Goal: Communication & Community: Answer question/provide support

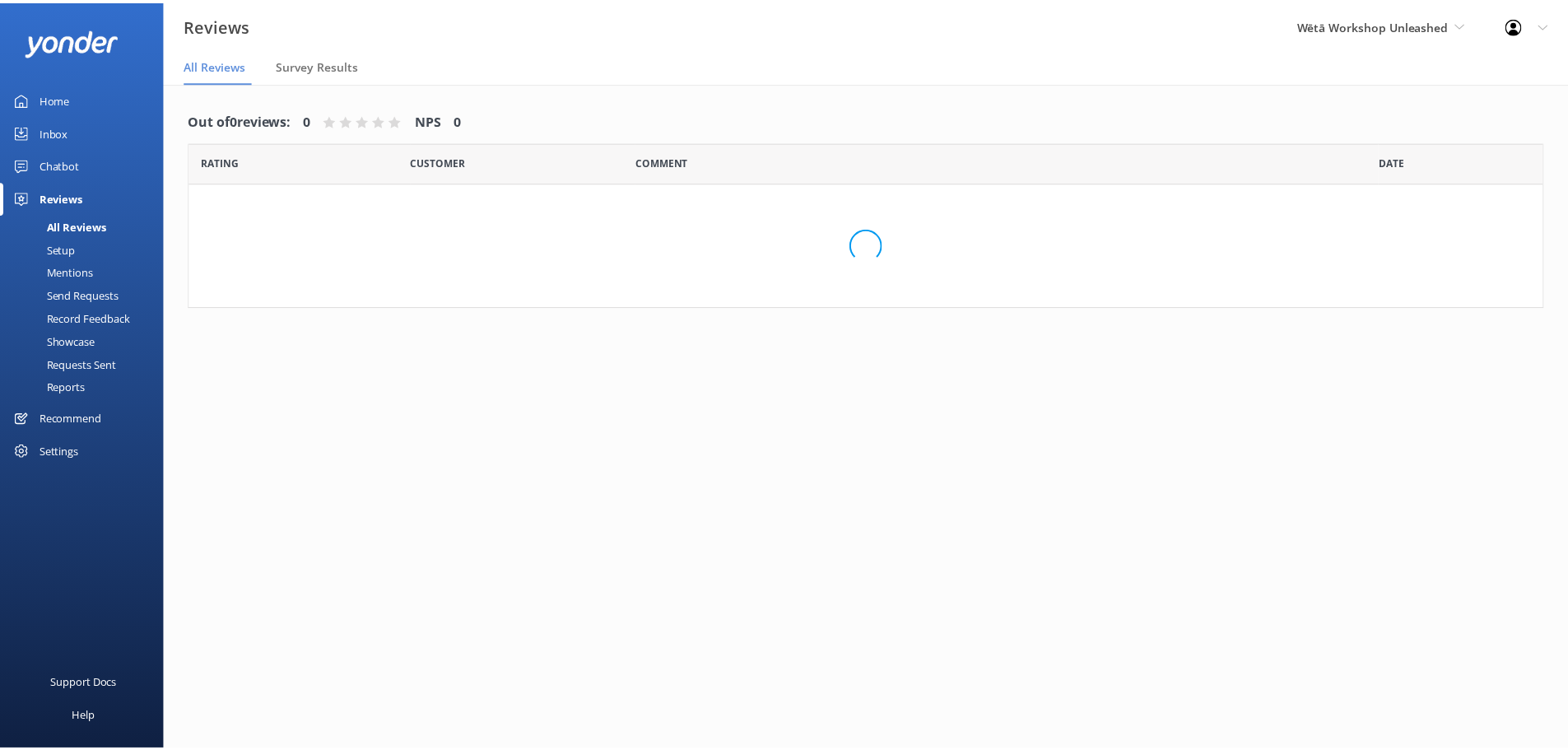
scroll to position [32, 0]
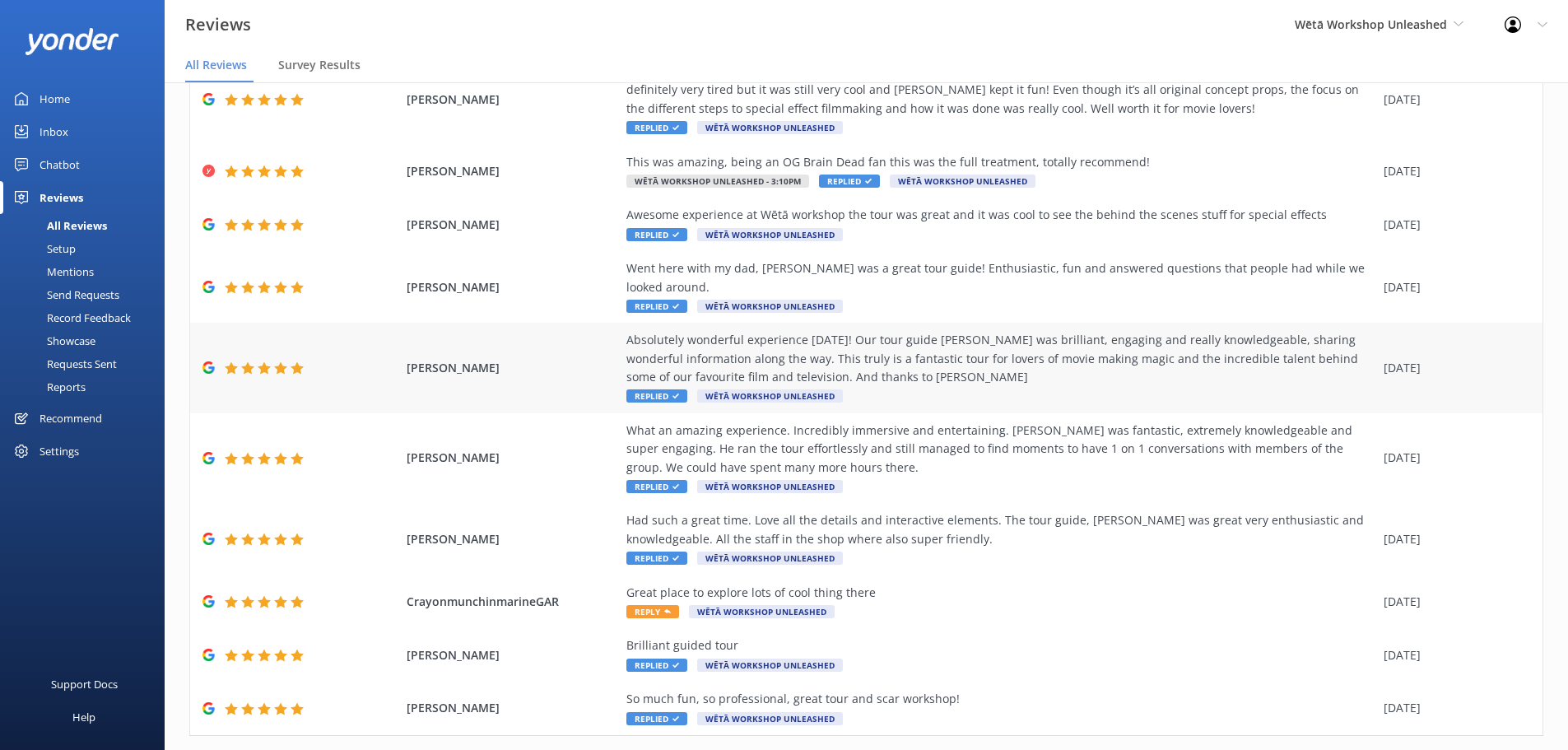
scroll to position [150, 0]
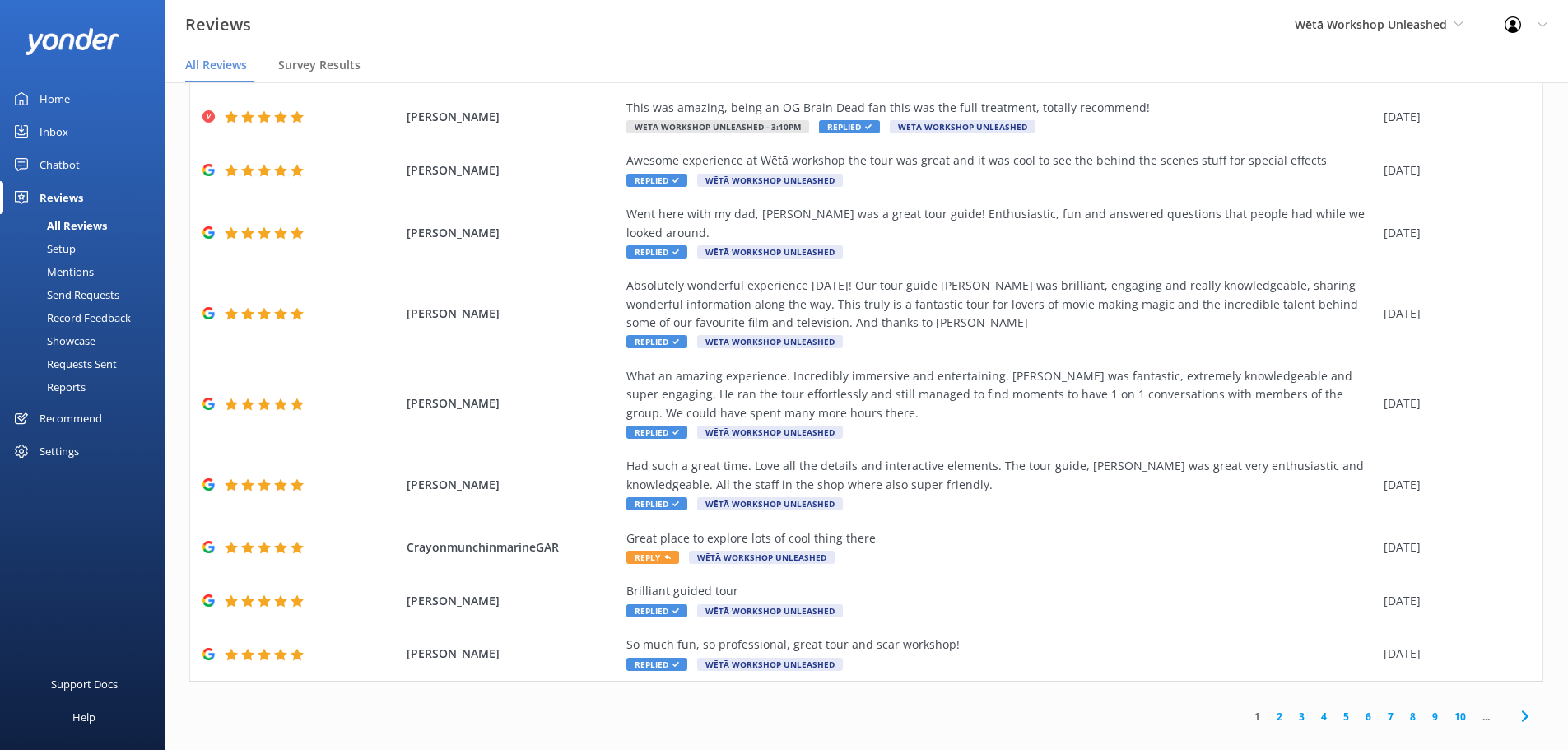
click at [1268, 708] on link "2" at bounding box center [1278, 716] width 22 height 15
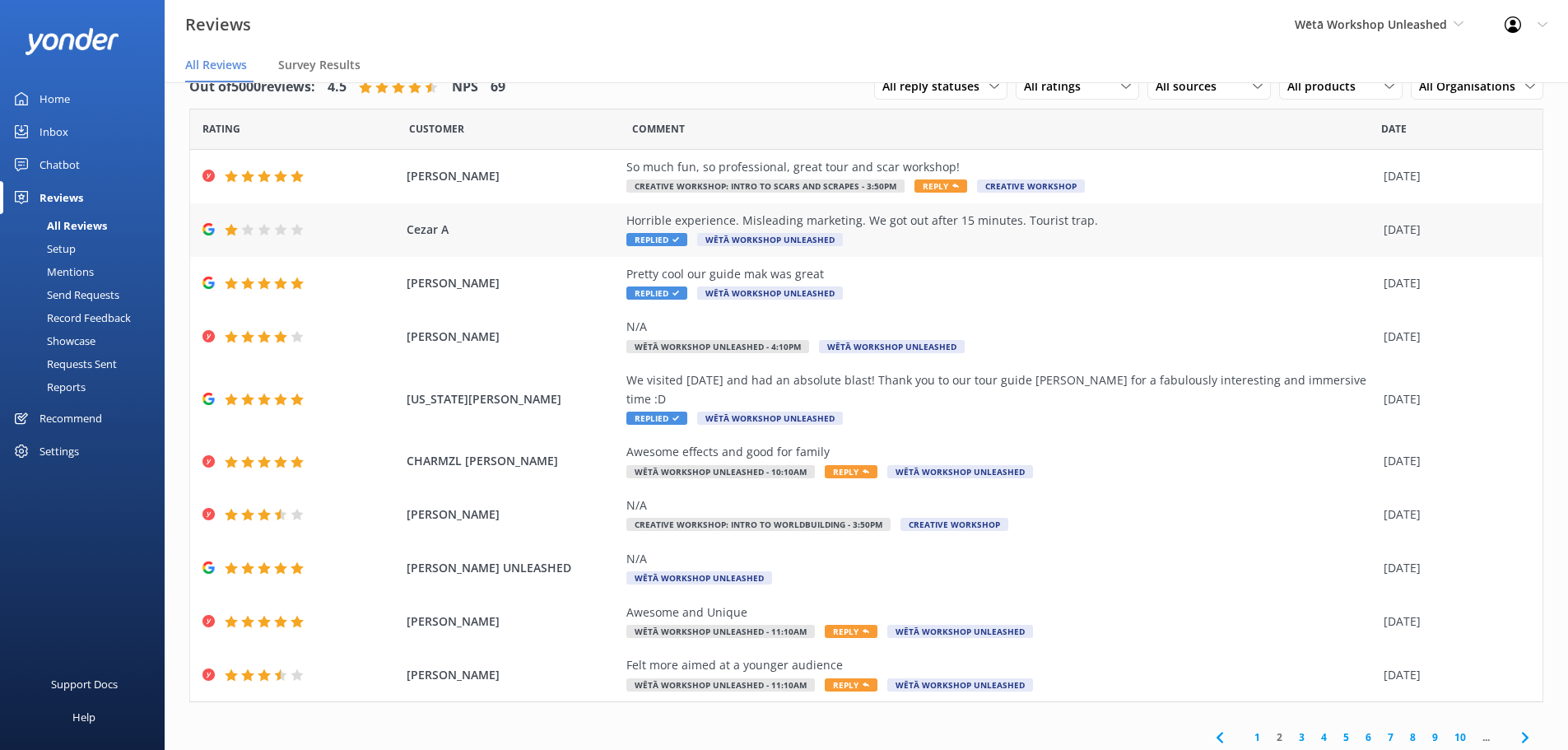
click at [1110, 225] on div "Horrible experience. Misleading marketing. We got out after 15 minutes. Tourist…" at bounding box center [1000, 220] width 749 height 18
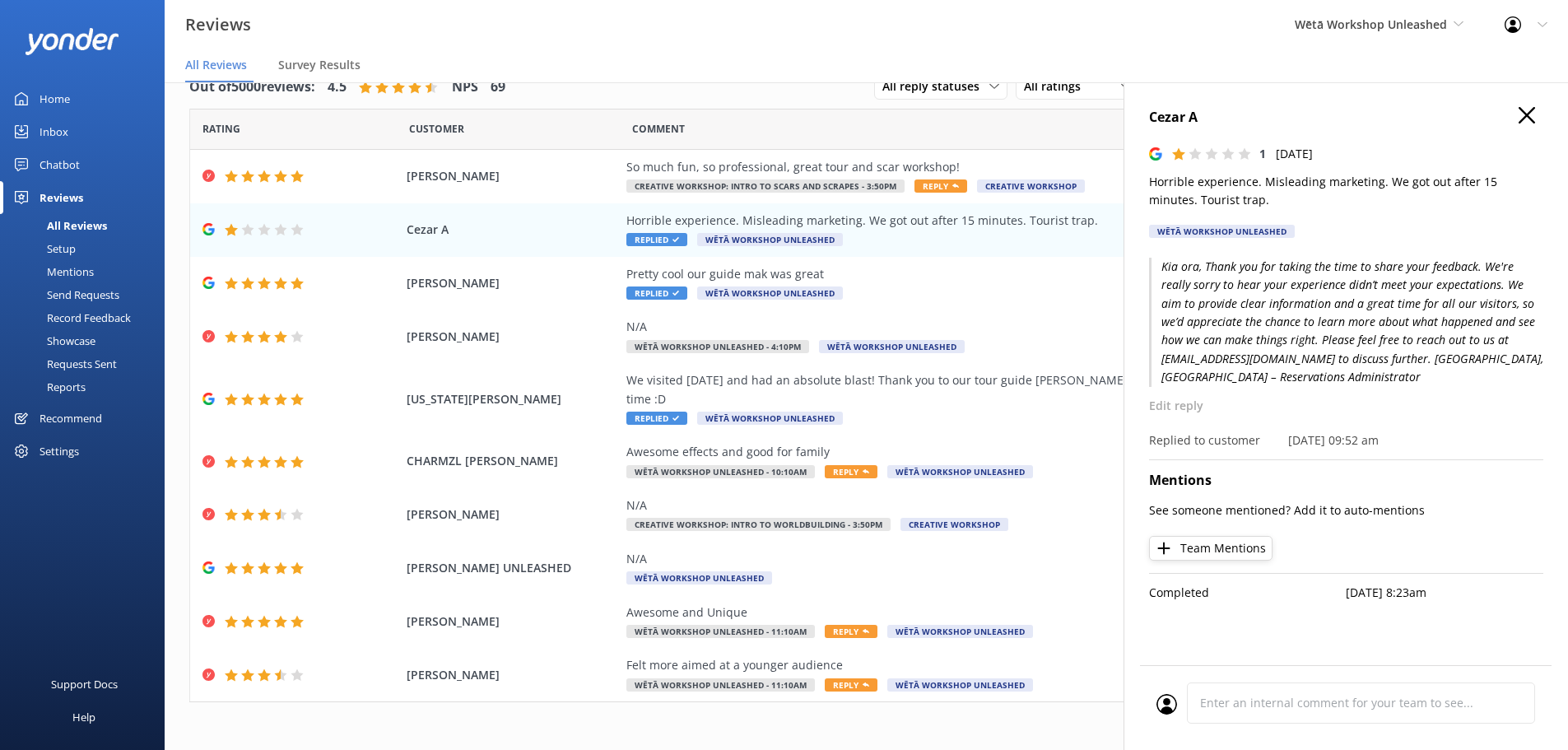
click at [1528, 120] on icon "button" at bounding box center [1526, 115] width 16 height 16
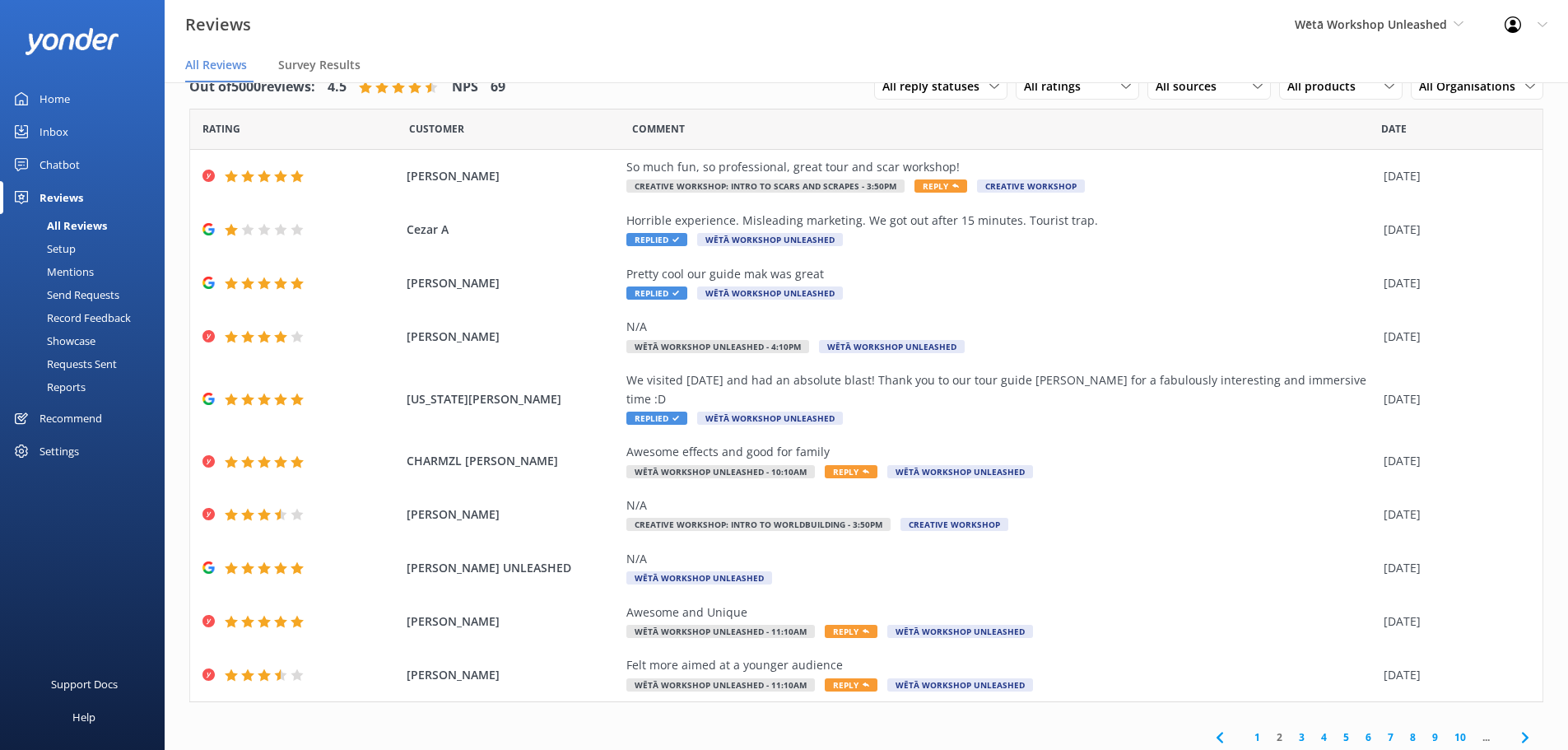
click at [1248, 729] on link "1" at bounding box center [1257, 737] width 22 height 15
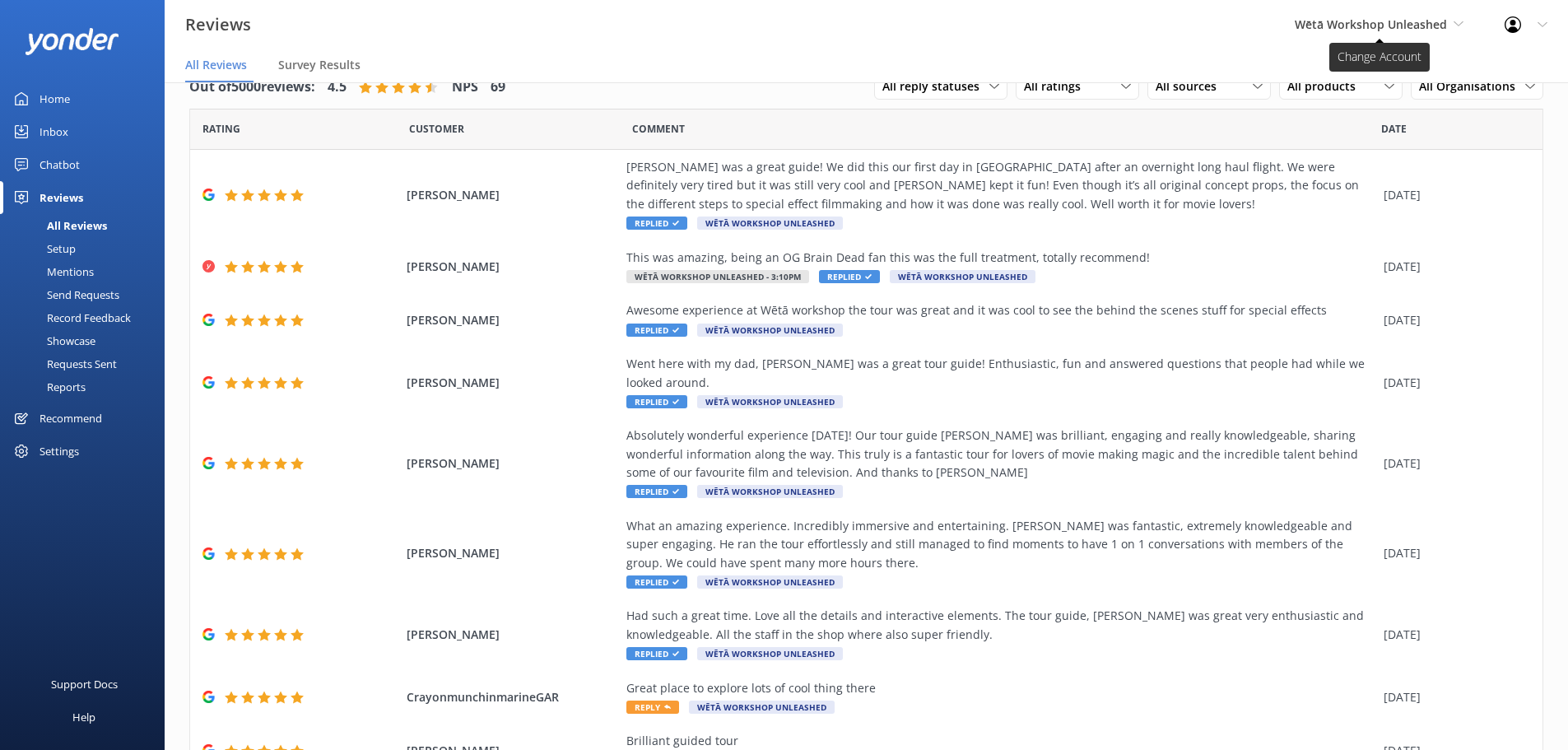
click at [1402, 18] on span "Wētā Workshop Unleashed" at bounding box center [1370, 24] width 152 height 15
click at [1391, 76] on link "Wētā Workshop" at bounding box center [1356, 69] width 164 height 39
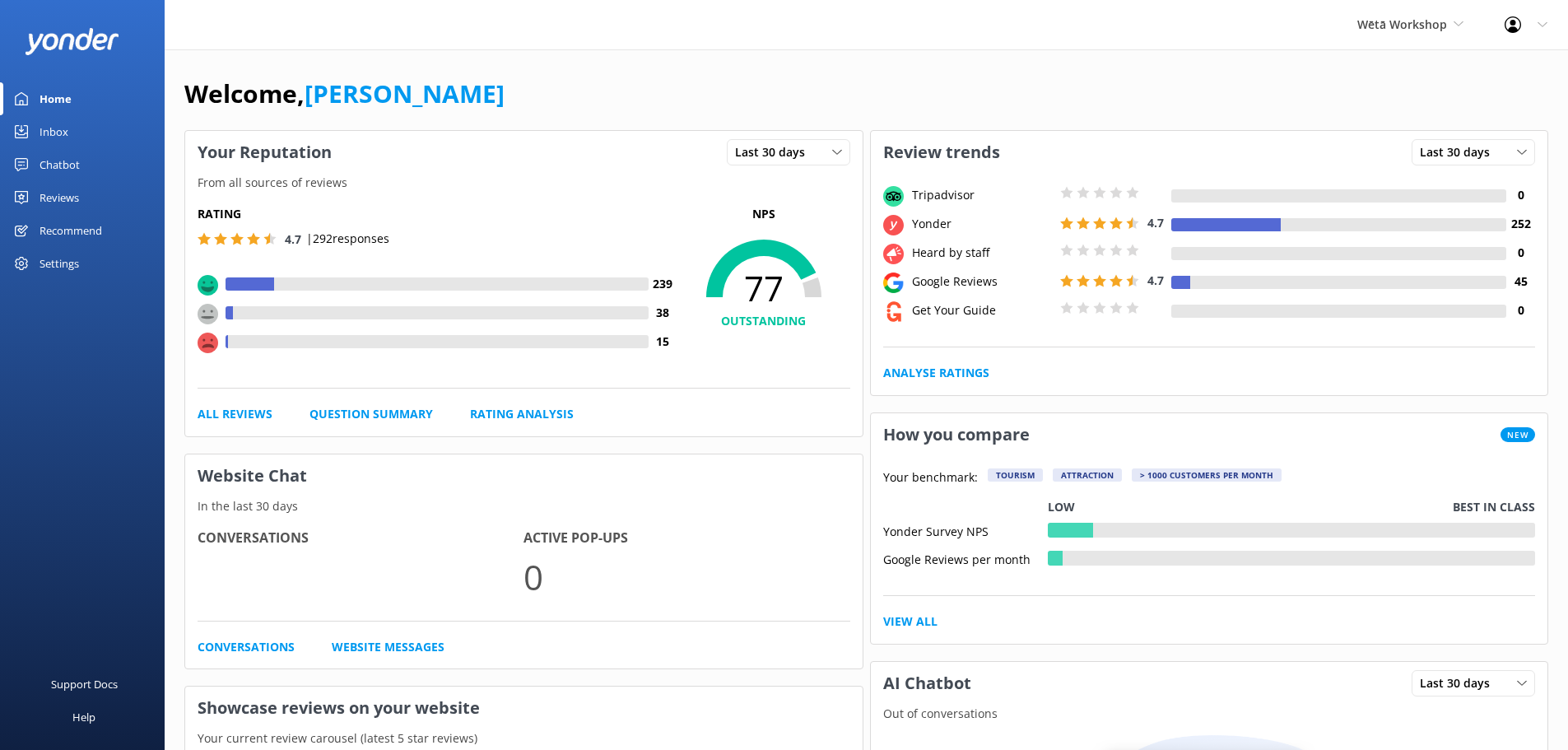
click at [49, 189] on div "Reviews" at bounding box center [58, 197] width 39 height 32
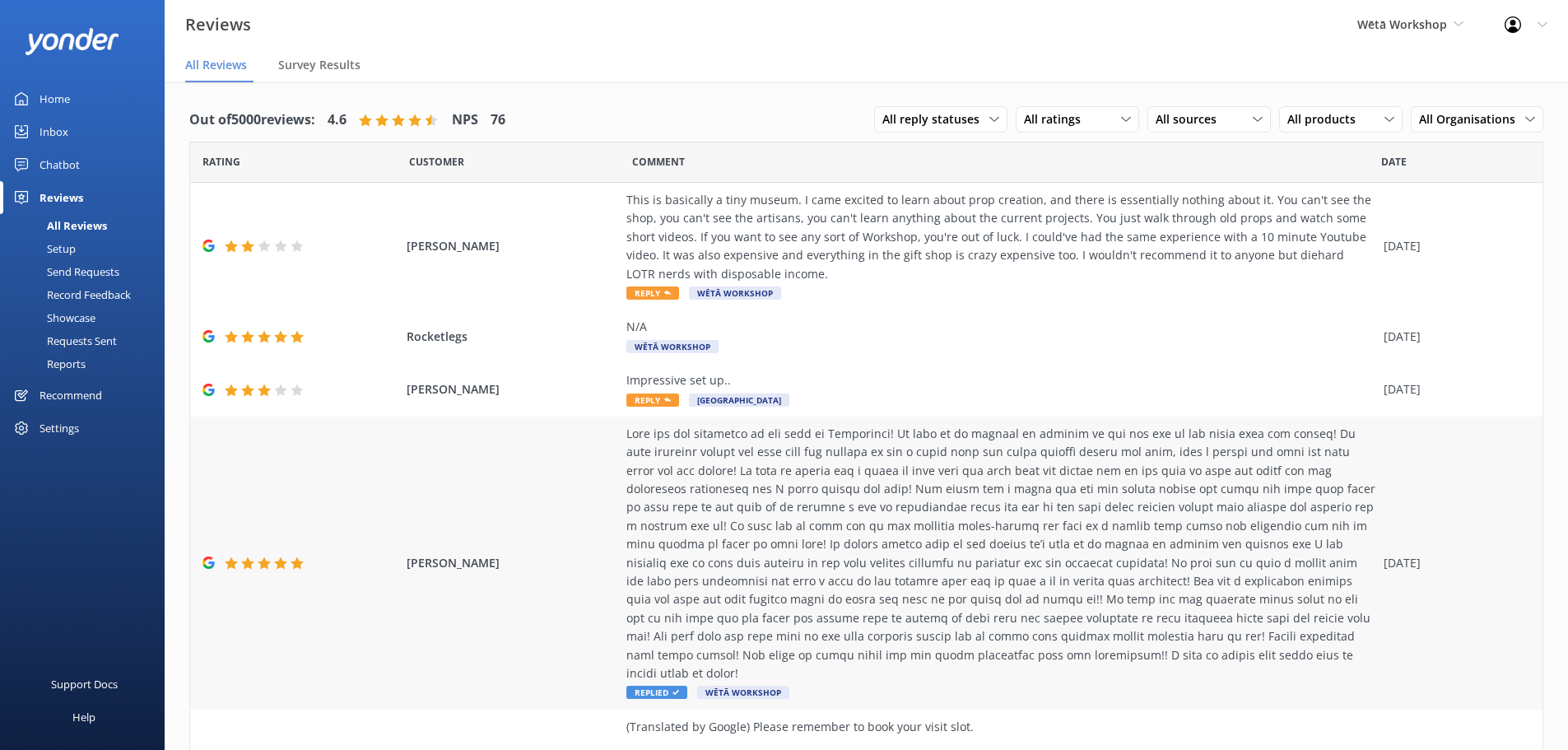
scroll to position [82, 0]
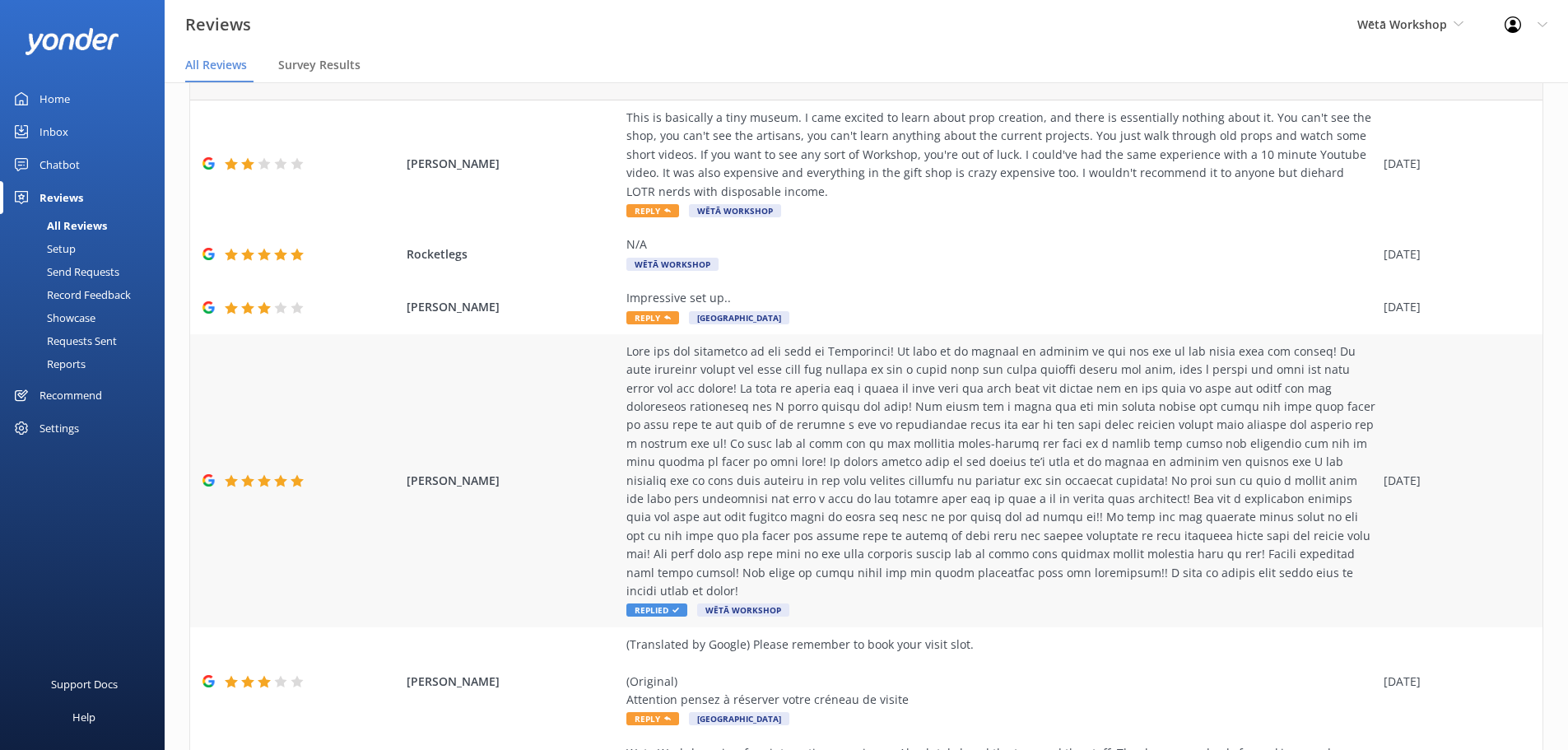
click at [998, 438] on div at bounding box center [1000, 471] width 749 height 258
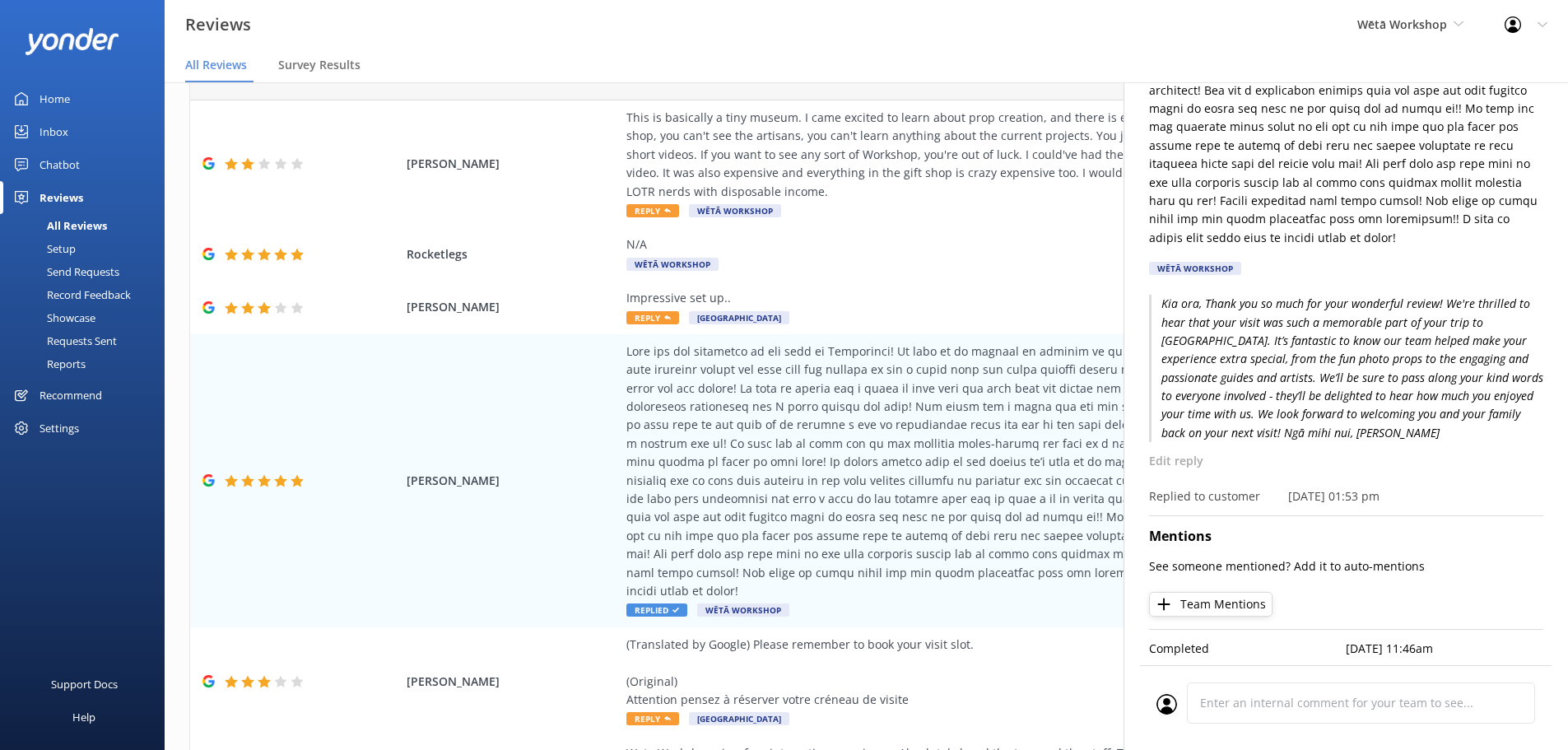
scroll to position [0, 0]
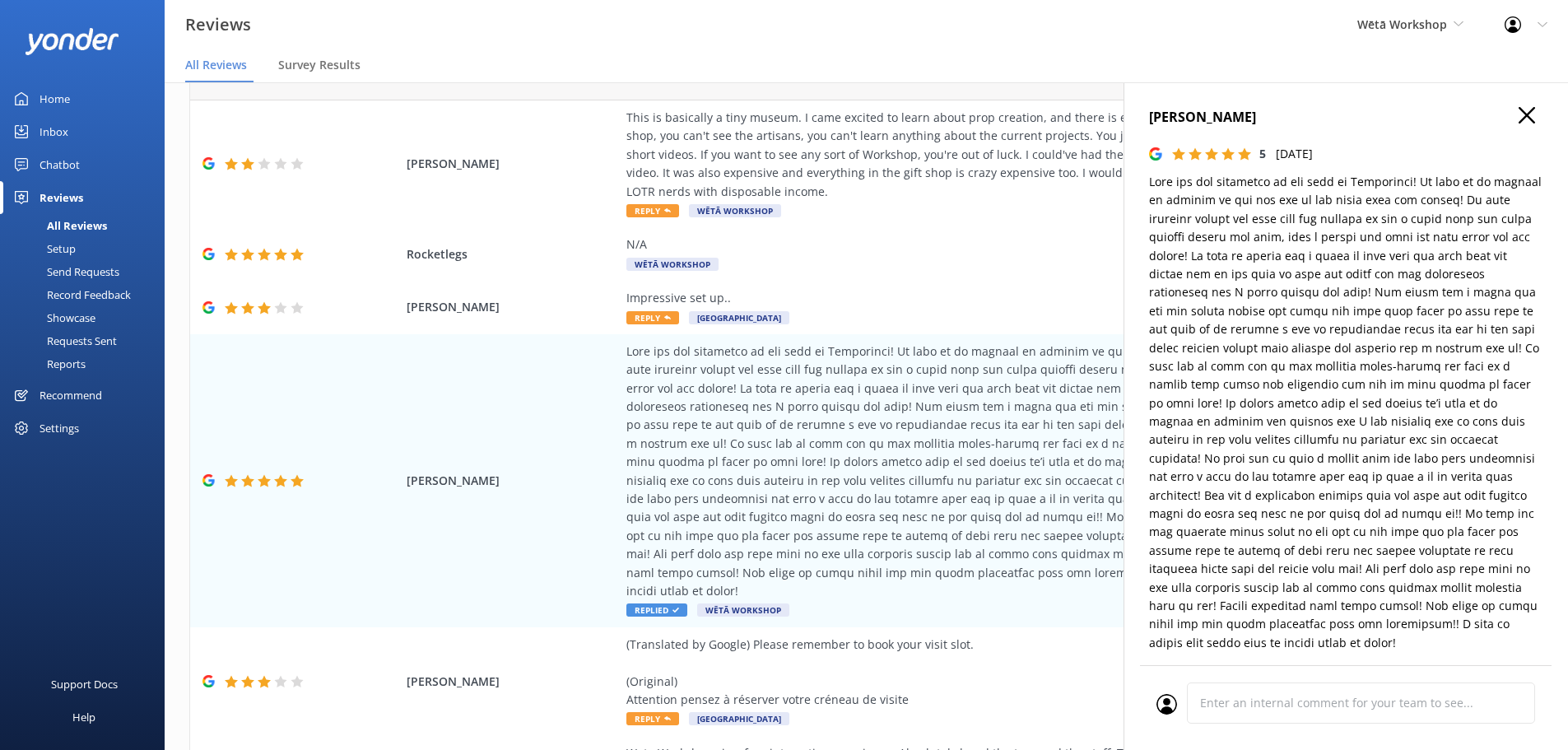
click at [1518, 116] on use "button" at bounding box center [1526, 115] width 16 height 16
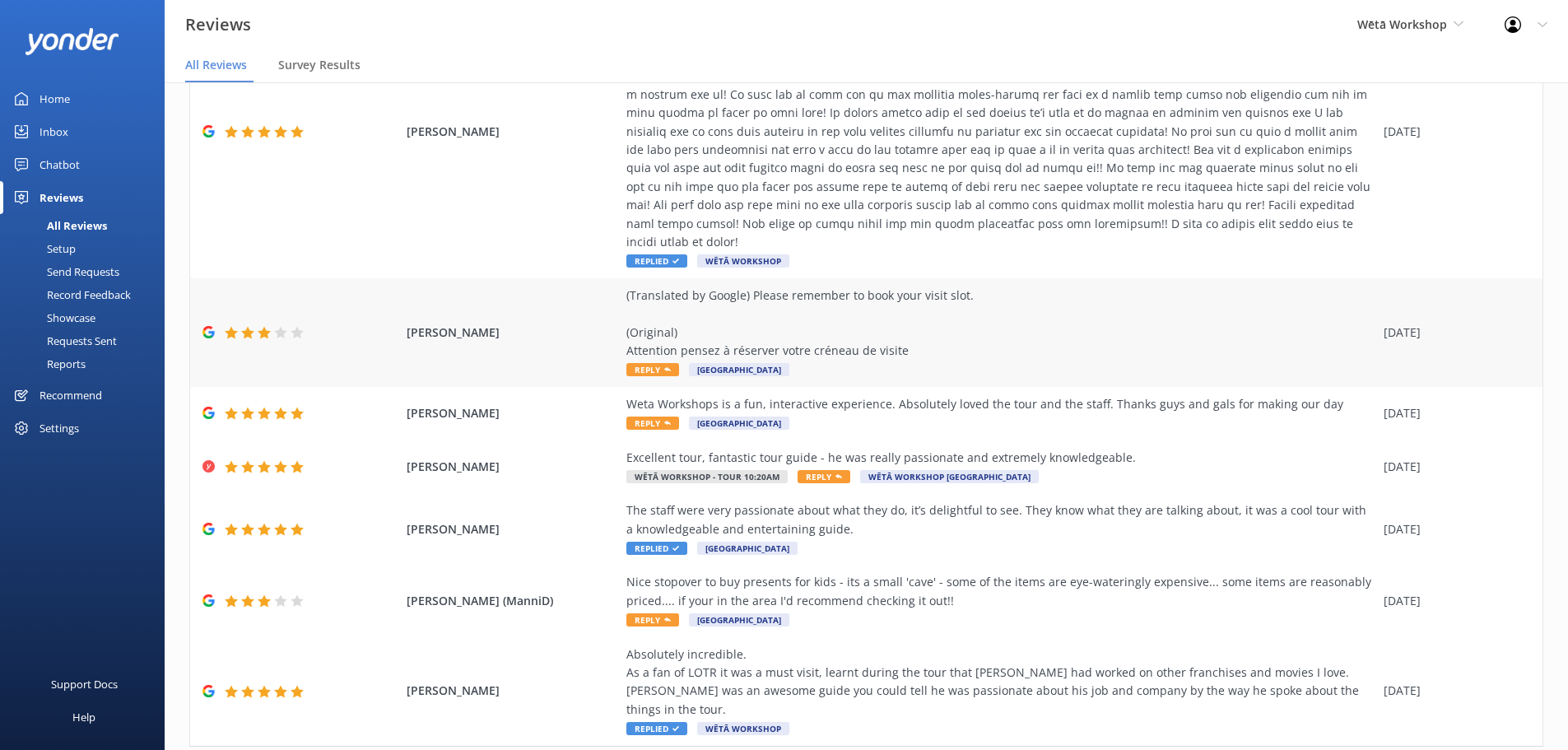
scroll to position [462, 0]
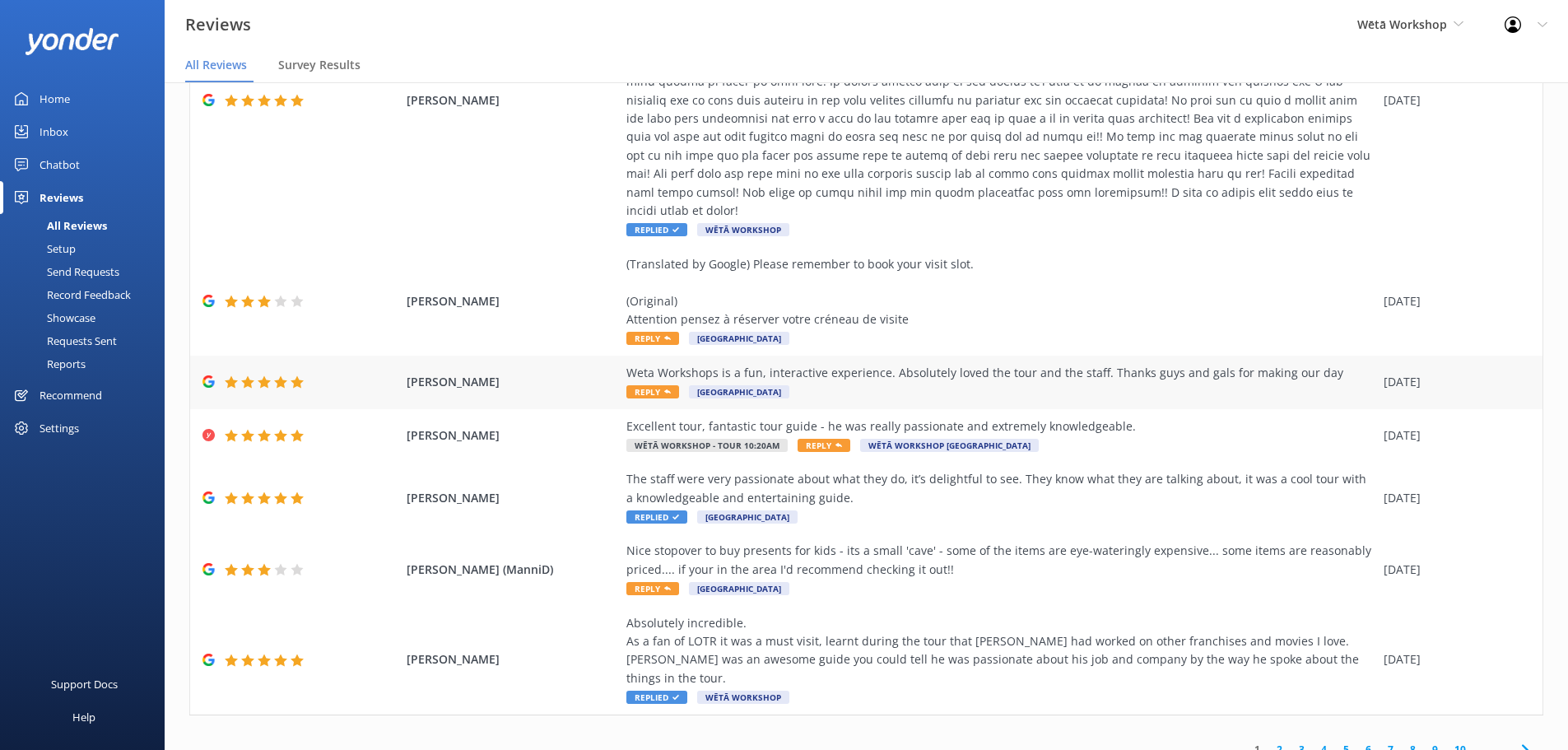
click at [1118, 371] on div "Weta Workshops is a fun, interactive experience. Absolutely loved the tour and …" at bounding box center [1000, 382] width 749 height 37
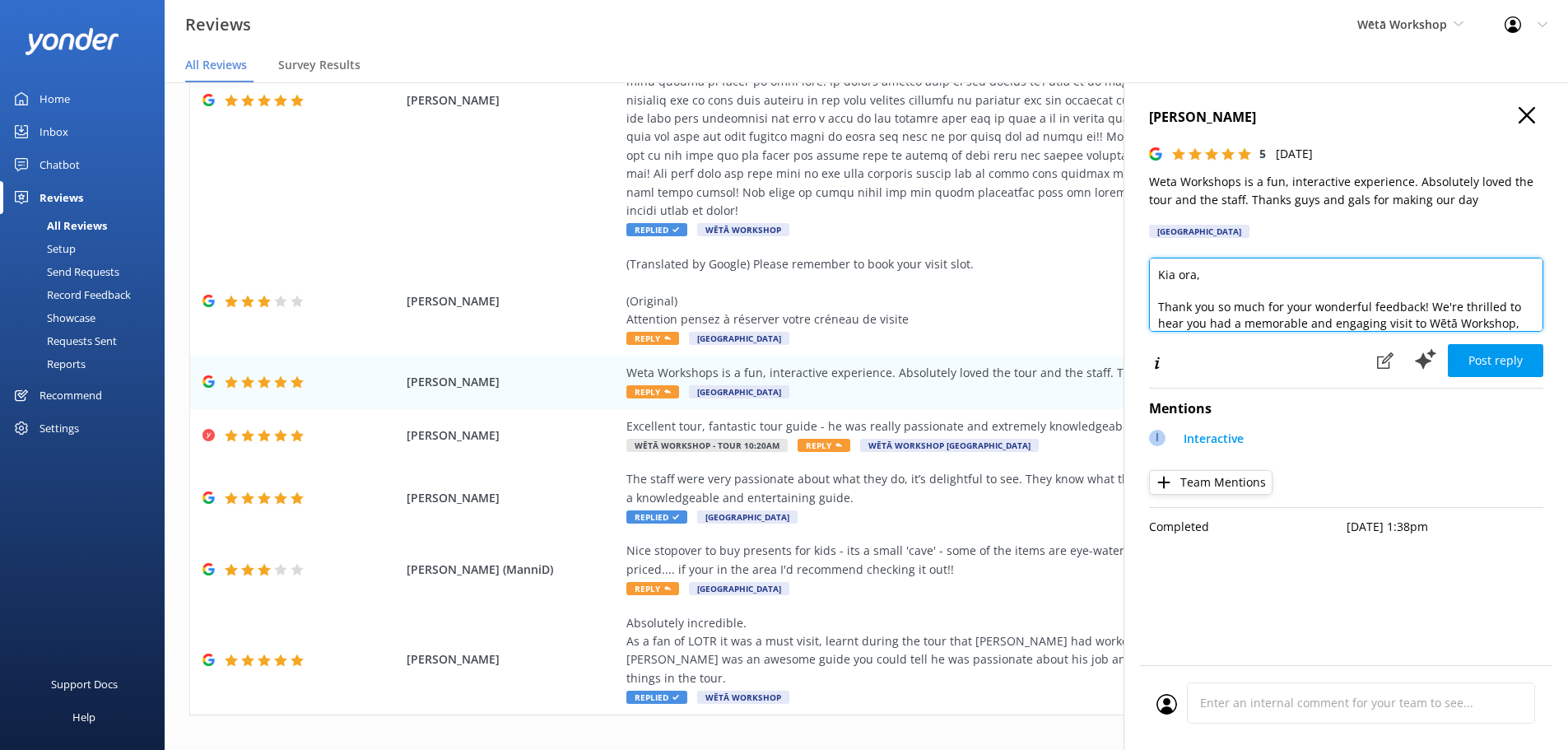
click at [1194, 277] on textarea "Kia ora, Thank you so much for your wonderful feedback! We're thrilled to hear …" at bounding box center [1345, 295] width 395 height 75
drag, startPoint x: 1504, startPoint y: 309, endPoint x: 1407, endPoint y: 309, distance: 97.0
click at [1407, 309] on textarea "Kia ora [PERSON_NAME], Thank you so much for your wonderful feedback! We're thr…" at bounding box center [1345, 295] width 395 height 75
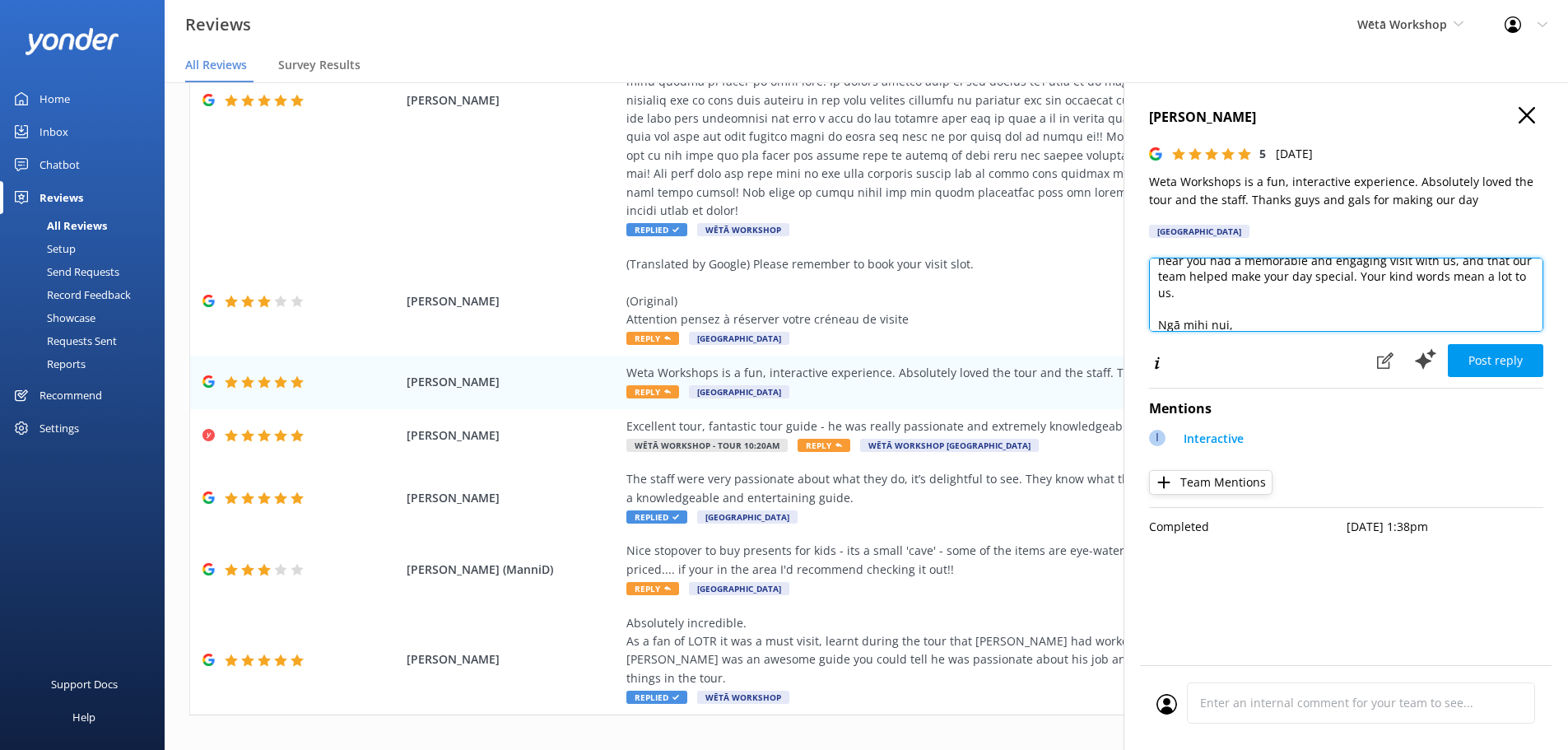
scroll to position [89, 0]
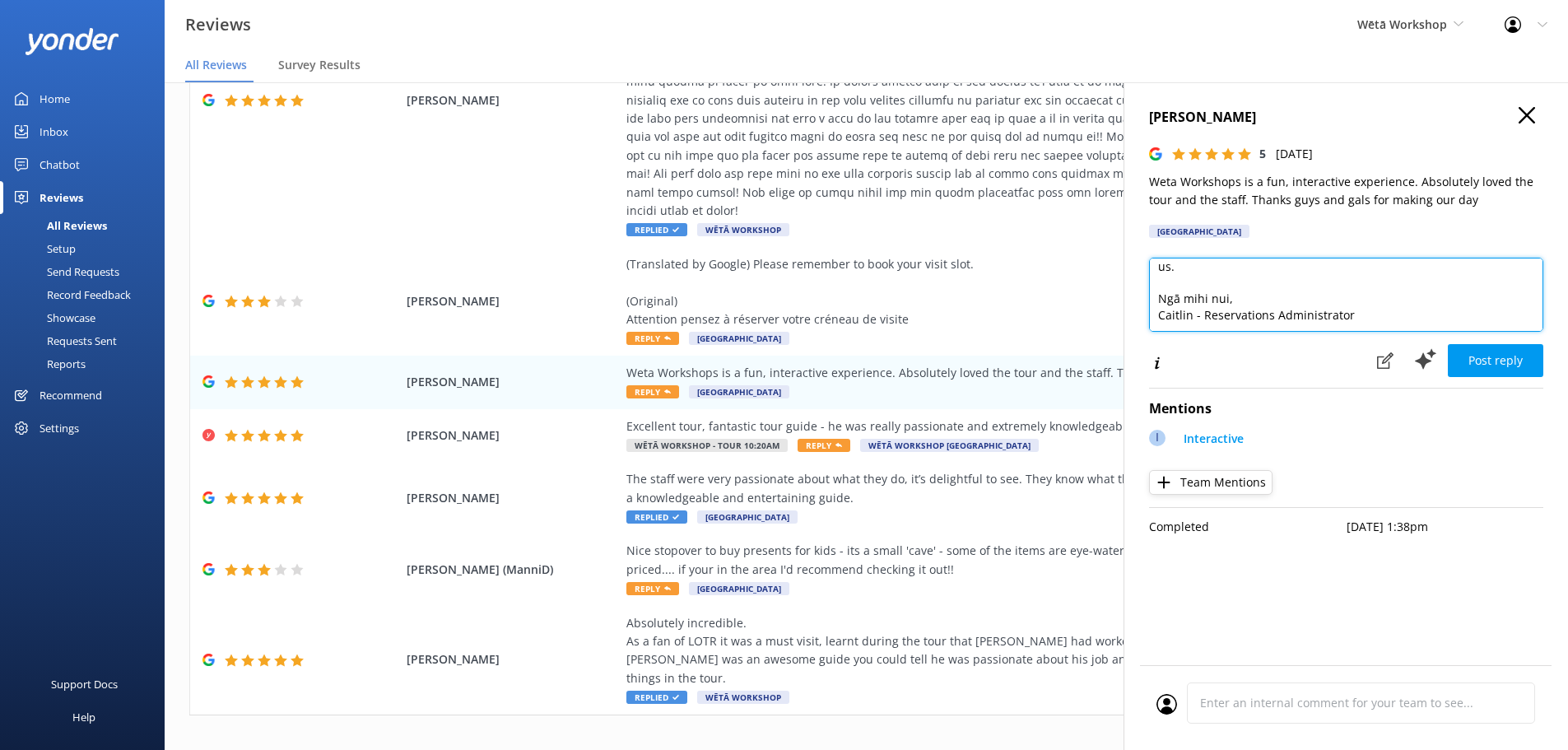
click at [1419, 289] on textarea "Kia ora [PERSON_NAME], Thank you so much for your wonderful feedback! We're thr…" at bounding box center [1345, 295] width 395 height 75
type textarea "Kia ora [PERSON_NAME], Thank you so much for your wonderful feedback! We're thr…"
click at [1533, 361] on button "Post reply" at bounding box center [1495, 360] width 96 height 32
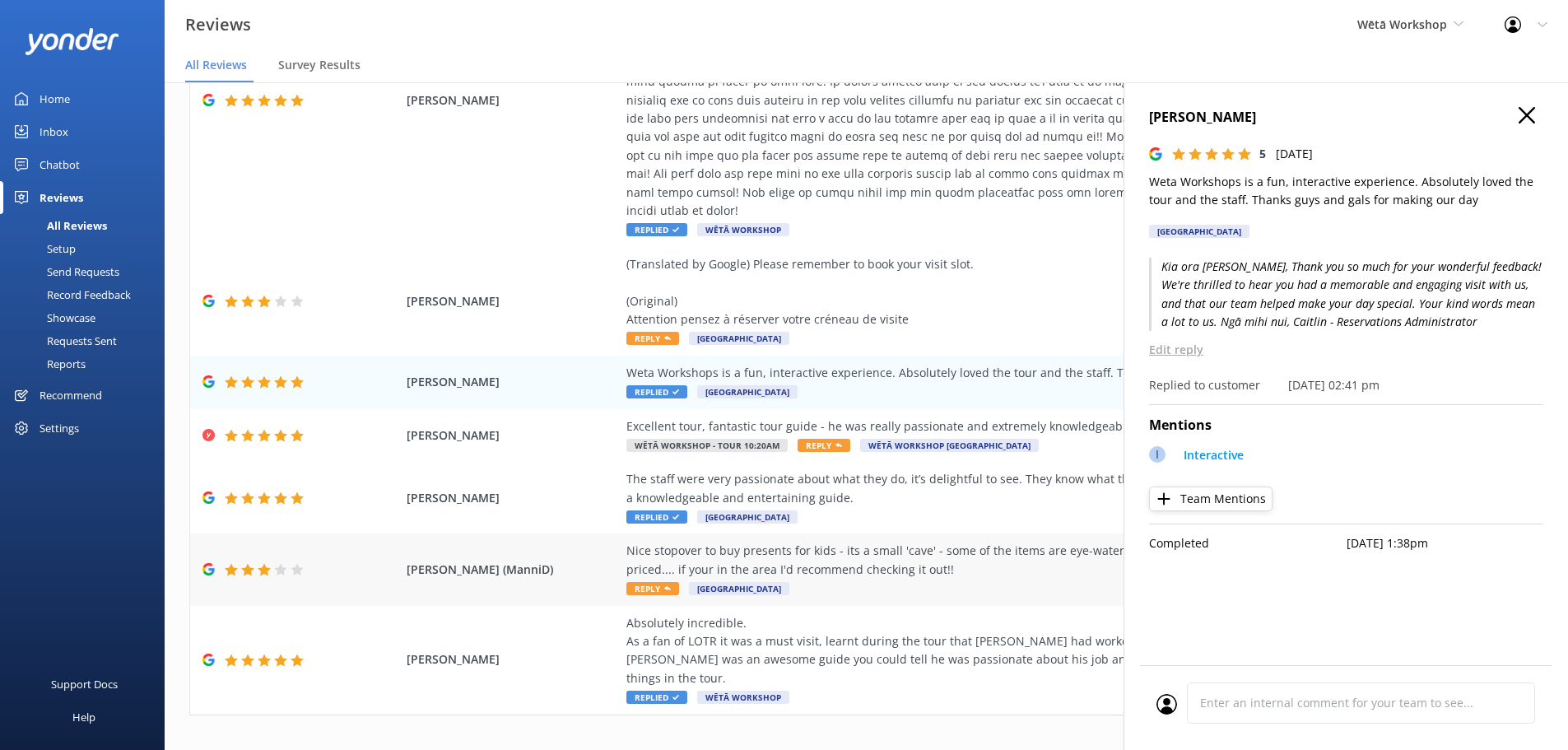
click at [891, 542] on div "Nice stopover to buy presents for kids - its a small 'cave' - some of the items…" at bounding box center [1000, 560] width 749 height 37
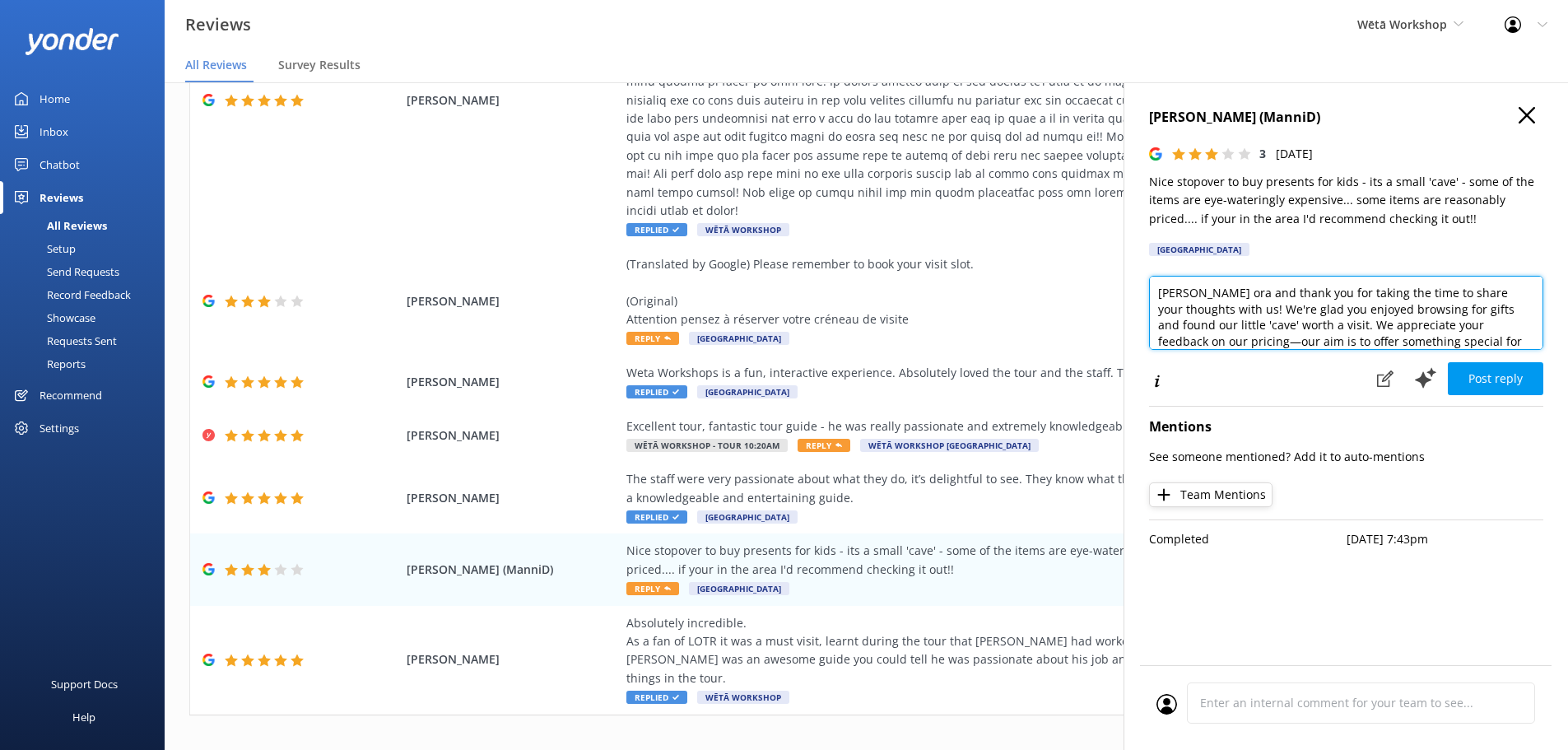
click at [1194, 293] on textarea "[PERSON_NAME] ora and thank you for taking the time to share your thoughts with…" at bounding box center [1345, 312] width 395 height 75
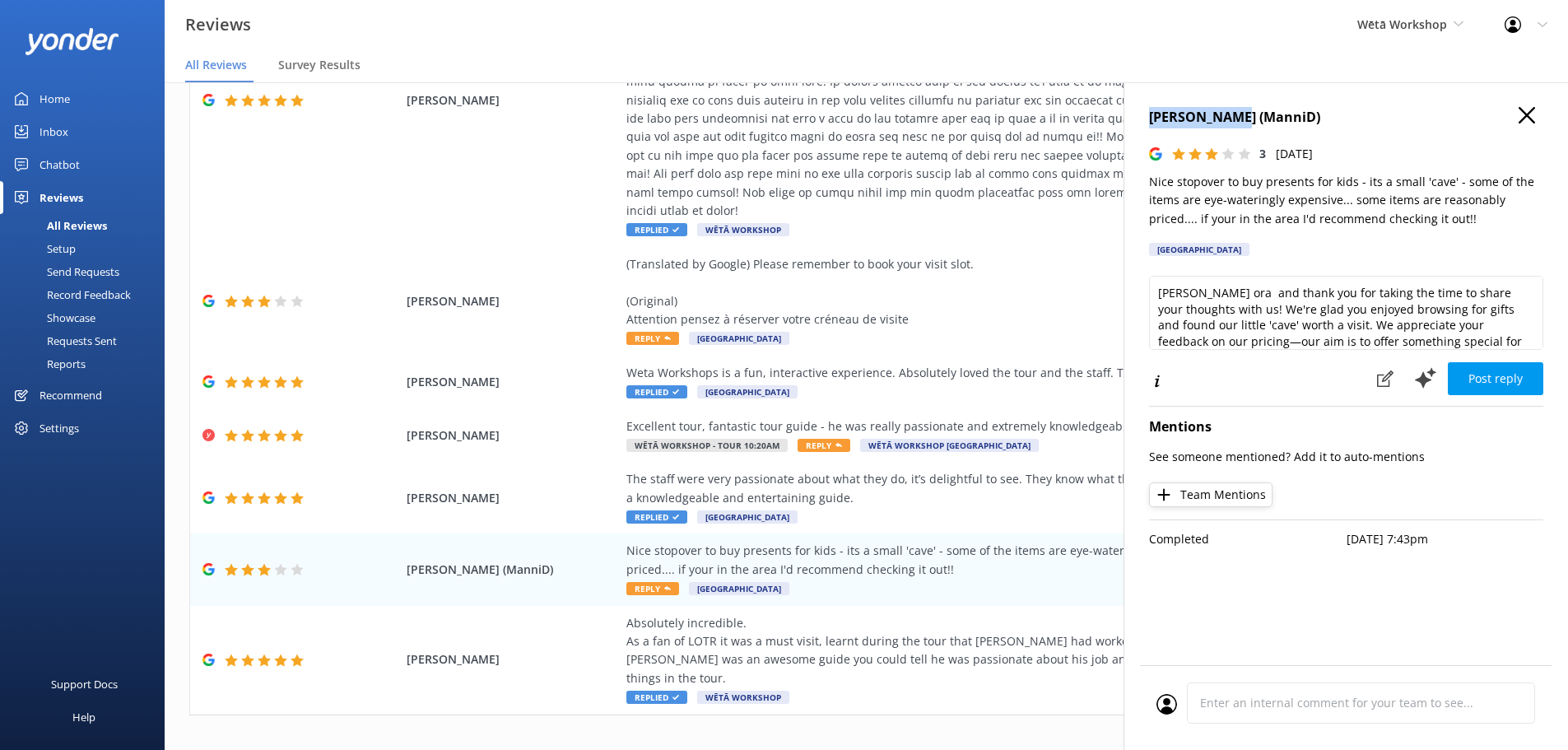
drag, startPoint x: 1230, startPoint y: 118, endPoint x: 1128, endPoint y: 118, distance: 102.0
click at [1128, 118] on div "[PERSON_NAME] (ManniD) 3 [DATE] Nice stopover to buy presents for kids - its a …" at bounding box center [1345, 457] width 444 height 750
copy h4 "Manvinderjit"
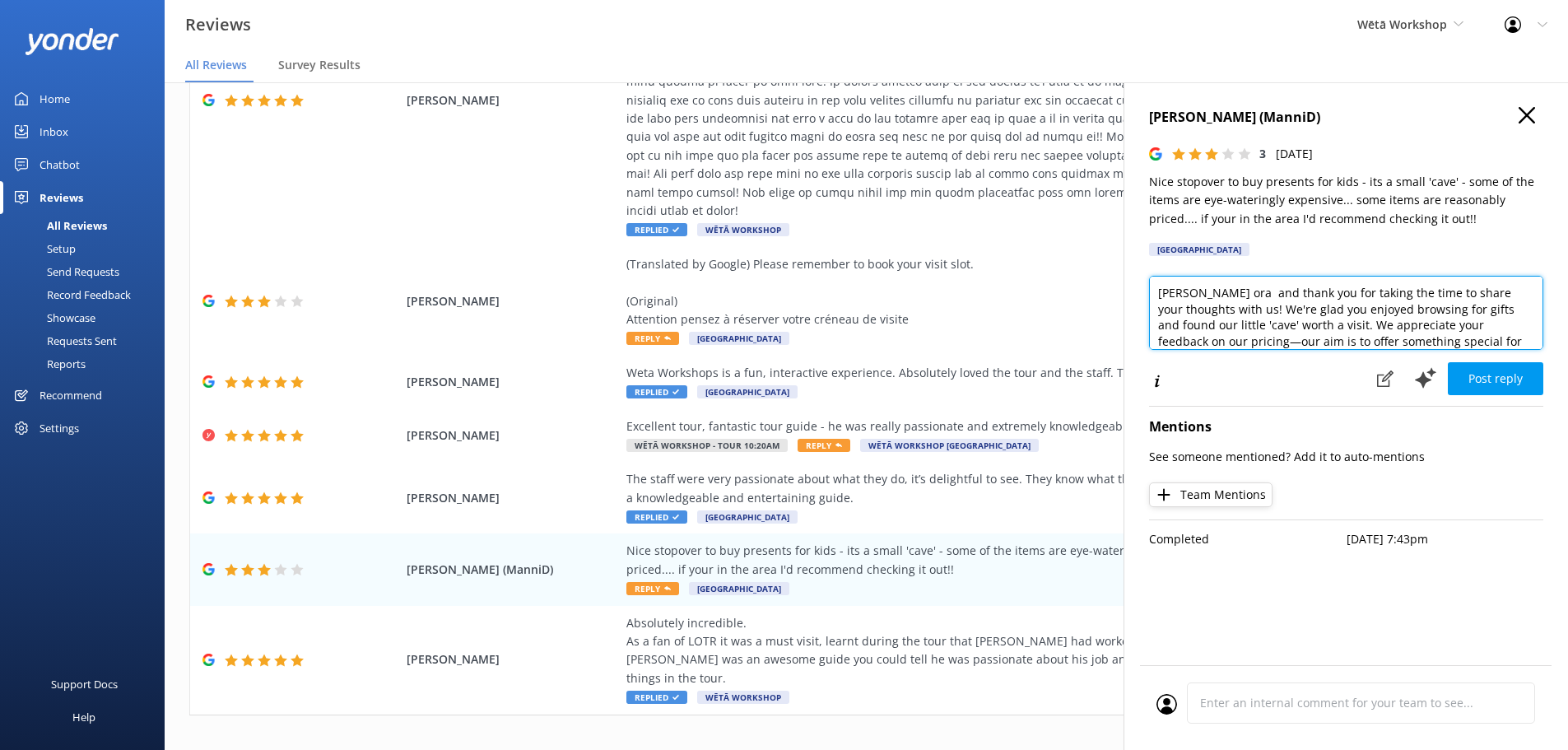
click at [1199, 298] on textarea "[PERSON_NAME] ora and thank you for taking the time to share your thoughts with…" at bounding box center [1345, 312] width 395 height 75
paste textarea "Manvinderjit"
click at [1228, 341] on textarea "Kia ora Manvinderjit! Thank you for taking the time to share your thoughts with…" at bounding box center [1345, 312] width 395 height 75
drag, startPoint x: 1342, startPoint y: 302, endPoint x: 1478, endPoint y: 307, distance: 136.1
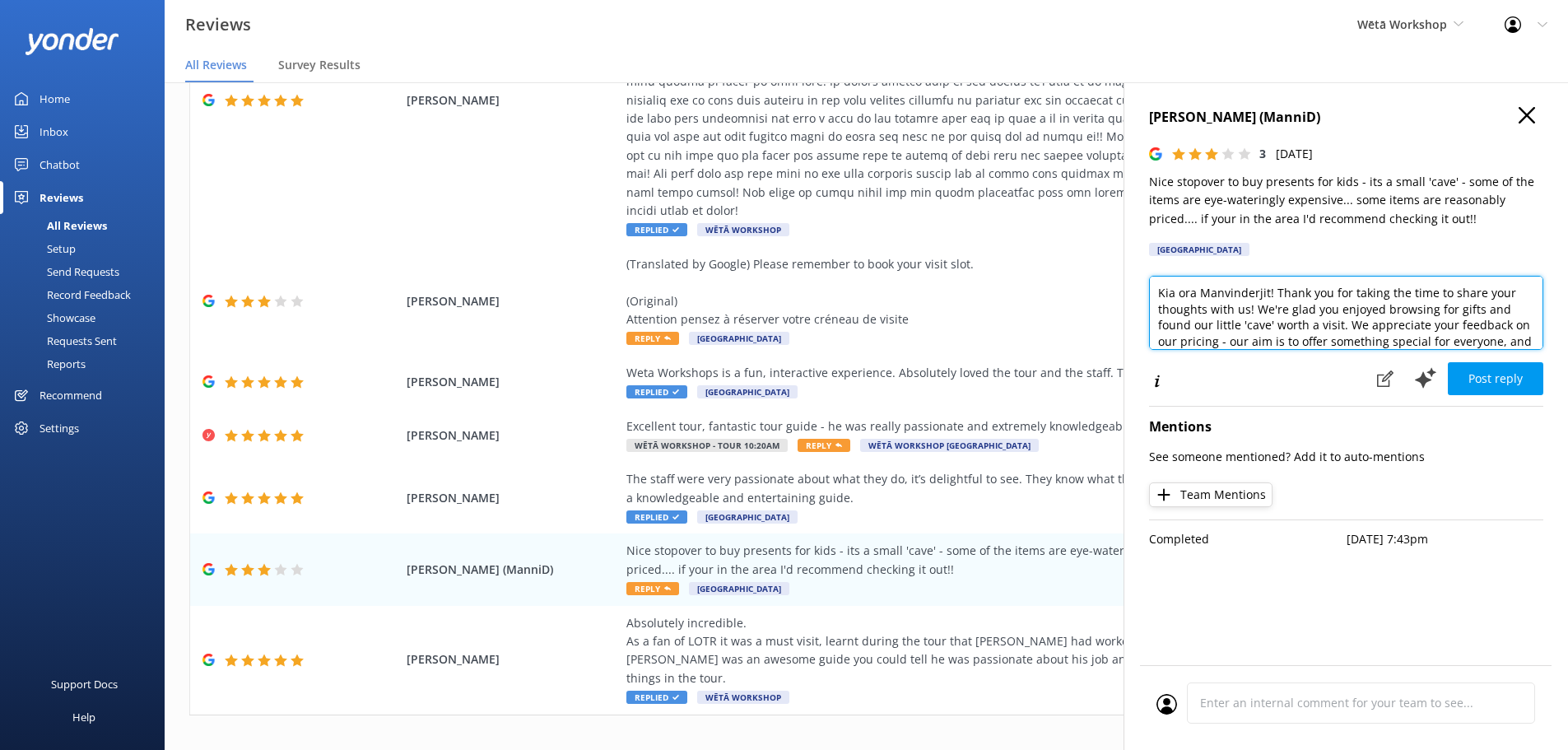
click at [1478, 307] on textarea "Kia ora Manvinderjit! Thank you for taking the time to share your thoughts with…" at bounding box center [1345, 312] width 395 height 75
click at [1395, 340] on textarea "Kia ora Manvinderjit! Thank you for taking the time to share your thoughts with…" at bounding box center [1345, 312] width 395 height 75
click at [1325, 339] on textarea "Kia ora Manvinderjit! Thank you for taking the time to share your thoughts with…" at bounding box center [1345, 312] width 395 height 75
click at [1330, 343] on textarea "Kia ora Manvinderjit! Thank you for taking the time to share your thoughts with…" at bounding box center [1345, 312] width 395 height 75
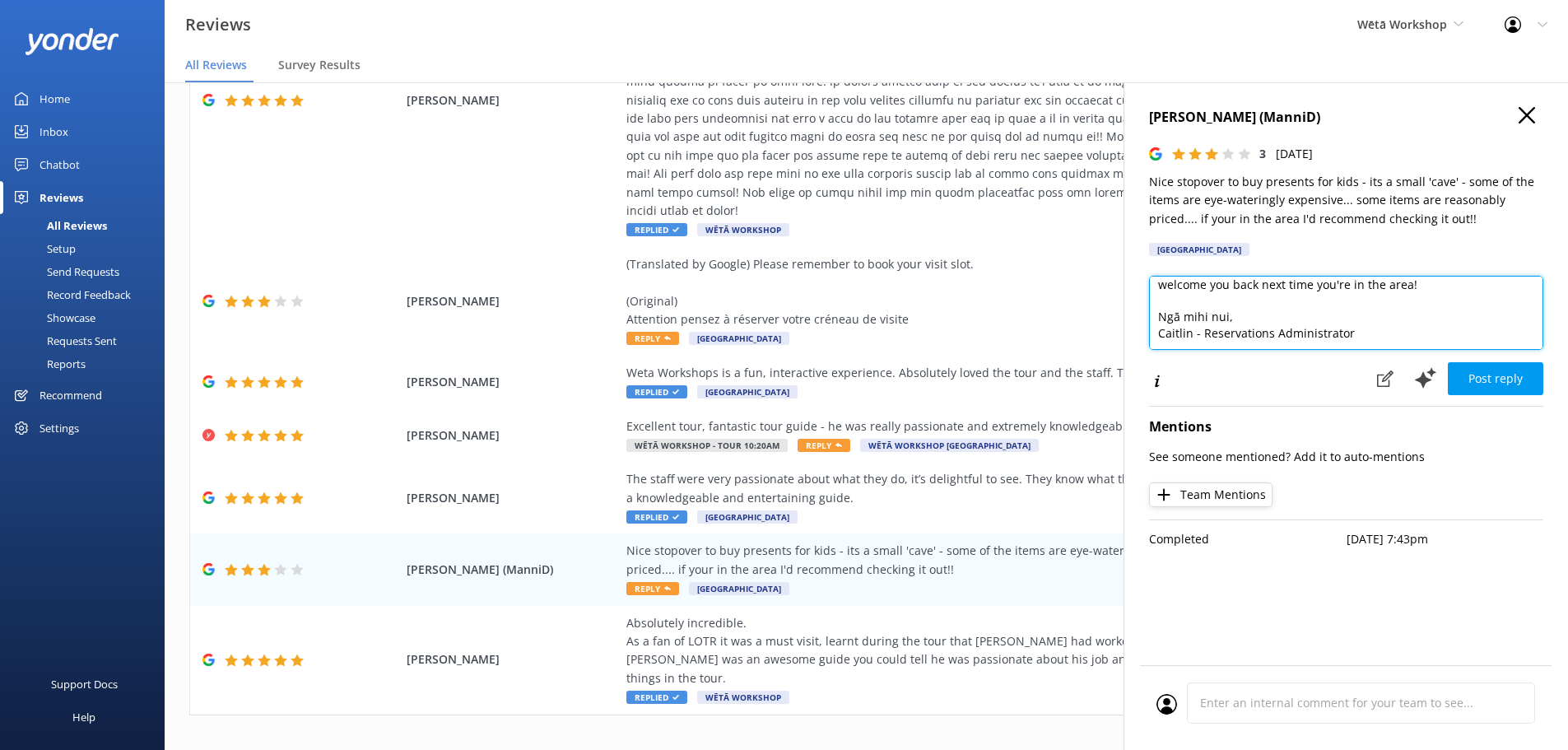
drag, startPoint x: 1305, startPoint y: 341, endPoint x: 1296, endPoint y: 288, distance: 53.8
click at [1296, 288] on textarea "Kia ora Manvinderjit! Thank you for taking the time to share your thoughts with…" at bounding box center [1345, 312] width 395 height 75
click at [1319, 293] on textarea "Kia ora Manvinderjit! Thank you for taking the time to share your thoughts with…" at bounding box center [1345, 312] width 395 height 75
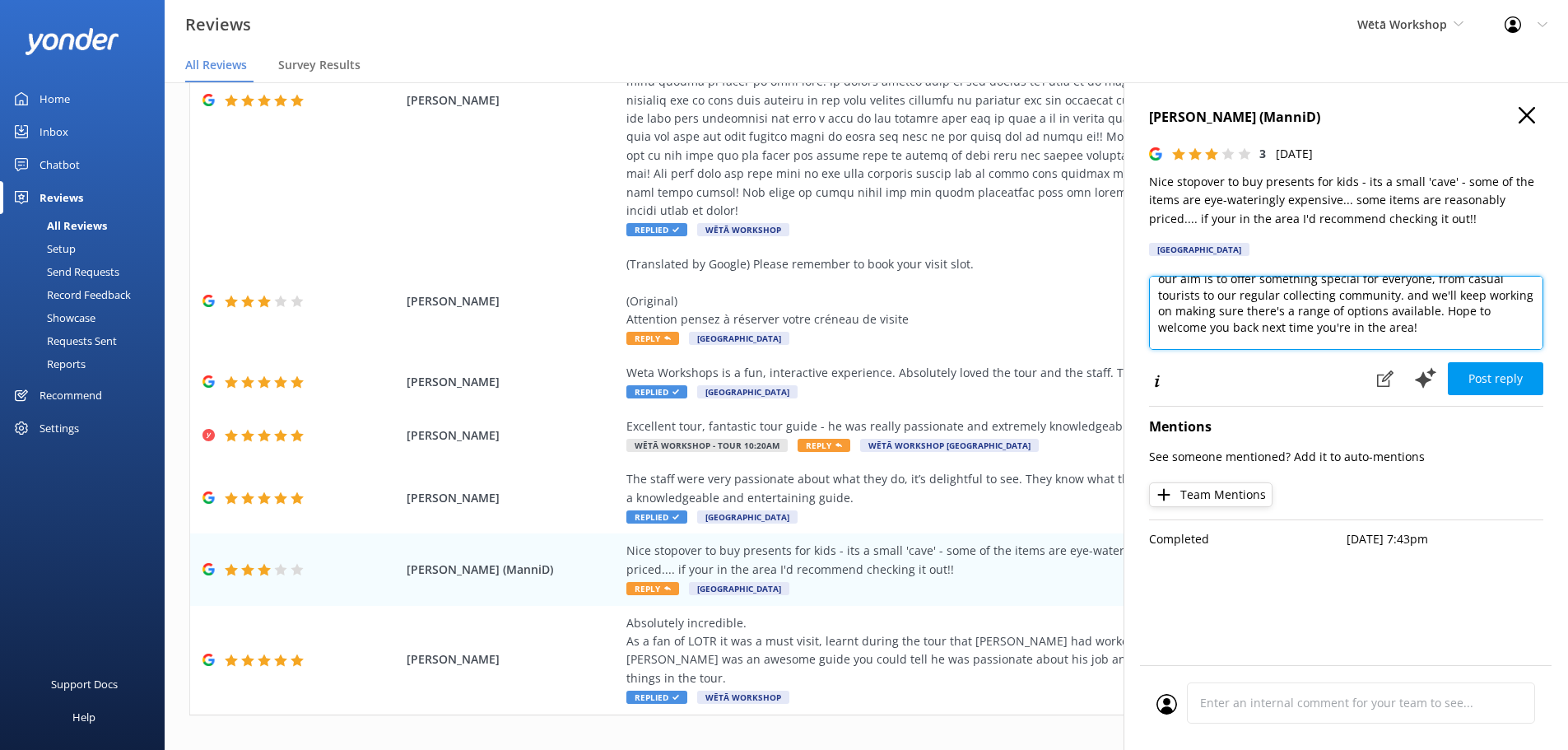
click at [1307, 298] on textarea "Kia ora Manvinderjit! Thank you for taking the time to share your thoughts with…" at bounding box center [1345, 312] width 395 height 75
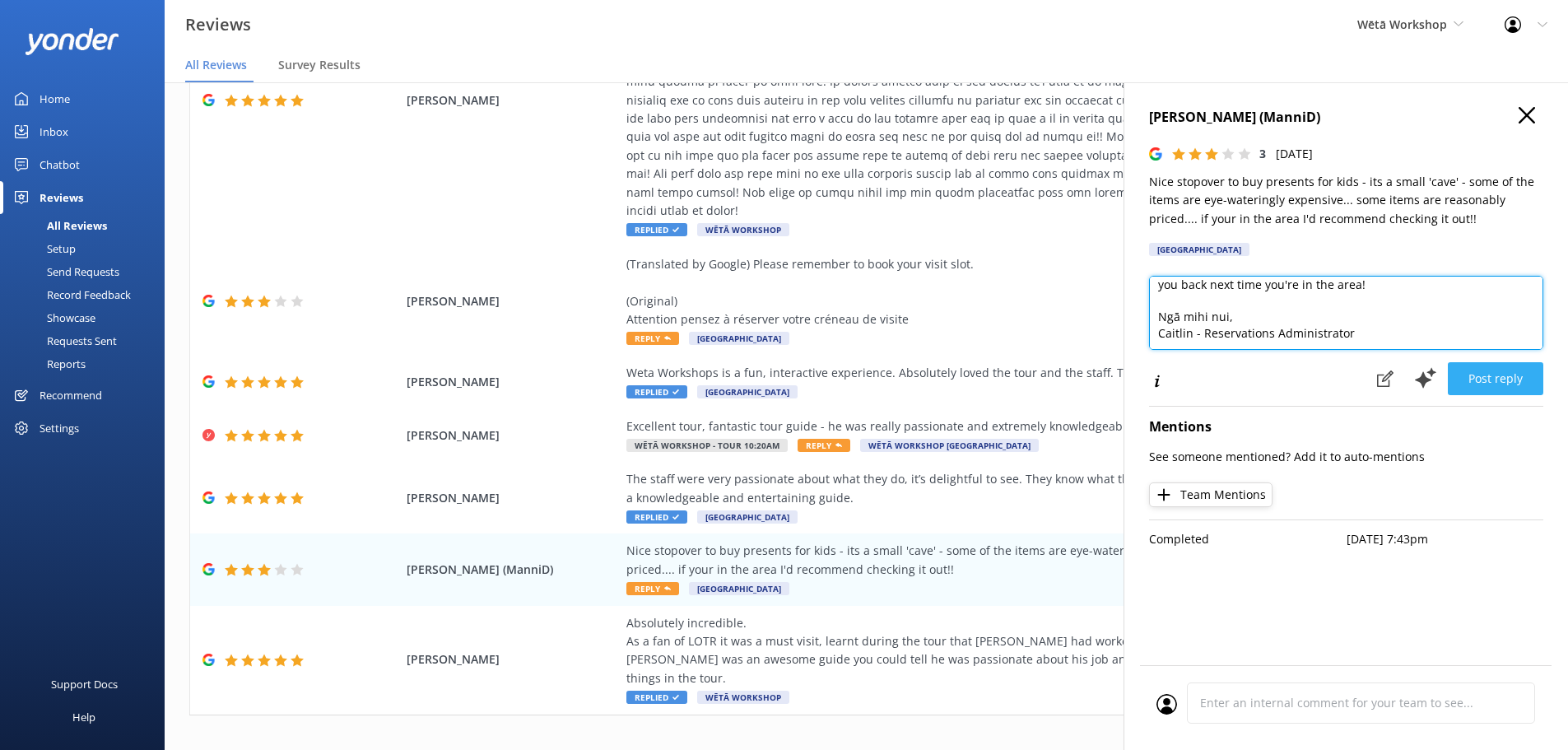
type textarea "Kia ora Manvinderjit! Thank you for taking the time to share your thoughts with…"
click at [1471, 386] on button "Post reply" at bounding box center [1495, 378] width 96 height 32
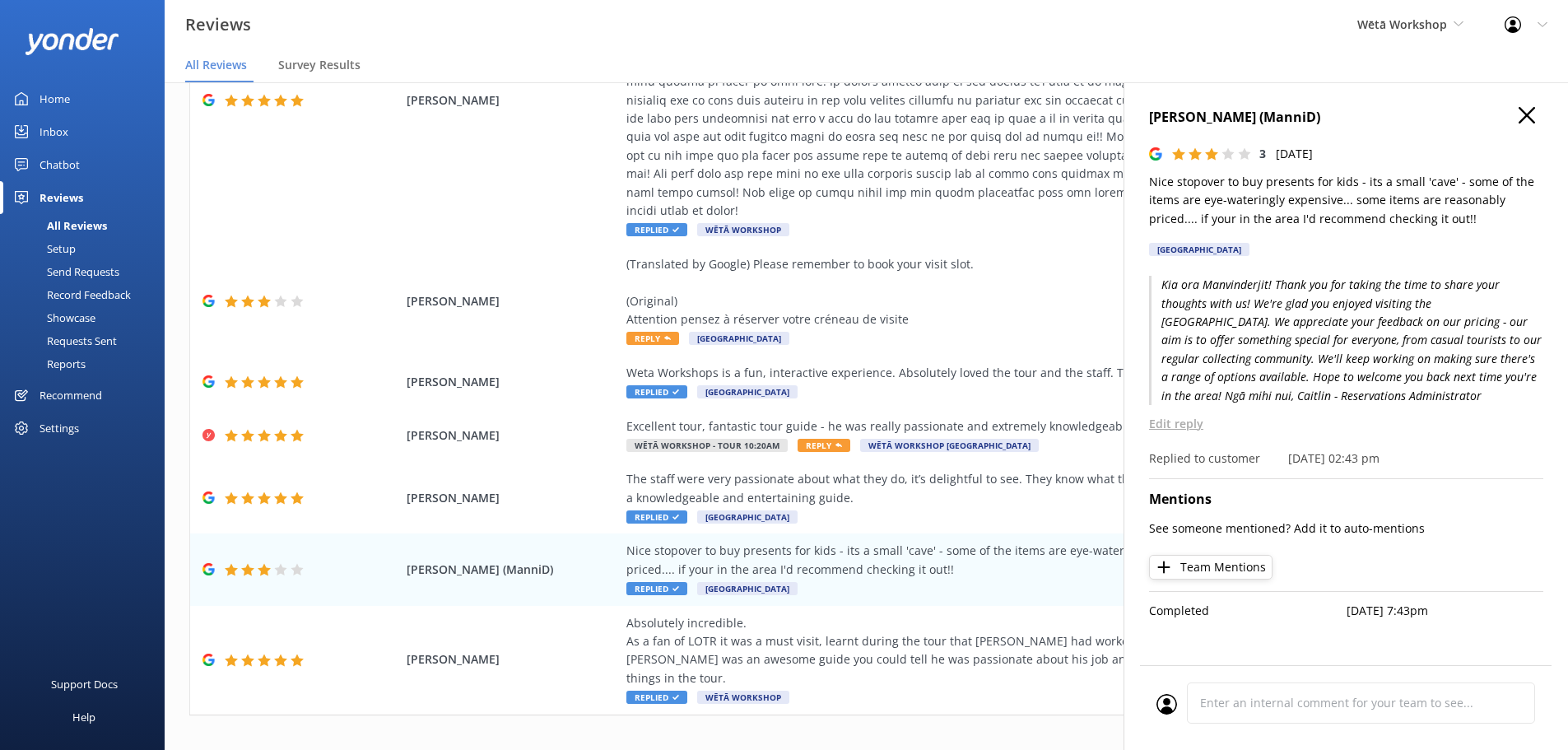
click at [1517, 114] on h4 "[PERSON_NAME] (ManniD)" at bounding box center [1345, 118] width 395 height 21
click at [1521, 114] on icon "button" at bounding box center [1526, 115] width 16 height 16
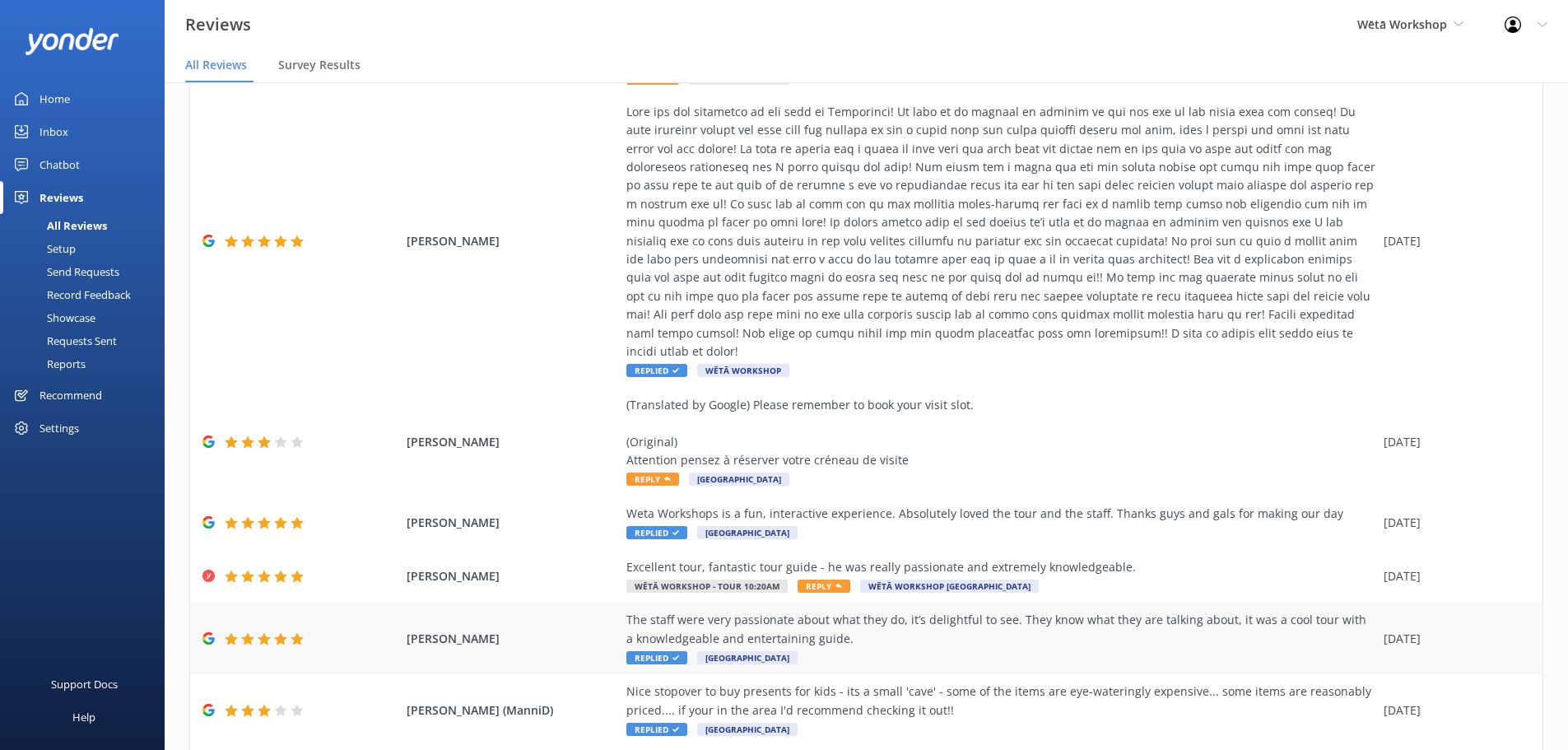
scroll to position [462, 0]
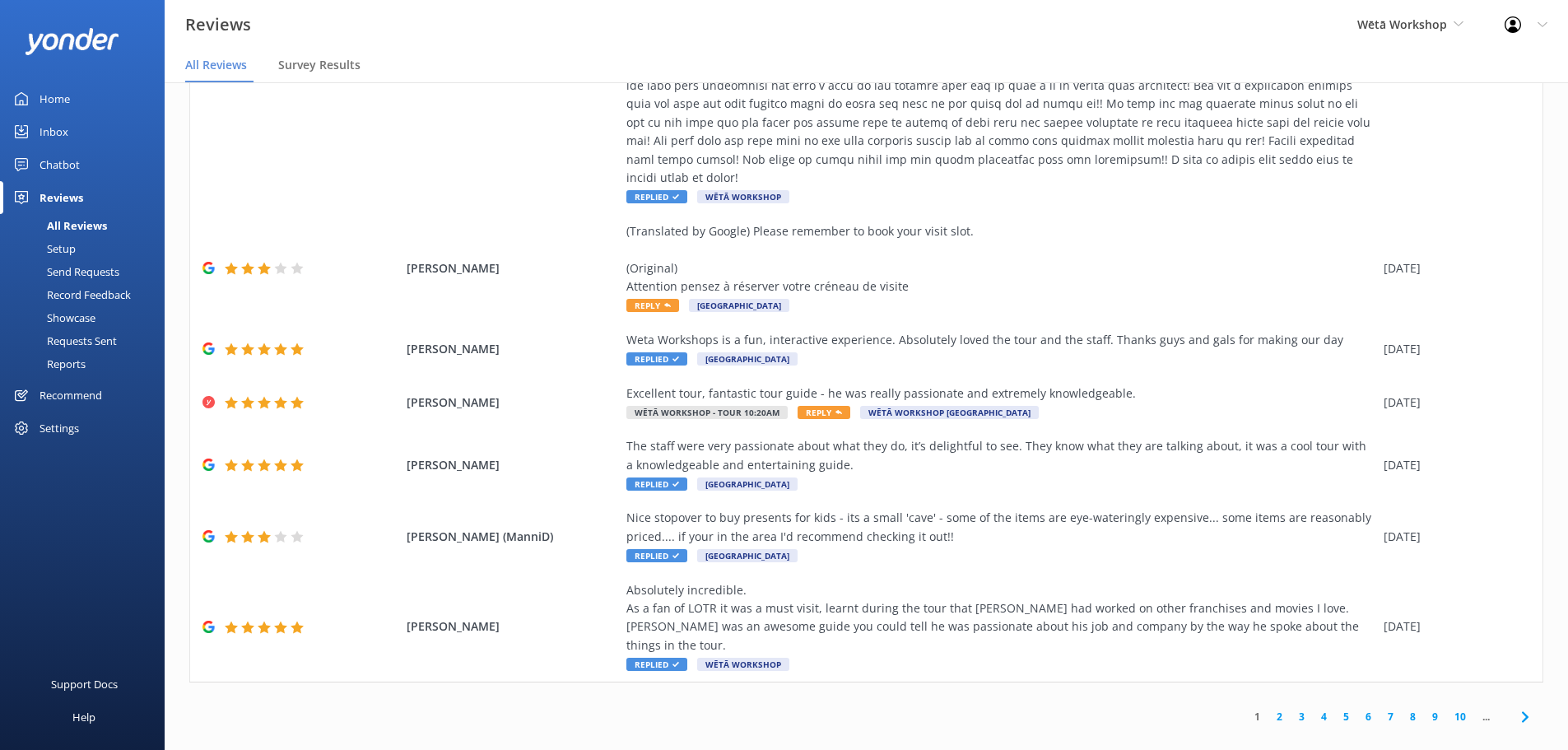
click at [1268, 708] on link "2" at bounding box center [1278, 716] width 22 height 15
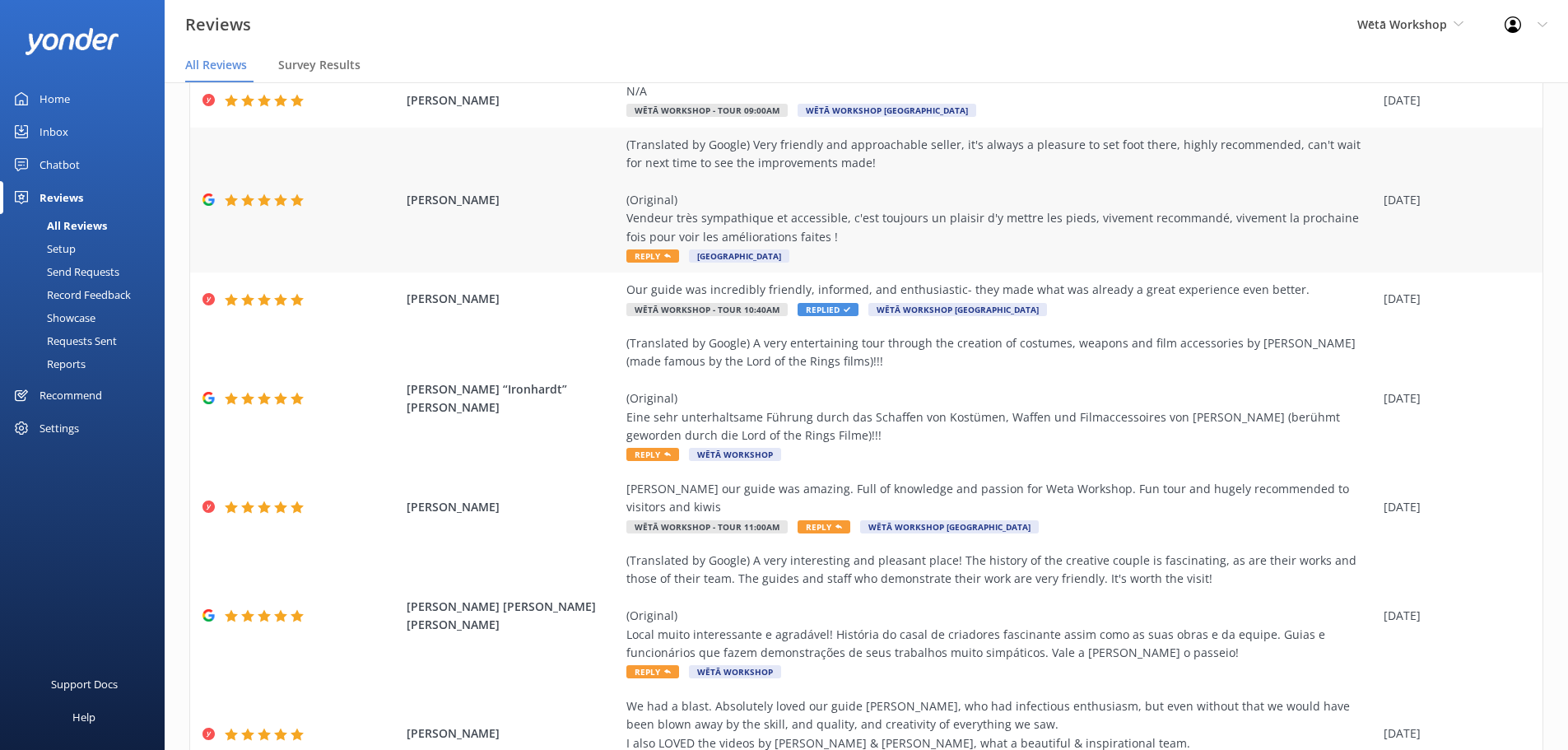
scroll to position [329, 0]
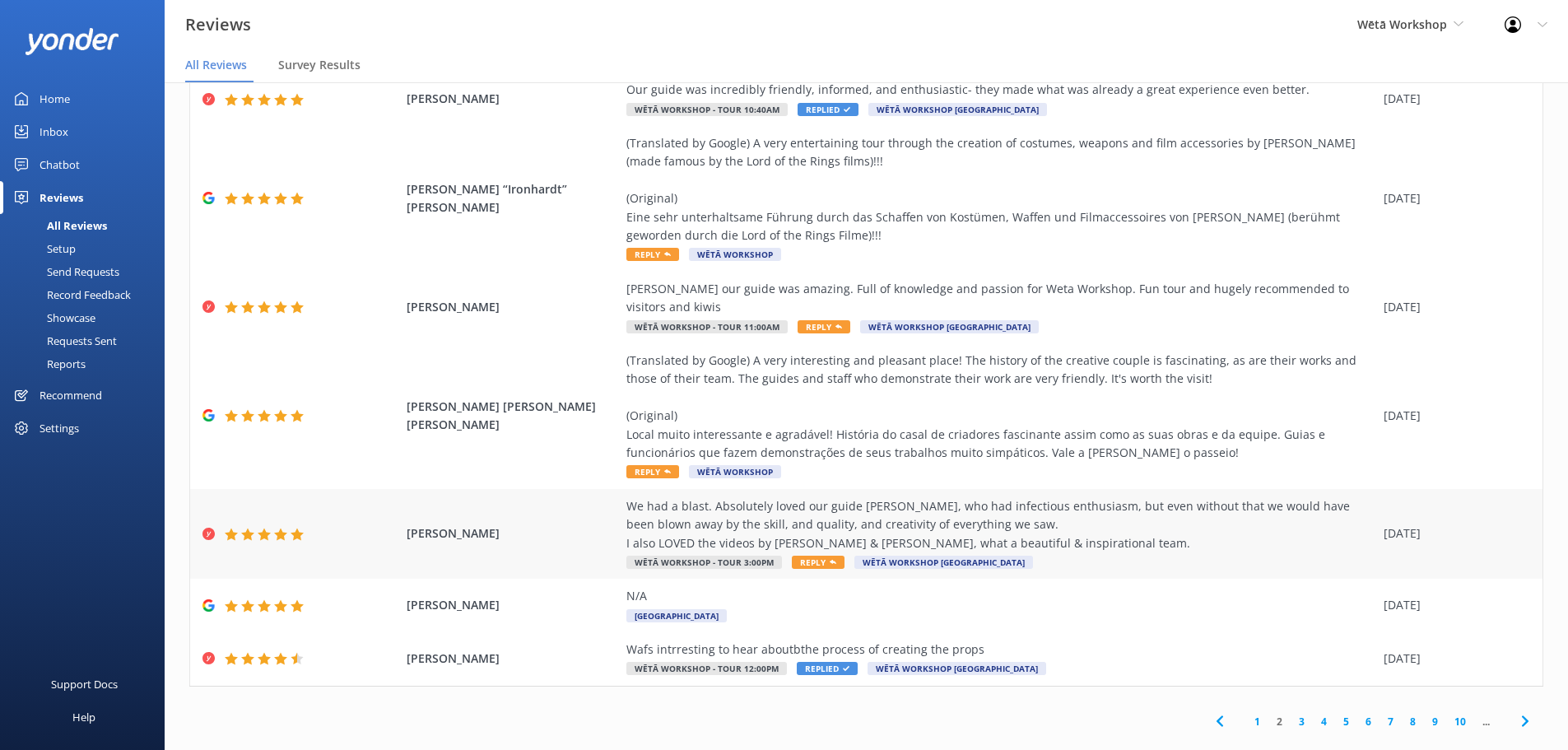
click at [709, 502] on div "We had a blast. Absolutely loved our guide [PERSON_NAME], who had infectious en…" at bounding box center [1000, 525] width 749 height 55
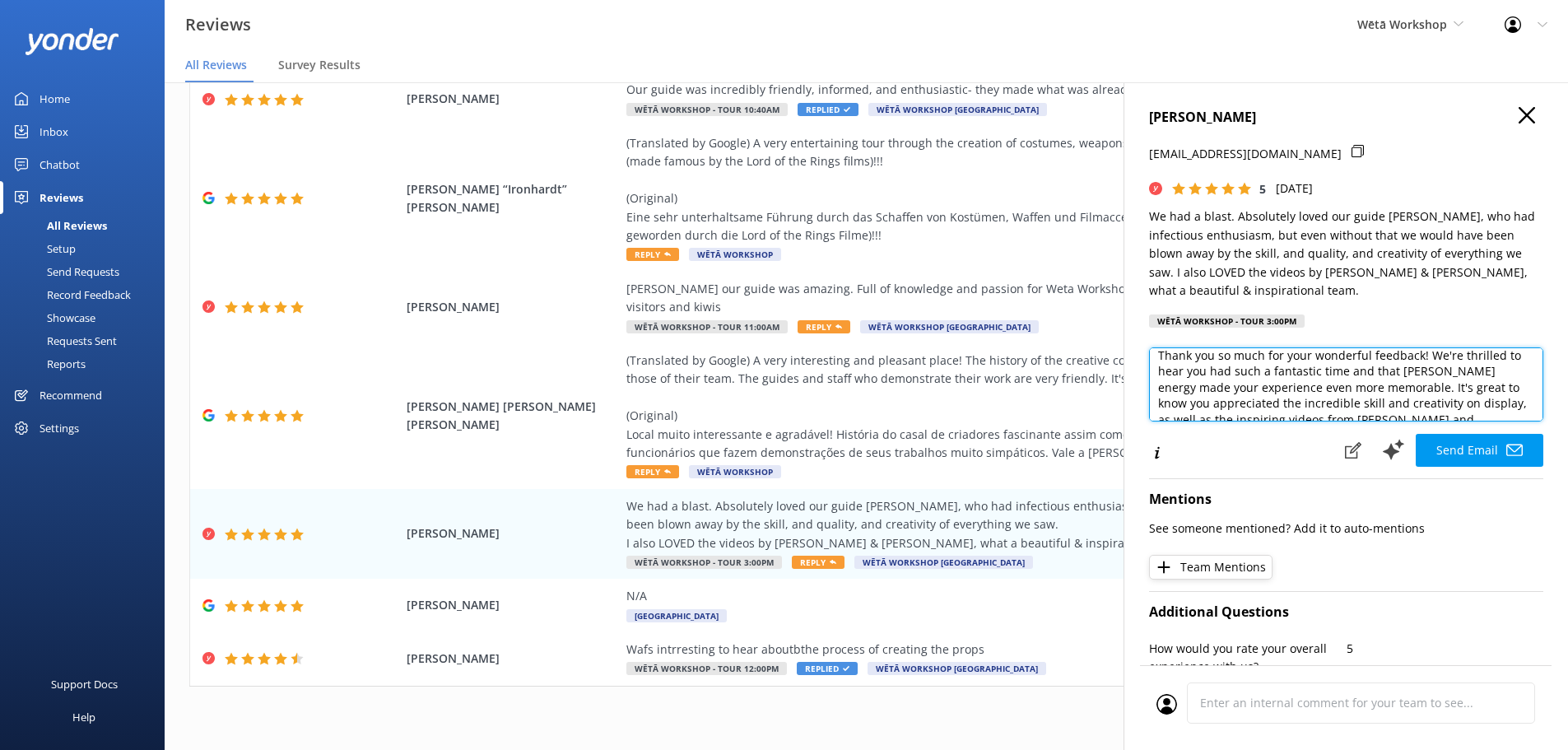
scroll to position [34, 0]
click at [1419, 359] on textarea "Kia ora [PERSON_NAME], Thank you so much for your wonderful feedback! We're thr…" at bounding box center [1345, 384] width 395 height 75
click at [1486, 375] on textarea "Kia ora [PERSON_NAME], Thank you so much for your wonderful feedback! We're thr…" at bounding box center [1345, 384] width 395 height 75
click at [1420, 375] on textarea "Kia ora [PERSON_NAME], Thank you so much for your wonderful feedback! We're thr…" at bounding box center [1345, 384] width 395 height 75
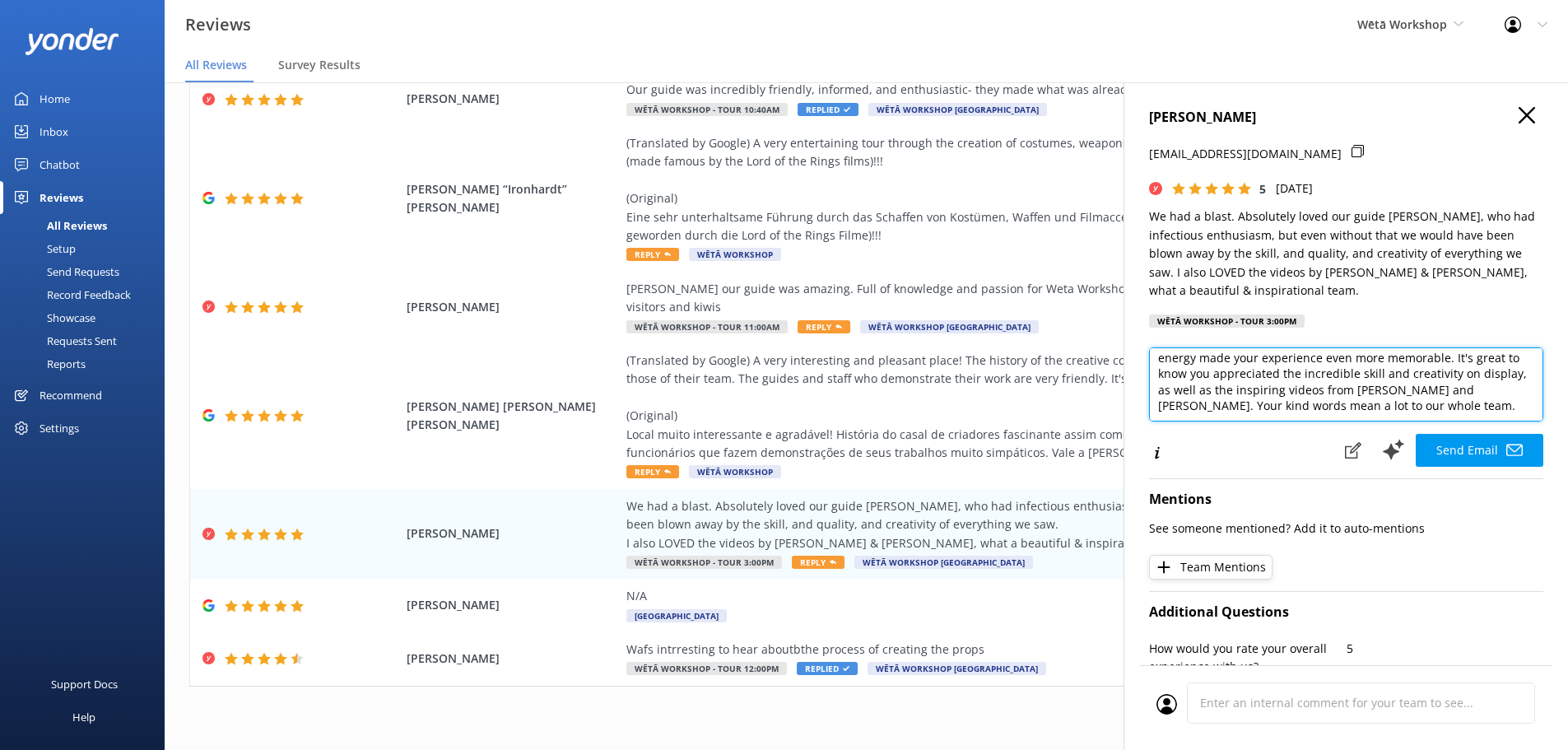
click at [1420, 375] on textarea "Kia ora [PERSON_NAME], Thank you so much for your wonderful feedback! We're thr…" at bounding box center [1345, 384] width 395 height 75
click at [1409, 389] on textarea "Kia ora [PERSON_NAME], Thank you so much for your wonderful feedback! We're thr…" at bounding box center [1345, 384] width 395 height 75
type textarea "Kia ora [PERSON_NAME], Thank you so much for your wonderful feedback! We're thr…"
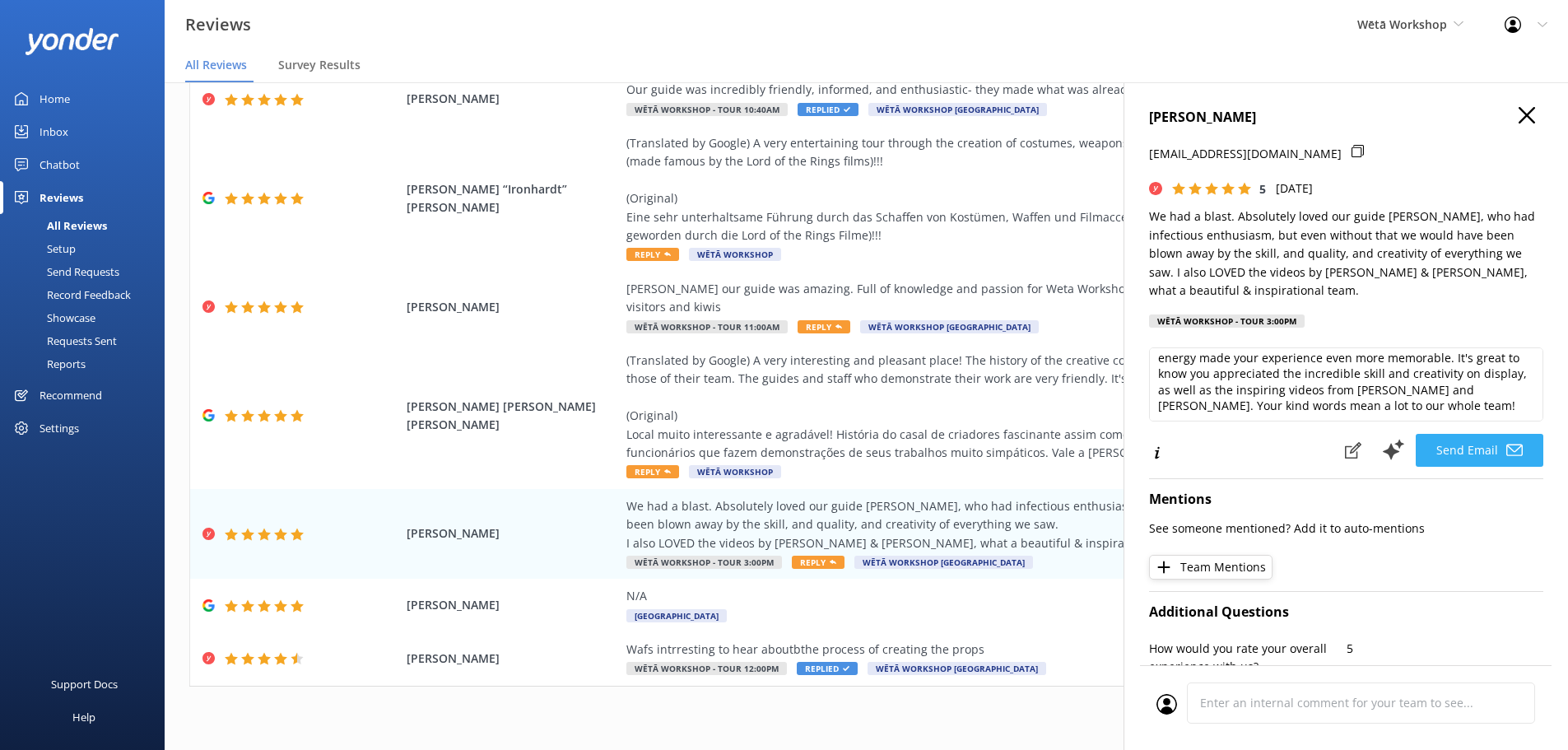
click at [1467, 440] on button "Send Email" at bounding box center [1478, 450] width 127 height 32
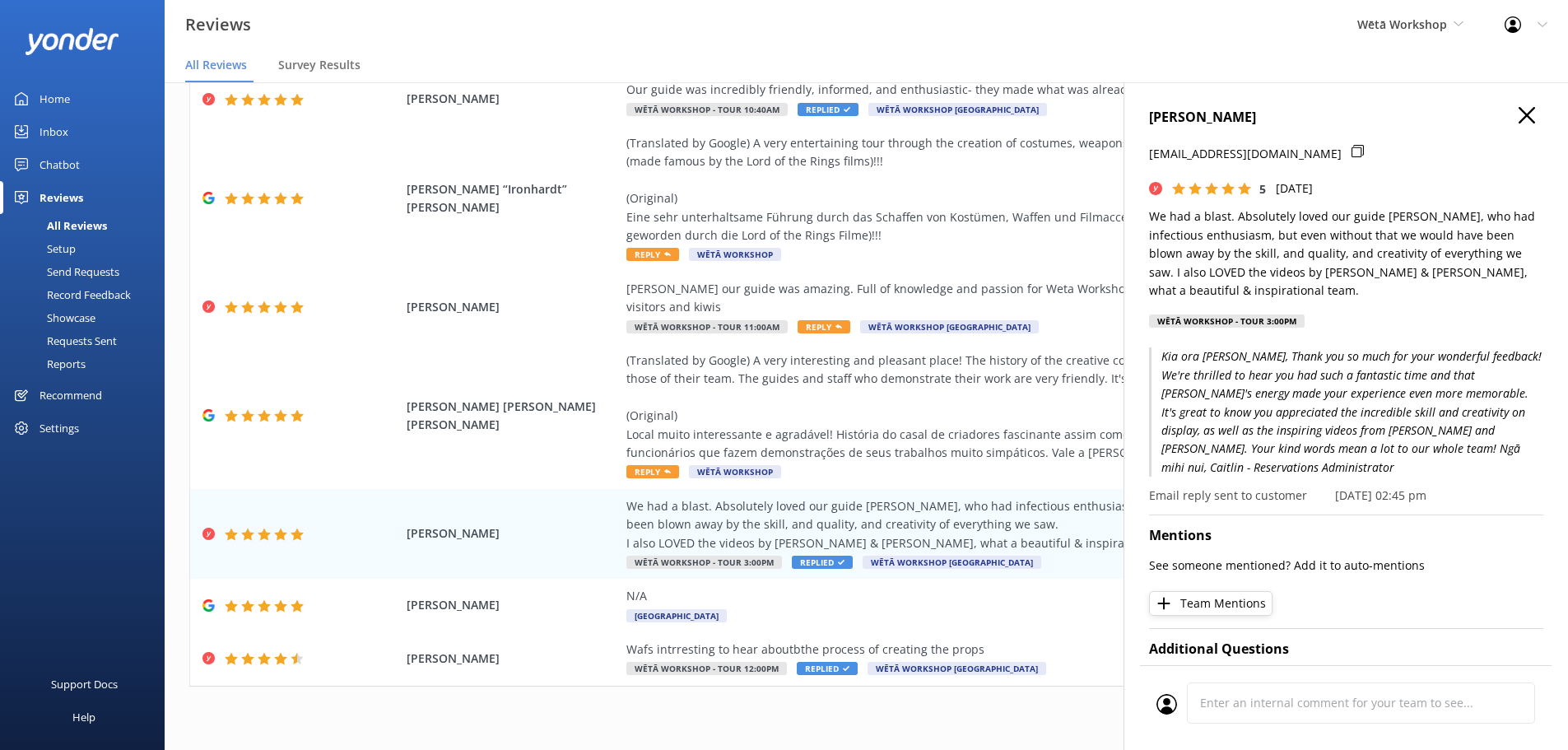
click at [1518, 114] on use "button" at bounding box center [1526, 115] width 16 height 16
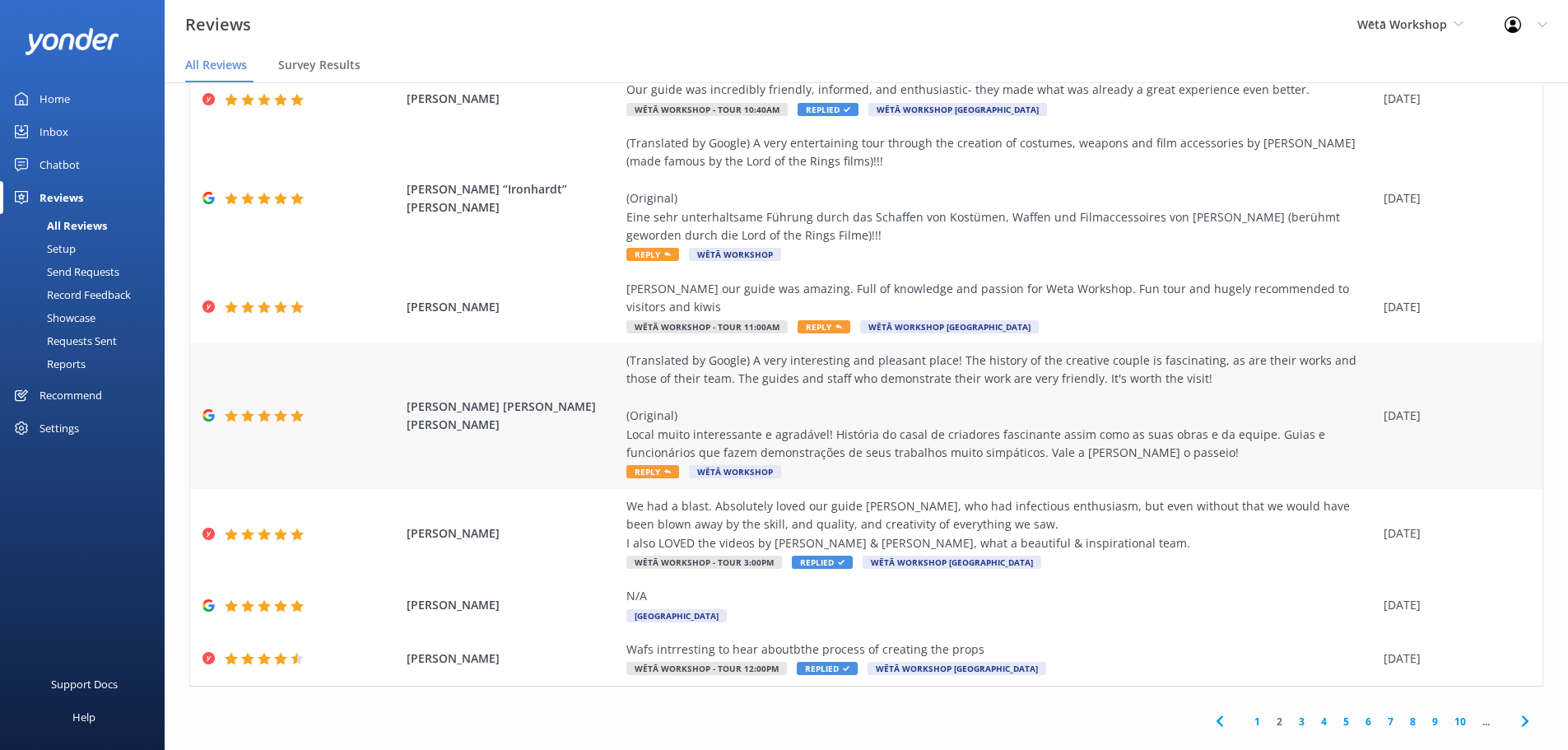
click at [976, 410] on div "(Translated by Google) A very interesting and pleasant place! The history of th…" at bounding box center [1000, 406] width 749 height 110
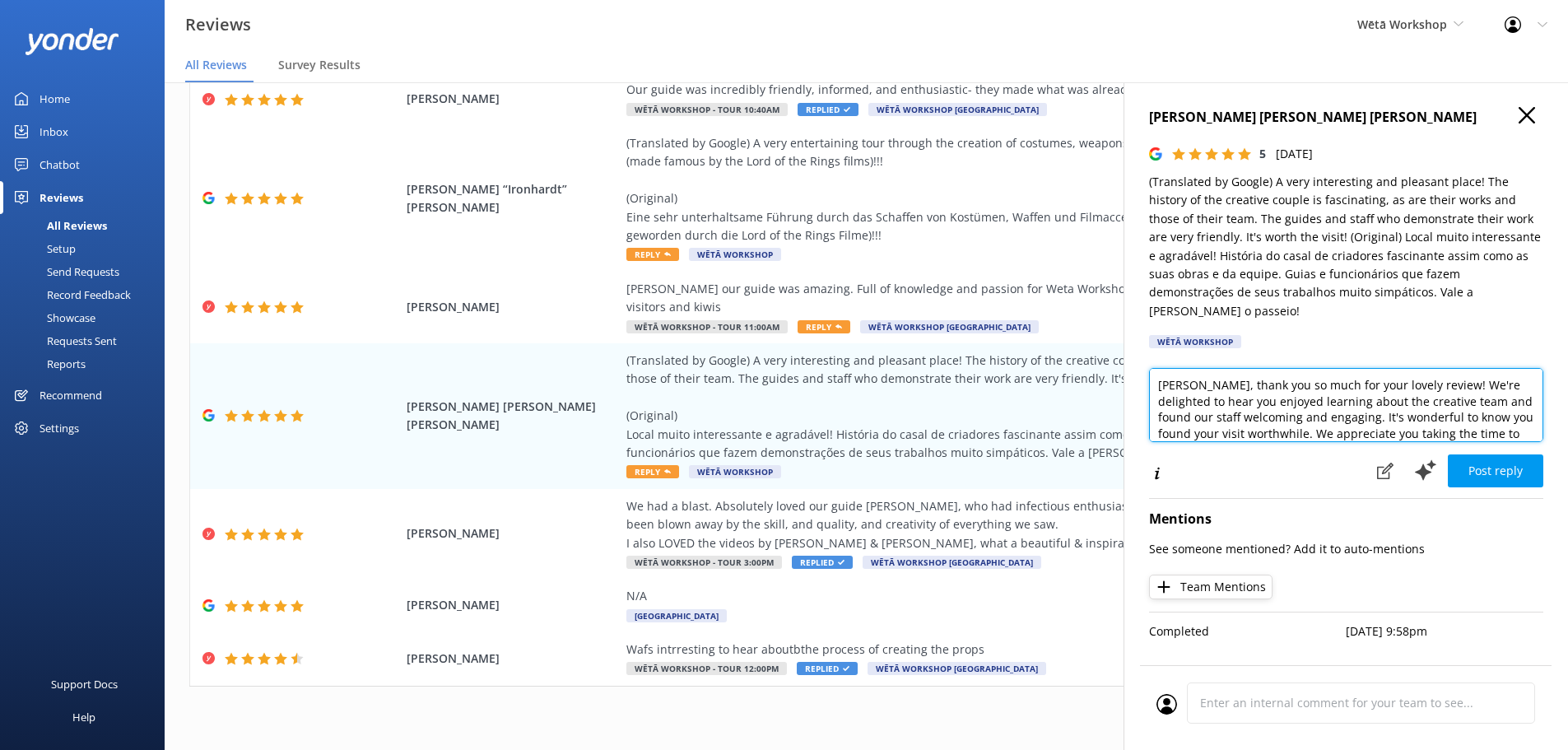
click at [1194, 371] on textarea "[PERSON_NAME], thank you so much for your lovely review! We're delighted to hea…" at bounding box center [1345, 405] width 395 height 75
type textarea "Kia ora [PERSON_NAME]! Thank you so much for your lovely review! We're delighte…"
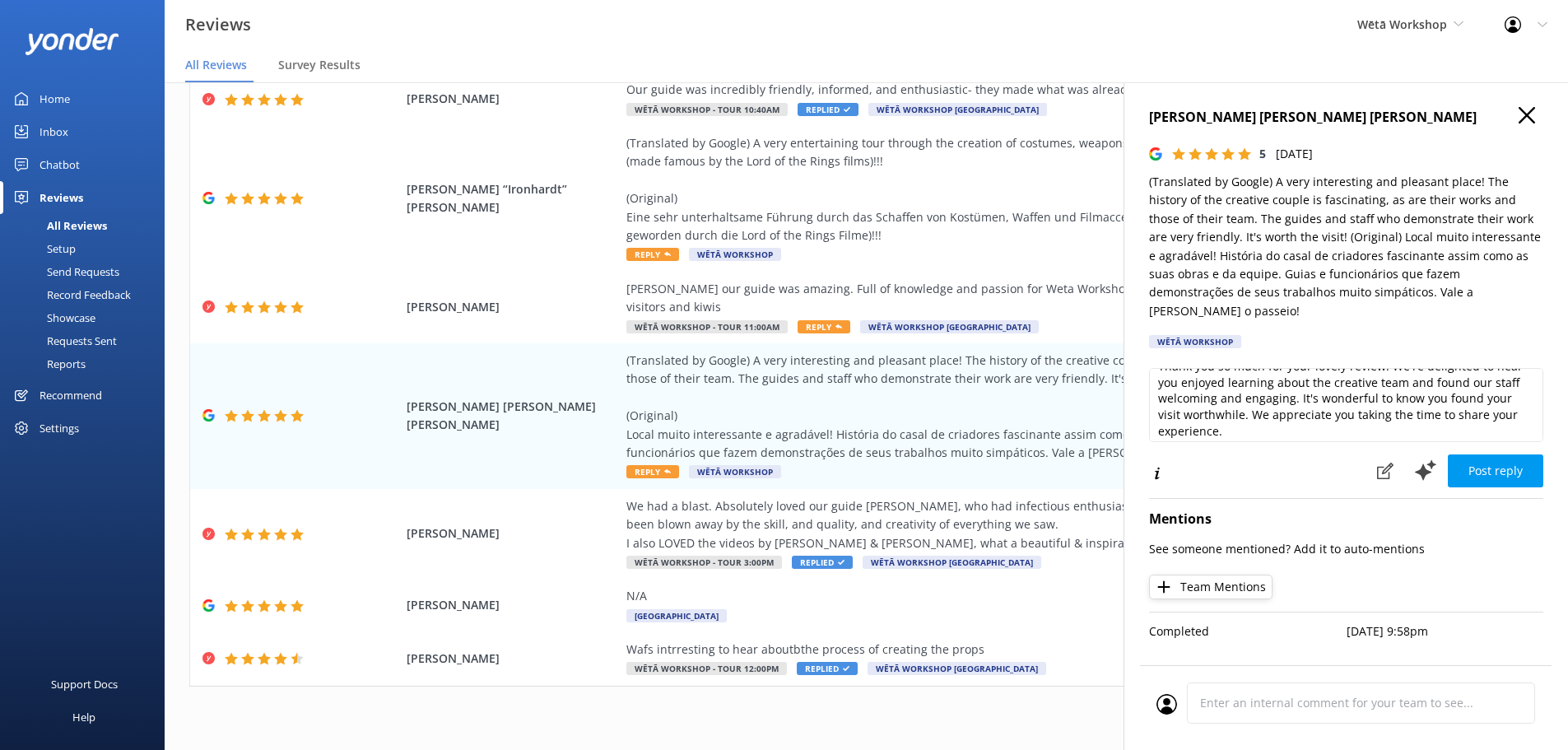
click at [1516, 454] on button "Post reply" at bounding box center [1495, 470] width 96 height 32
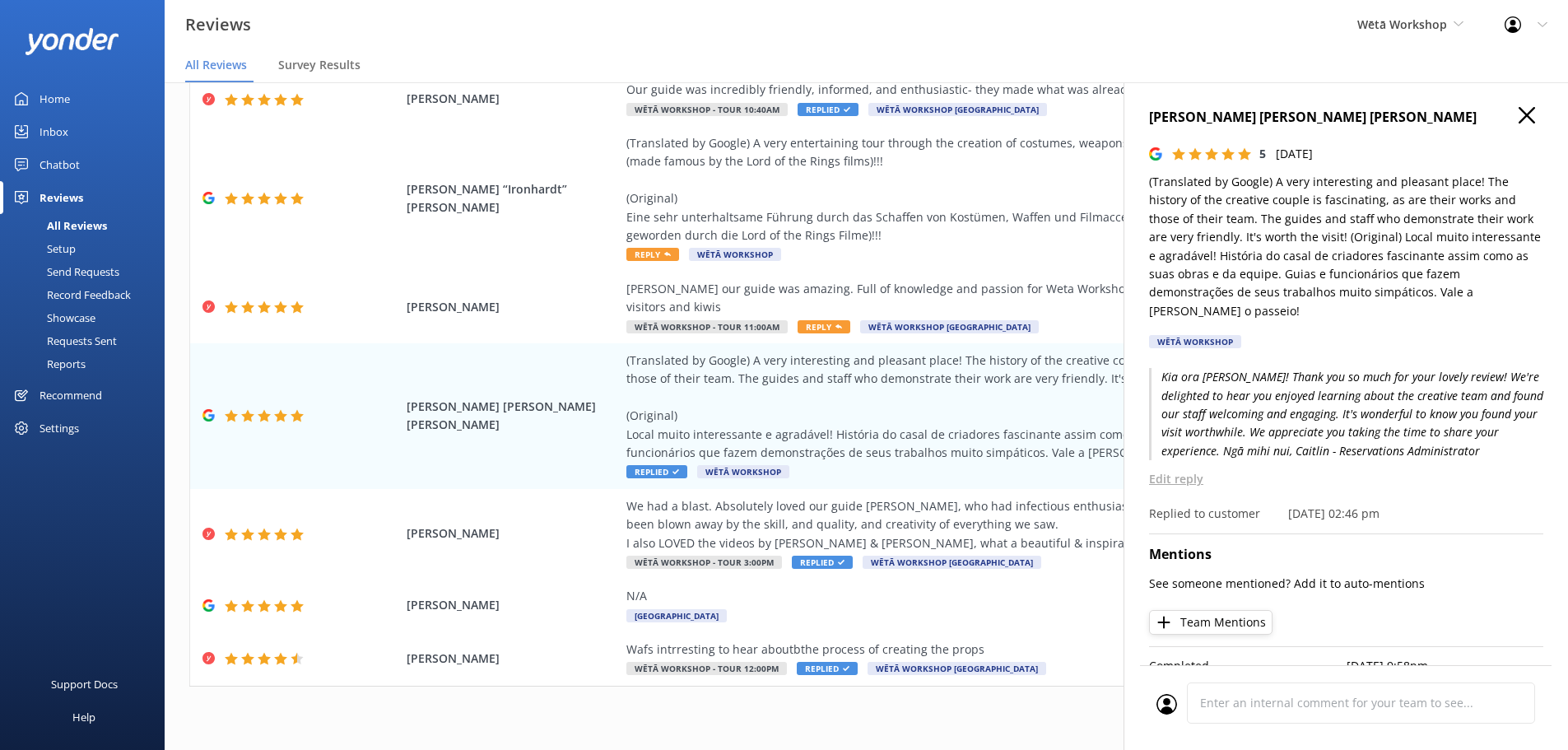
click at [1518, 116] on icon "button" at bounding box center [1526, 115] width 16 height 16
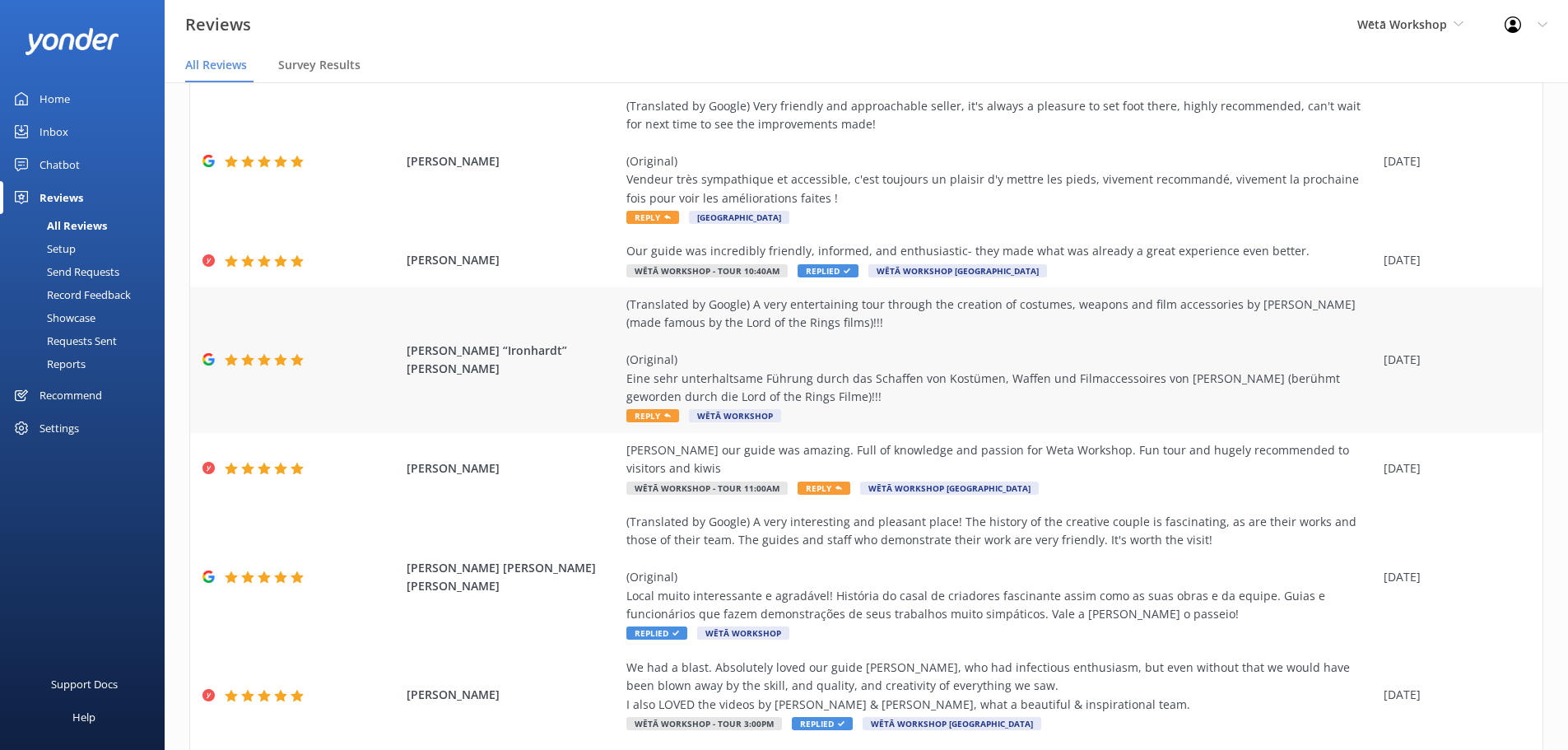
scroll to position [164, 0]
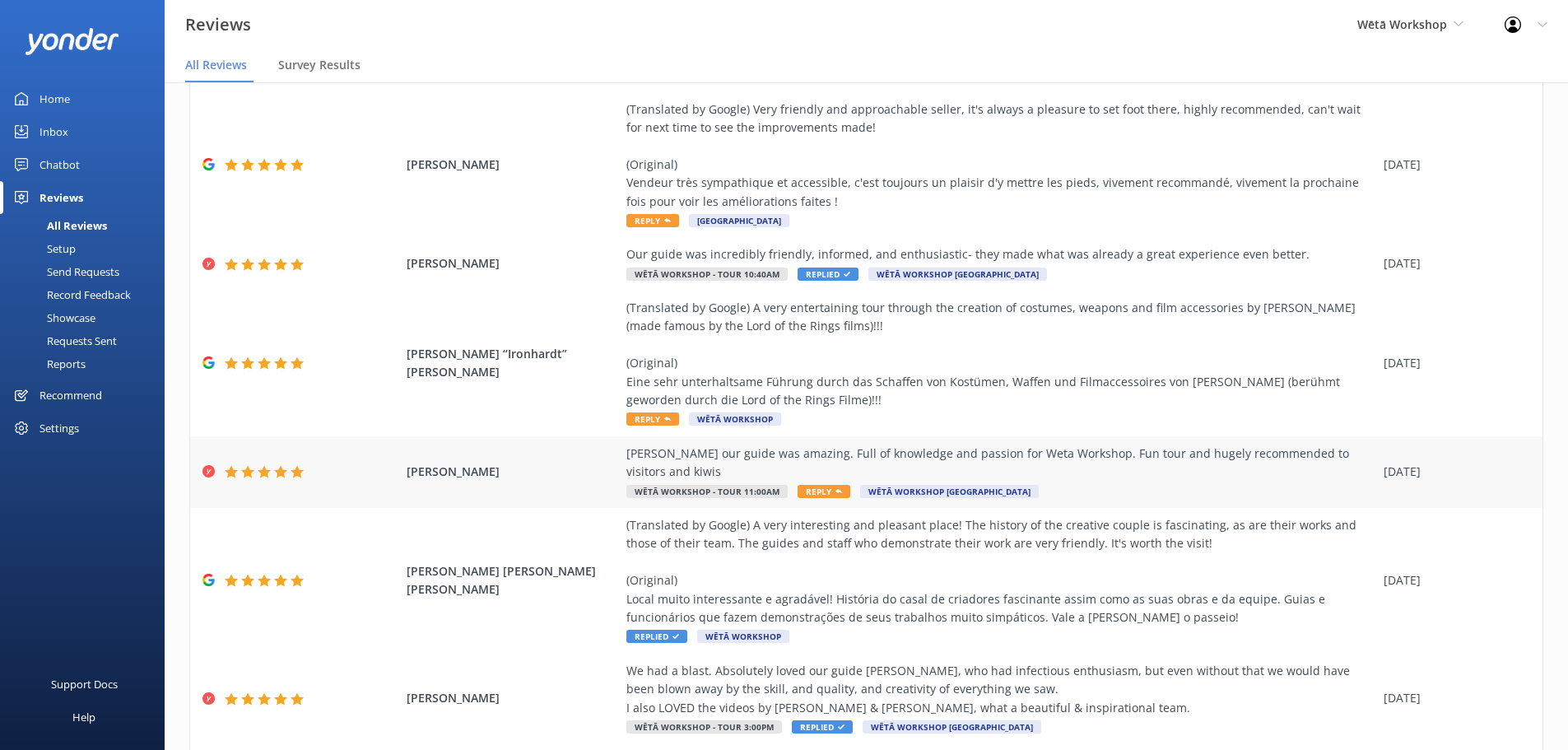
click at [874, 453] on div "[PERSON_NAME] our guide was amazing. Full of knowledge and passion for Weta Wor…" at bounding box center [1000, 462] width 749 height 37
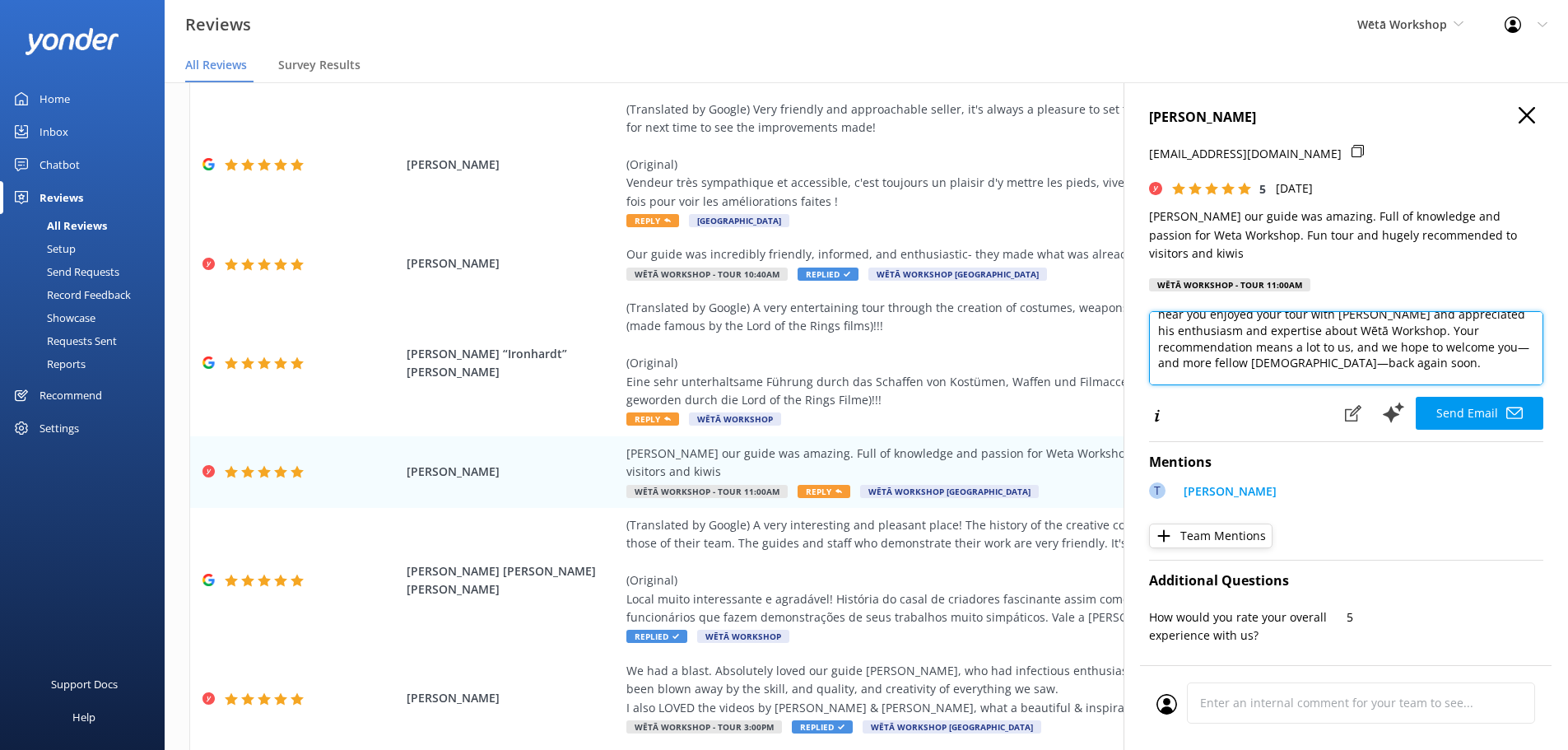
scroll to position [49, 0]
click at [1348, 311] on textarea "Kia ora Kirsty, Thank you so much for your glowing feedback! We're thrilled to …" at bounding box center [1345, 349] width 395 height 75
click at [1300, 358] on textarea "Kia ora Kirsty, Thank you so much for your glowing feedback! We're thrilled to …" at bounding box center [1345, 349] width 395 height 75
click at [1172, 354] on textarea "Kia ora Kirsty, Thank you so much for your glowing feedback! We're thrilled to …" at bounding box center [1345, 349] width 395 height 75
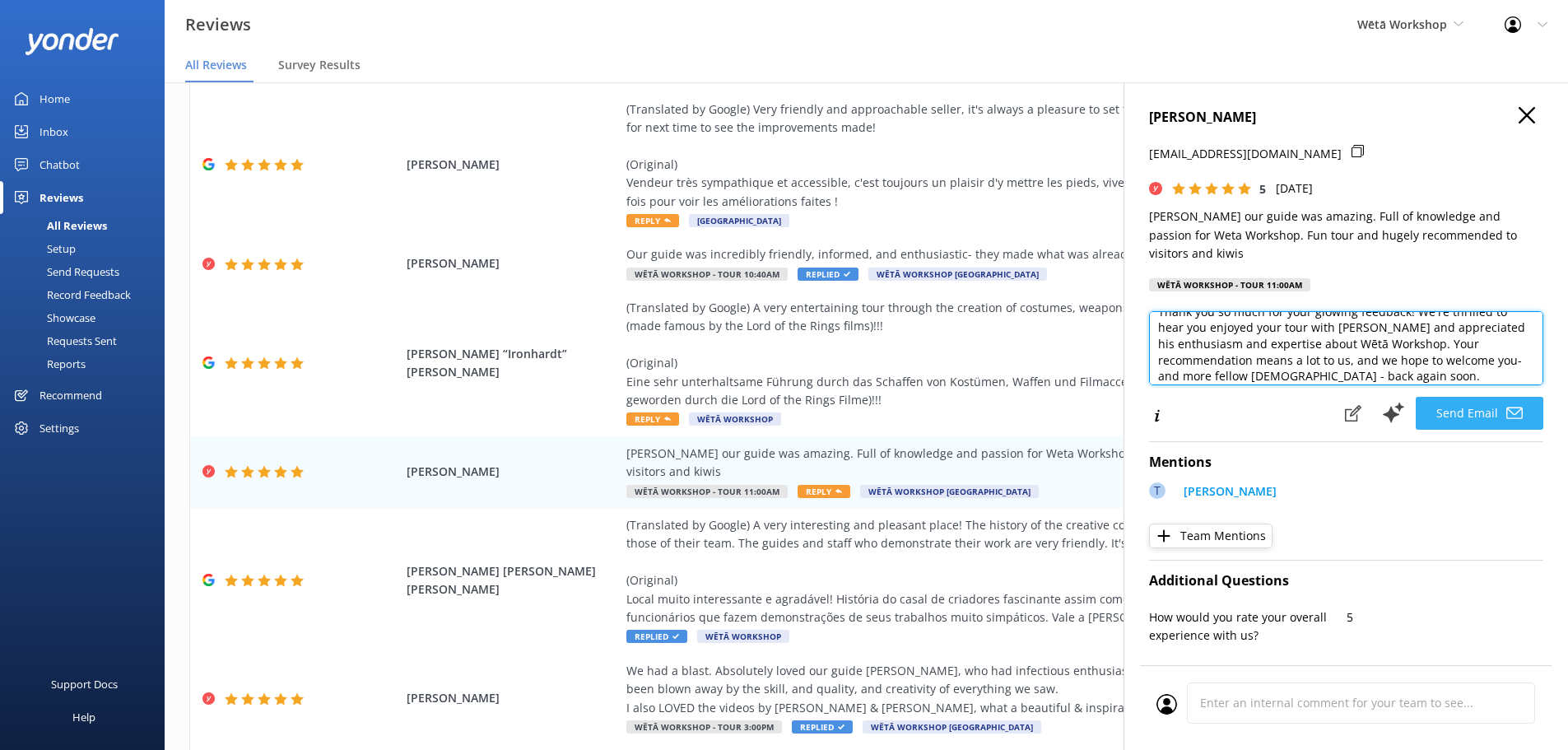
type textarea "Kia ora Kirsty, Thank you so much for your glowing feedback! We're thrilled to …"
click at [1506, 405] on icon at bounding box center [1514, 413] width 16 height 16
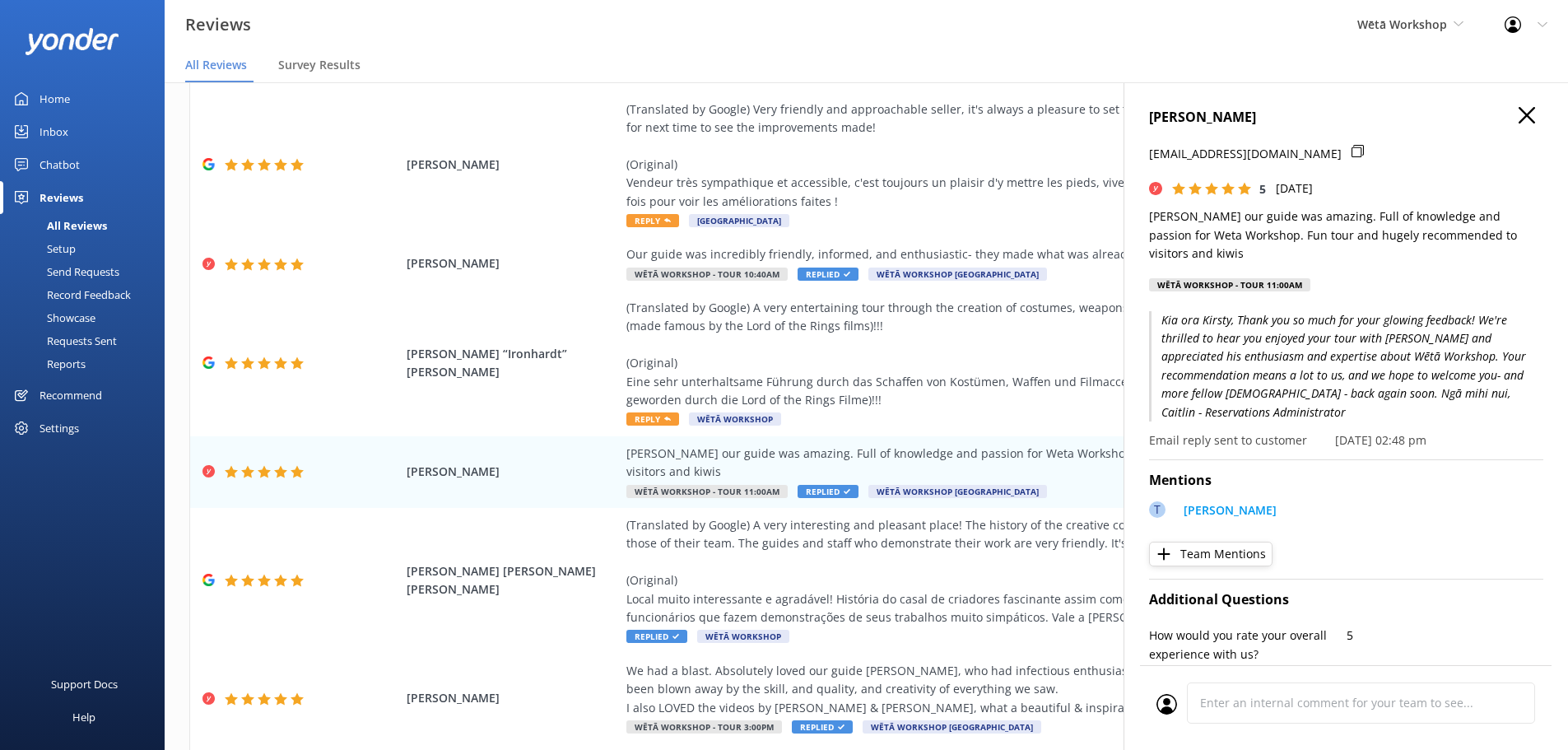
click at [1518, 118] on icon "button" at bounding box center [1526, 115] width 16 height 16
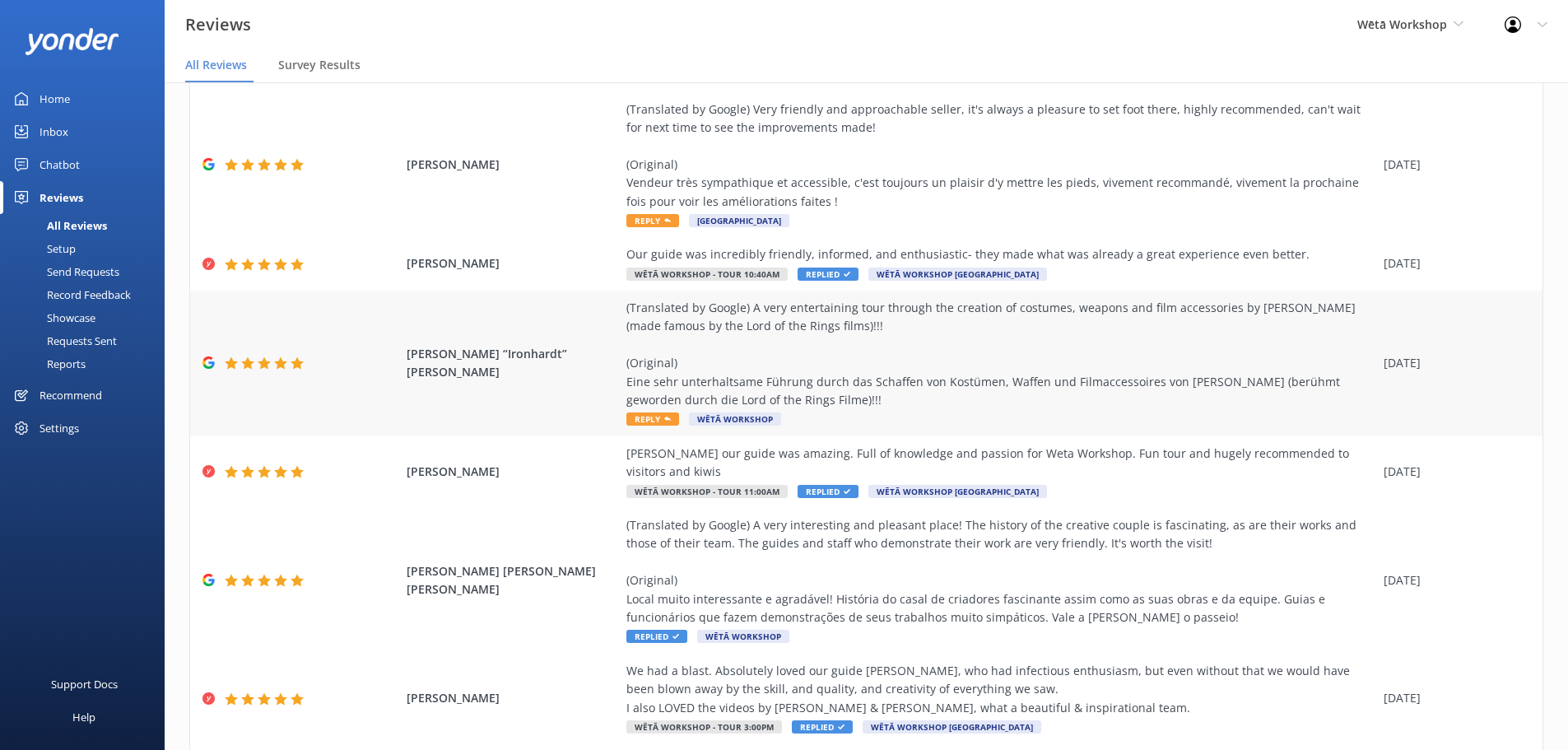
click at [1040, 365] on div "(Translated by Google) A very entertaining tour through the creation of costume…" at bounding box center [1000, 354] width 749 height 110
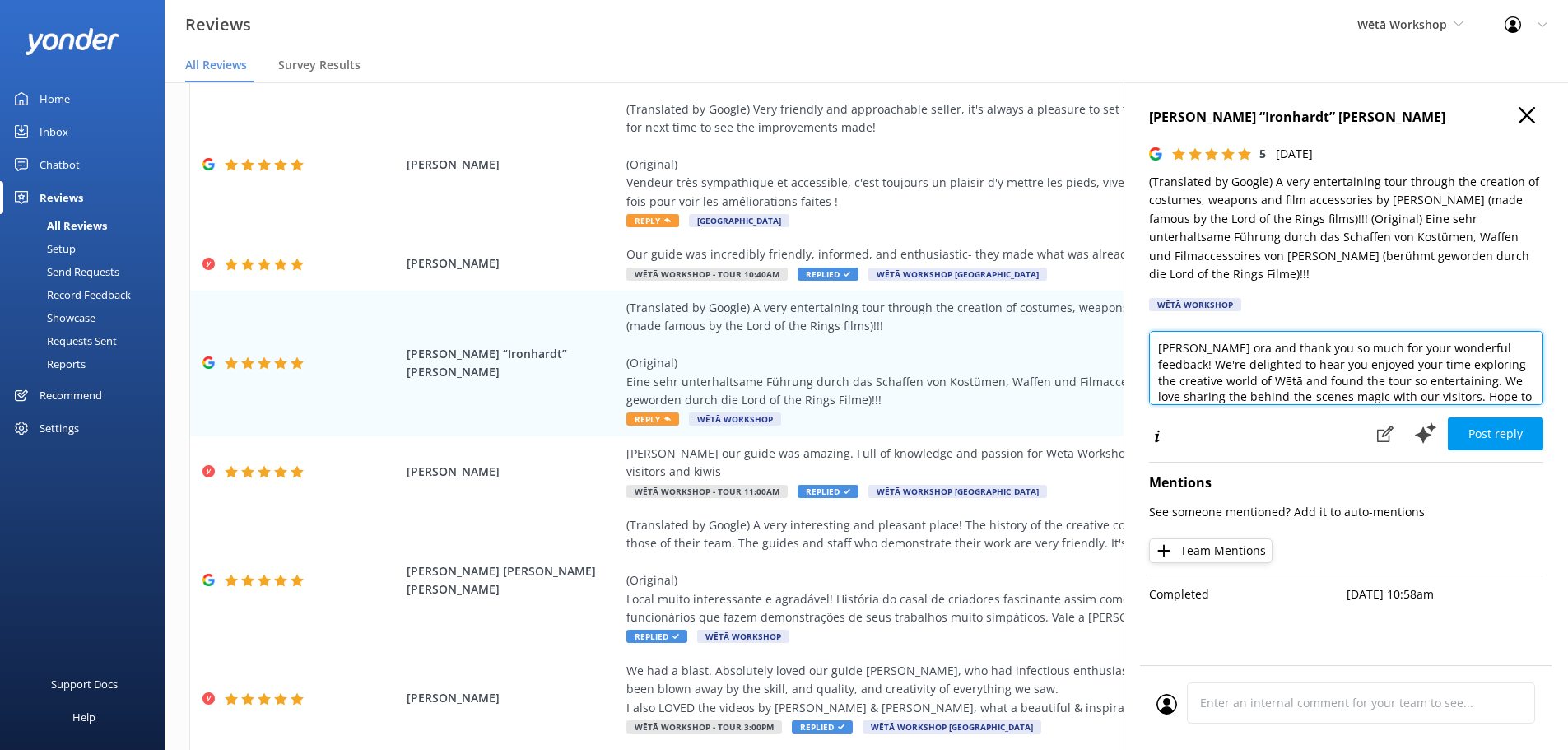
click at [1195, 332] on textarea "[PERSON_NAME] ora and thank you so much for your wonderful feedback! We're deli…" at bounding box center [1345, 368] width 395 height 75
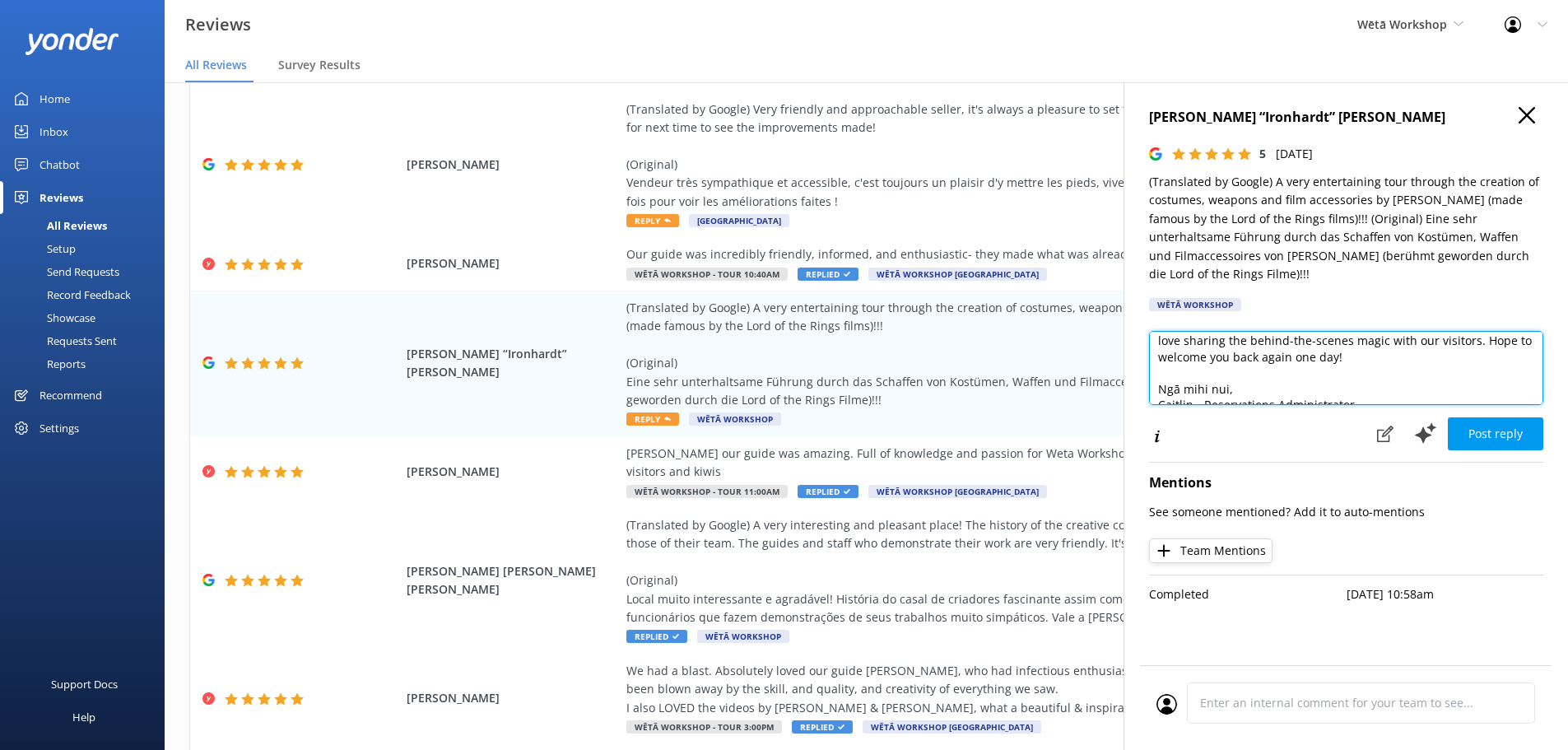
scroll to position [68, 0]
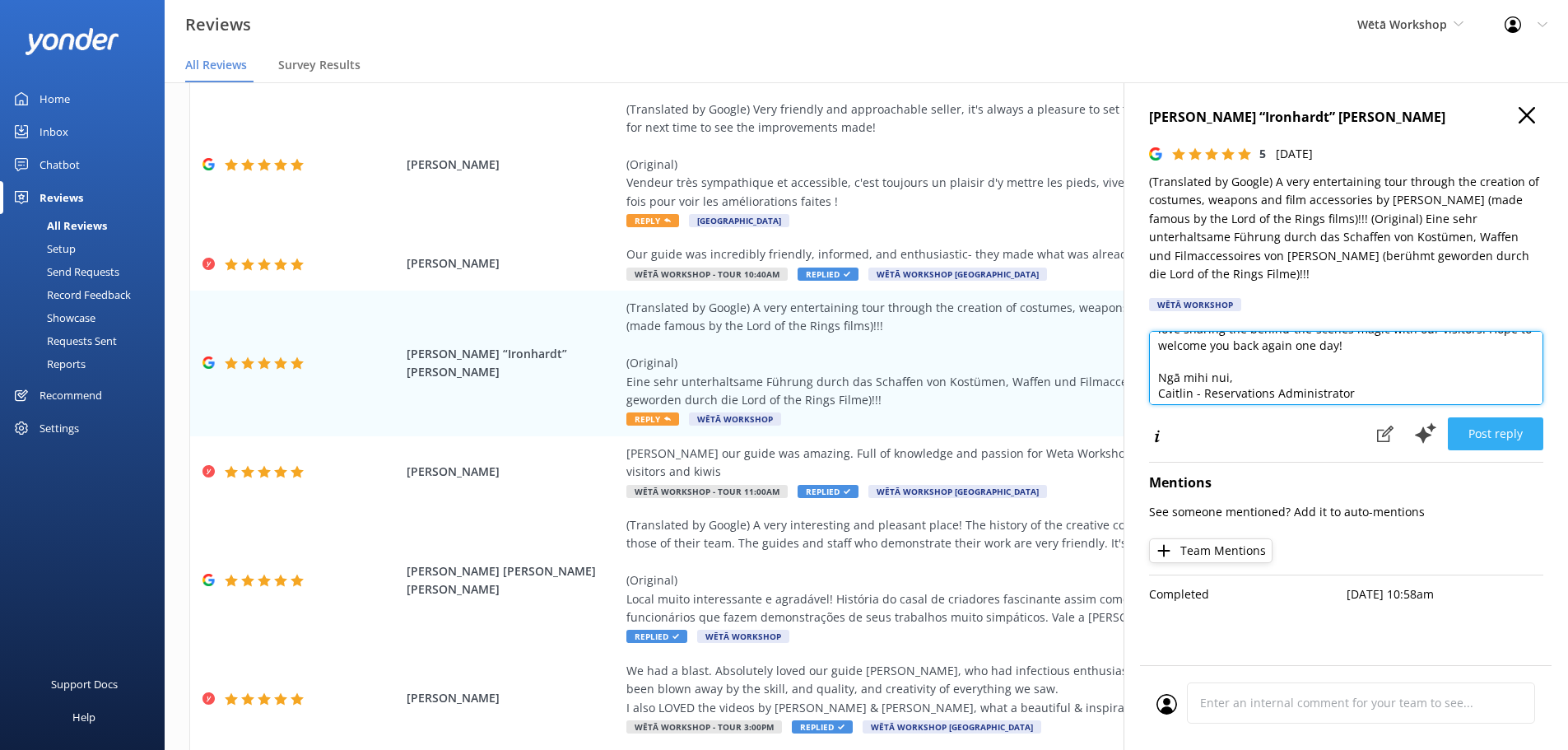
type textarea "Kia [PERSON_NAME]! Thank you so much for your wonderful feedback! We're delight…"
click at [1532, 418] on button "Post reply" at bounding box center [1495, 434] width 96 height 32
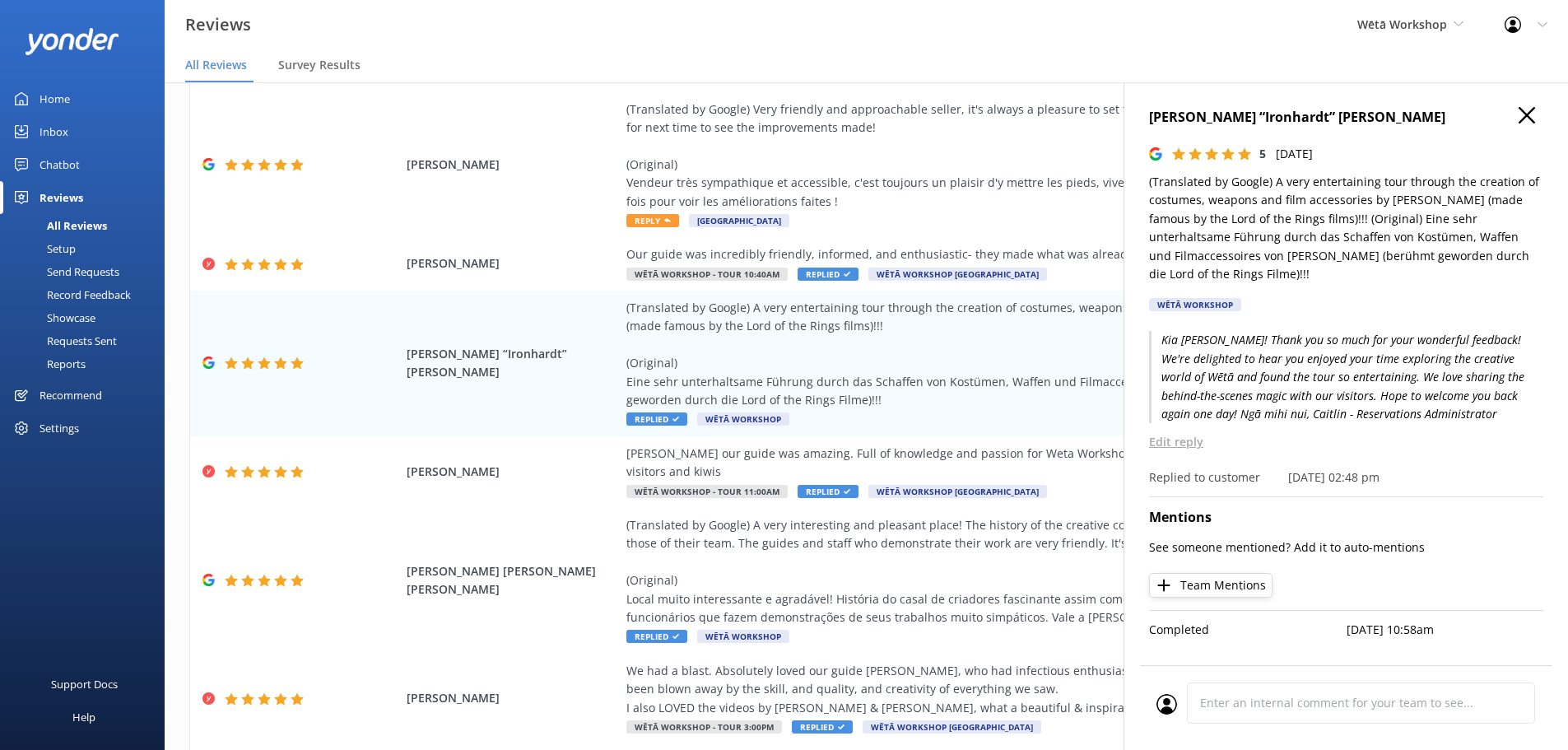
click at [1526, 118] on icon "button" at bounding box center [1526, 115] width 16 height 16
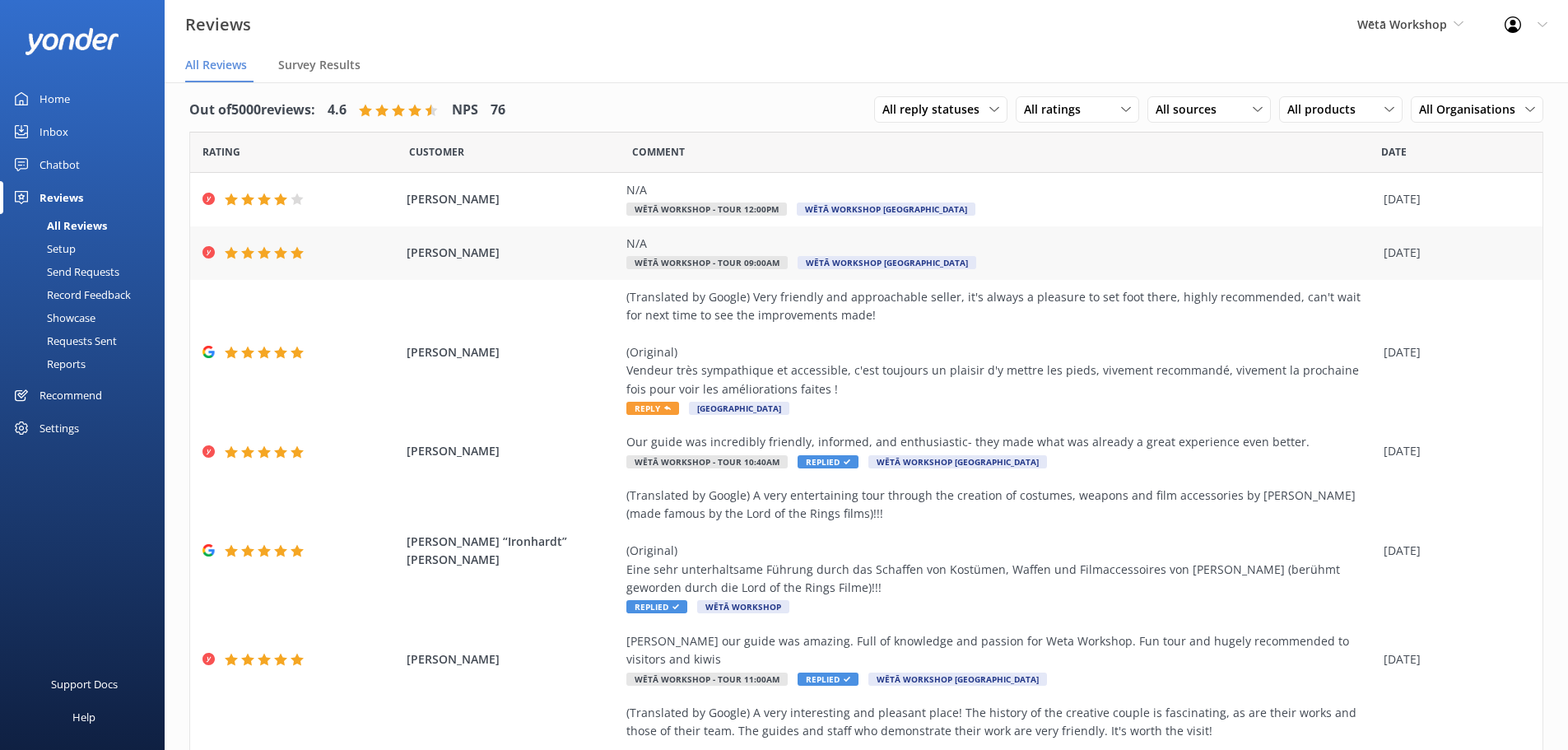
scroll to position [0, 0]
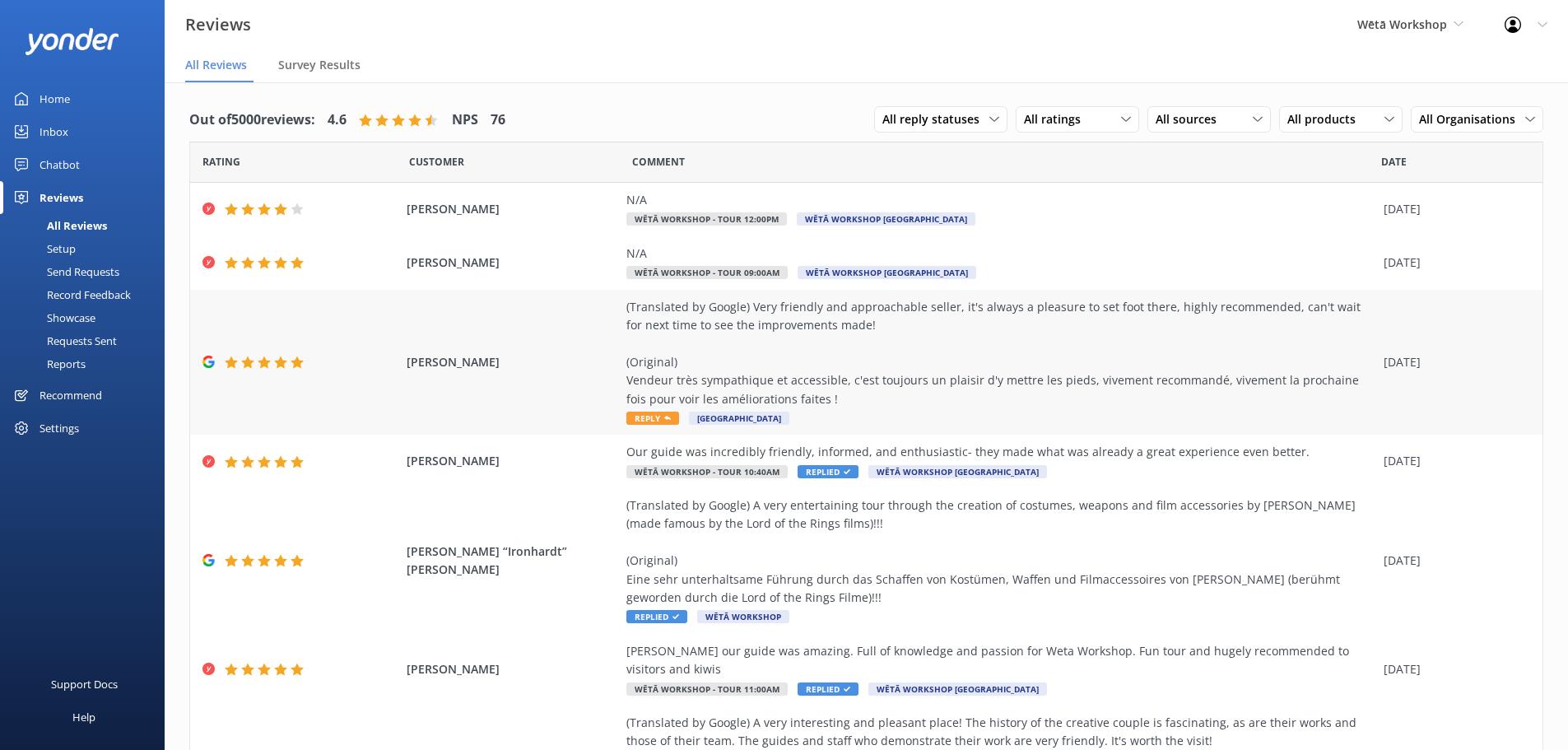
click at [1065, 341] on div "(Translated by Google) Very friendly and approachable seller, it's always a ple…" at bounding box center [1000, 353] width 749 height 110
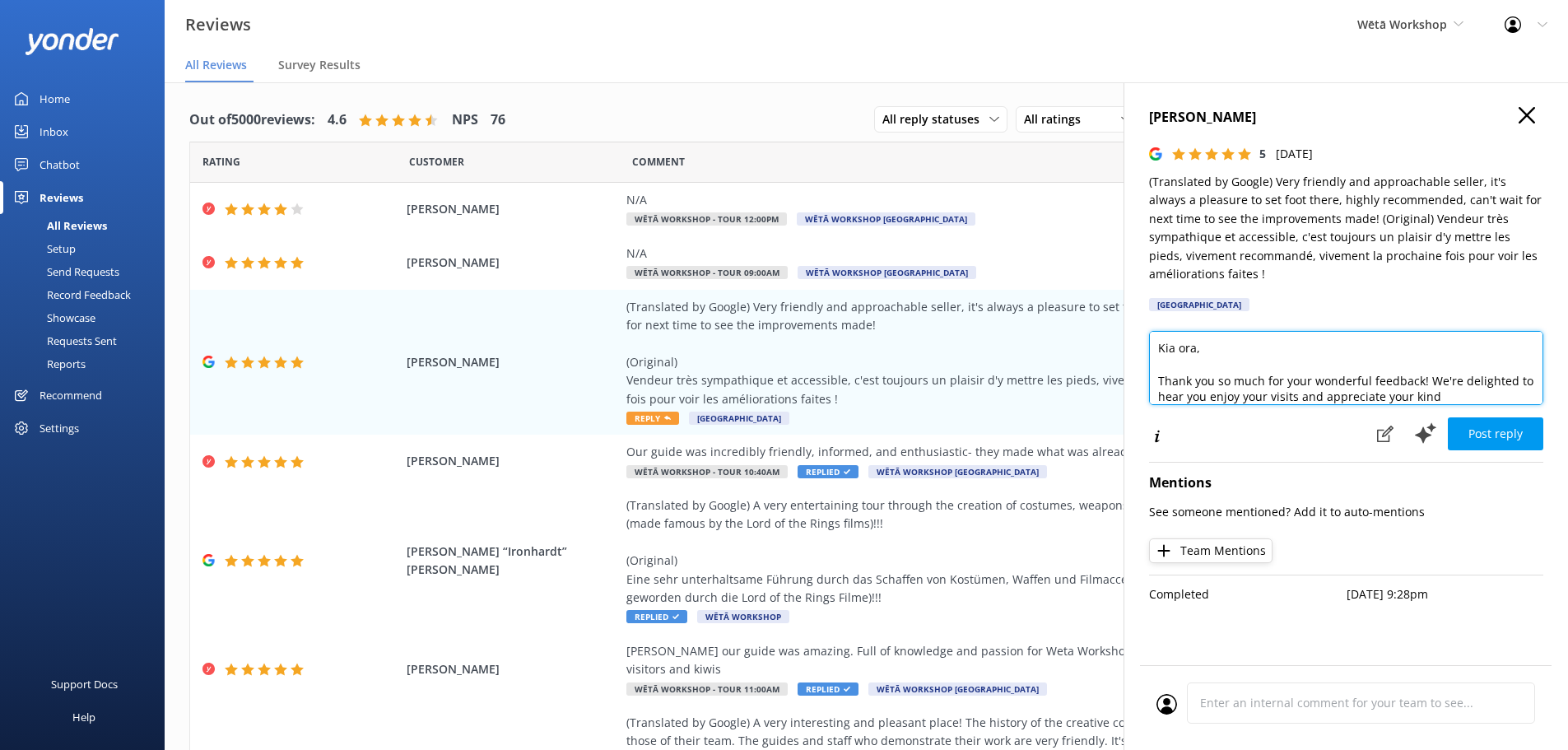
click at [1194, 349] on textarea "Kia ora, Thank you so much for your wonderful feedback! We're delighted to hear…" at bounding box center [1345, 368] width 395 height 75
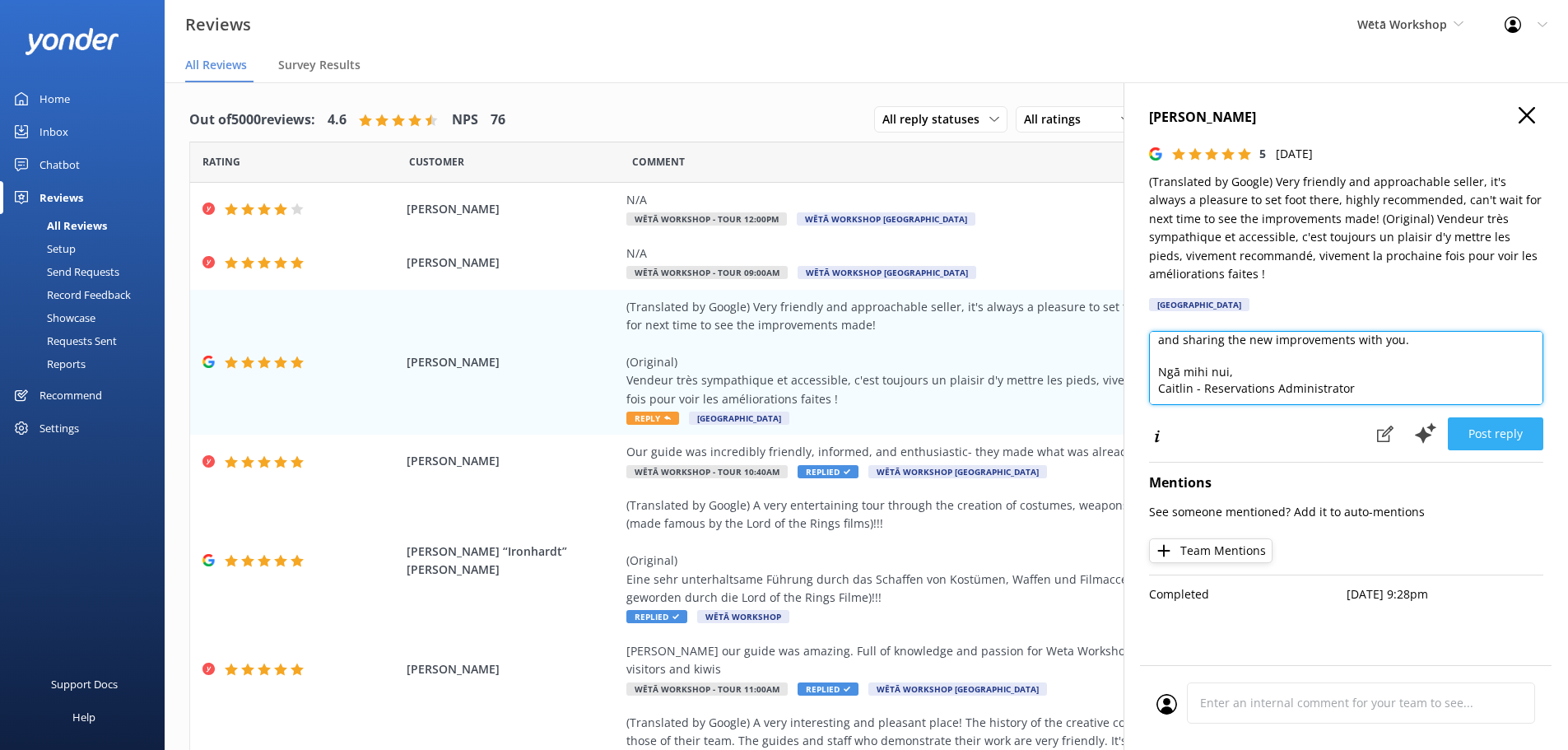
type textarea "Kia ora [PERSON_NAME], Thank you so much for your wonderful feedback! We're del…"
click at [1538, 437] on button "Post reply" at bounding box center [1495, 434] width 96 height 32
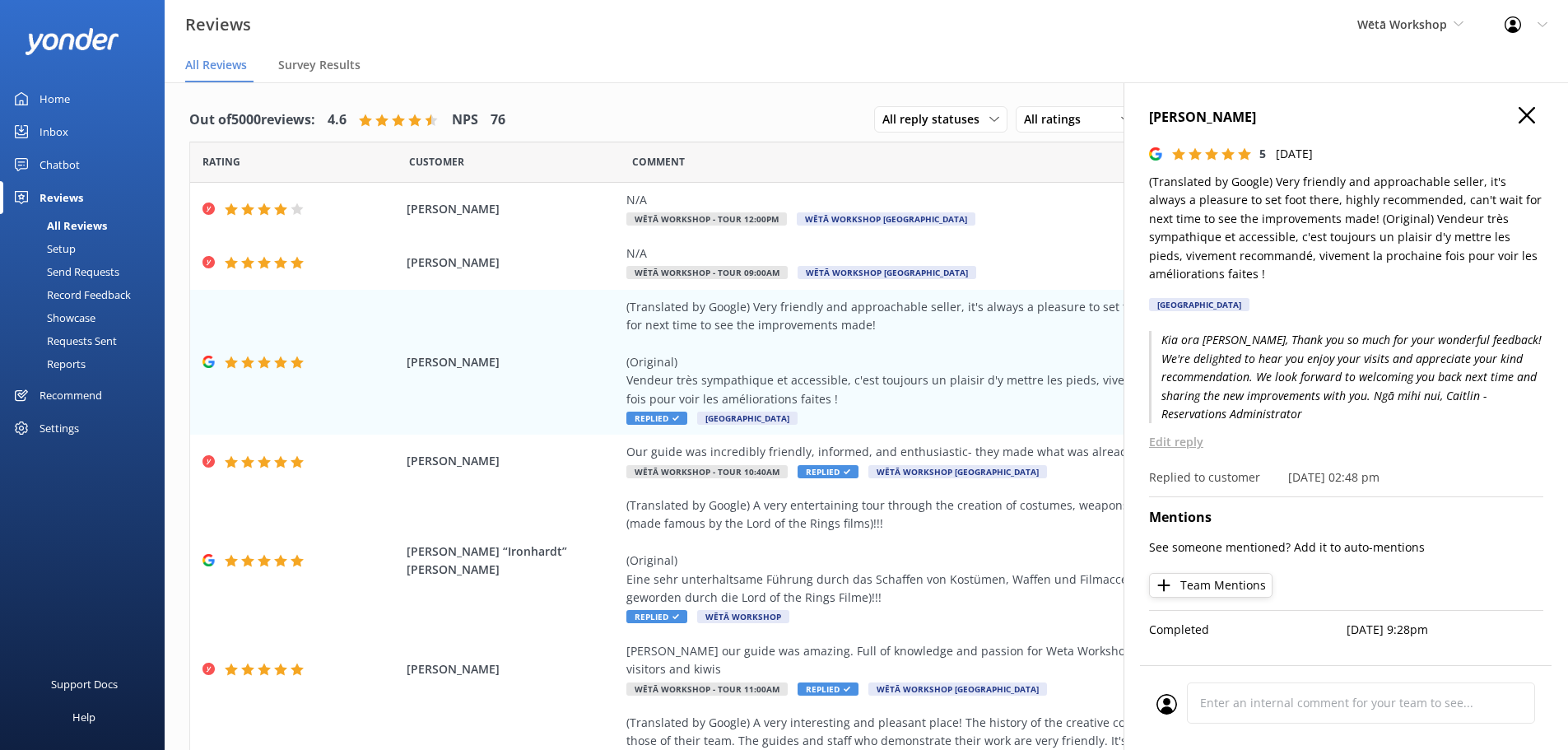
click at [1530, 113] on use "button" at bounding box center [1526, 115] width 16 height 16
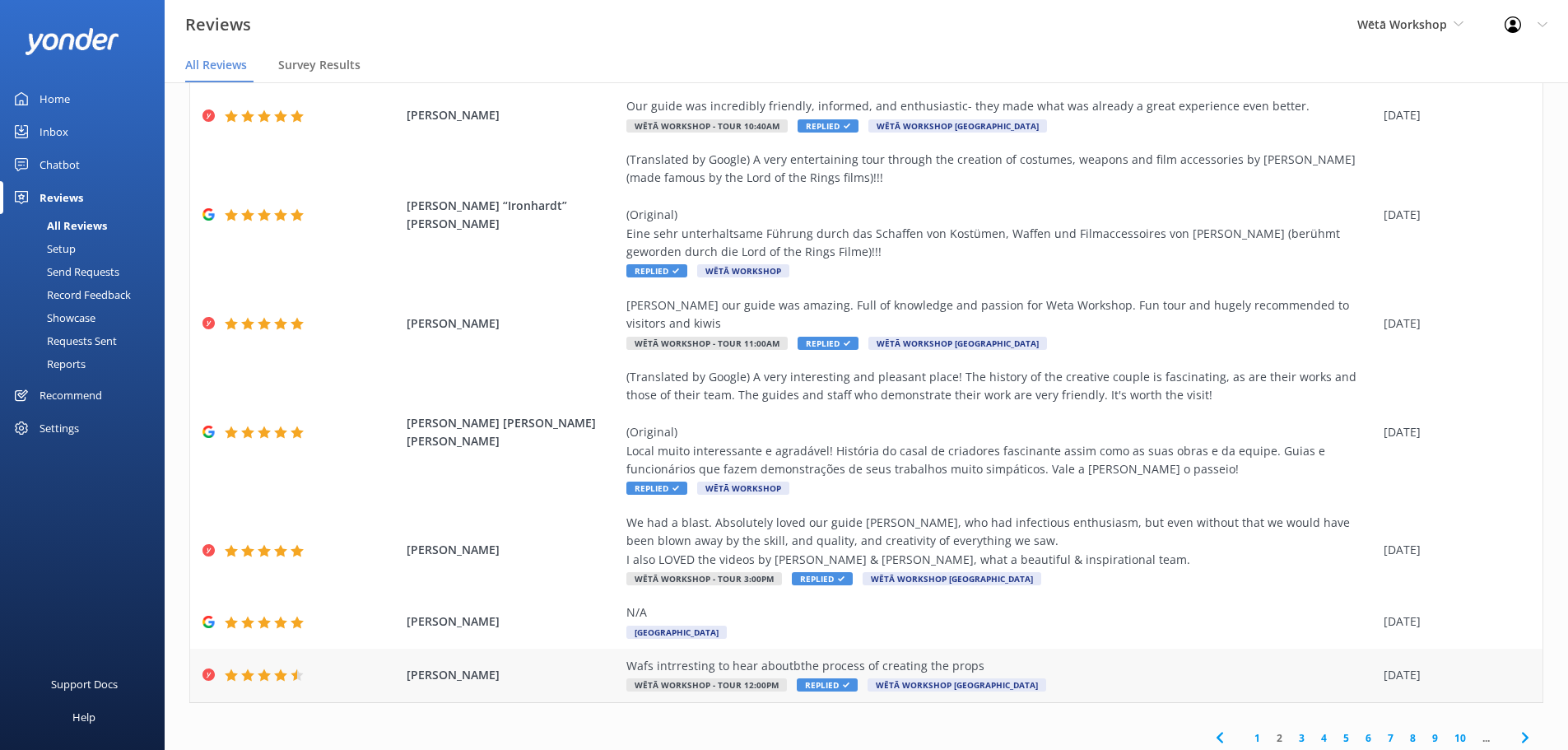
scroll to position [32, 0]
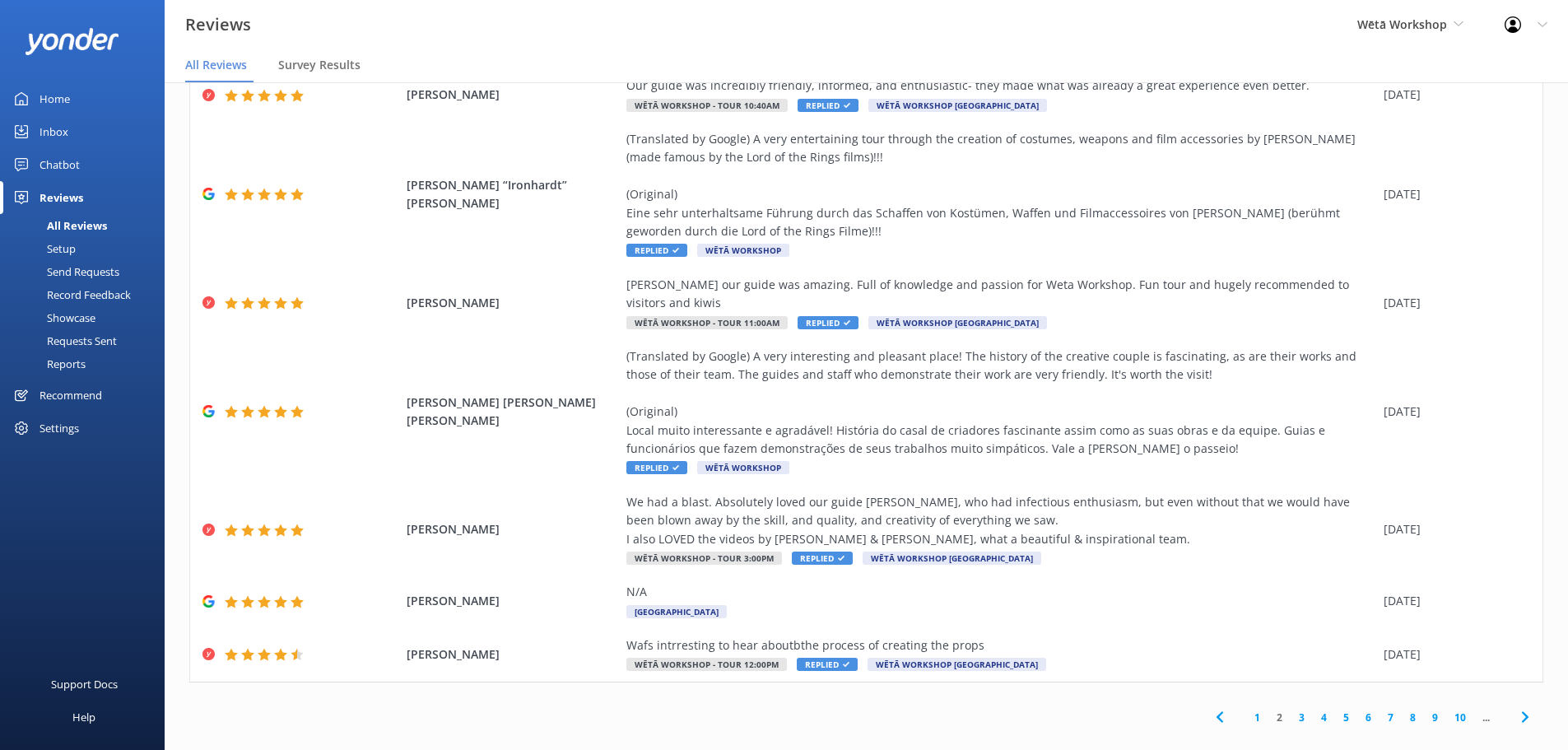
click at [1290, 709] on link "3" at bounding box center [1300, 717] width 22 height 15
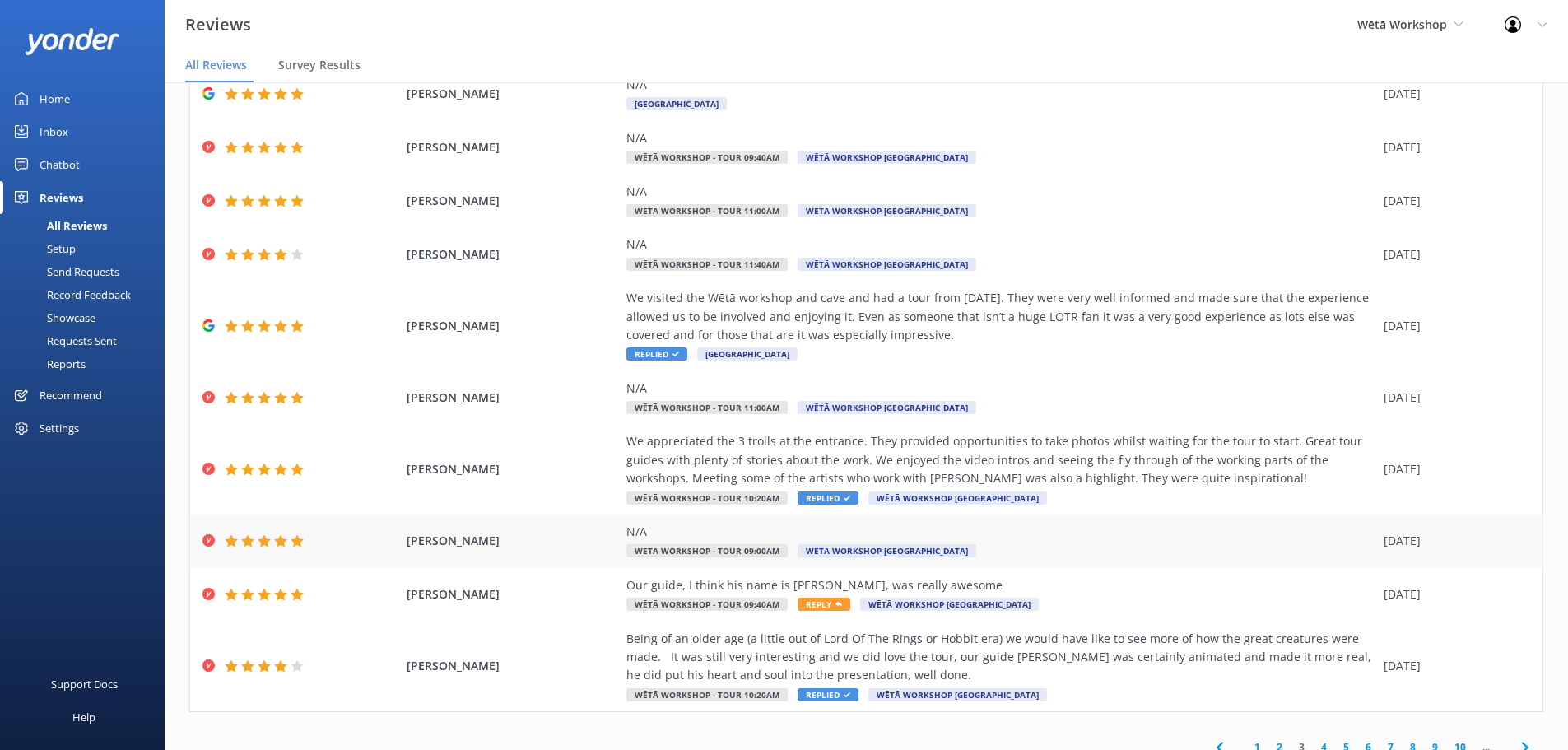
scroll to position [131, 0]
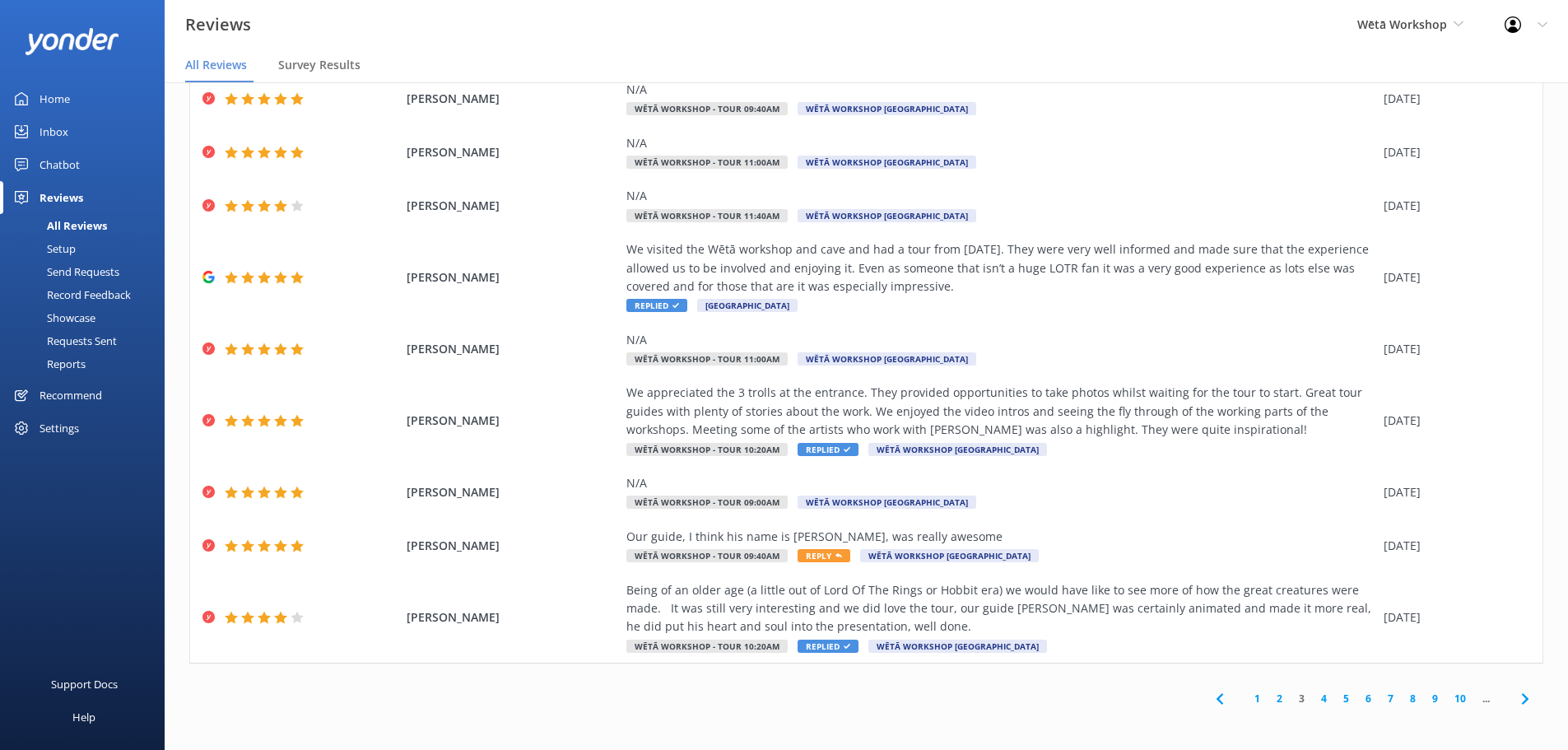
click at [1313, 696] on link "4" at bounding box center [1323, 698] width 22 height 15
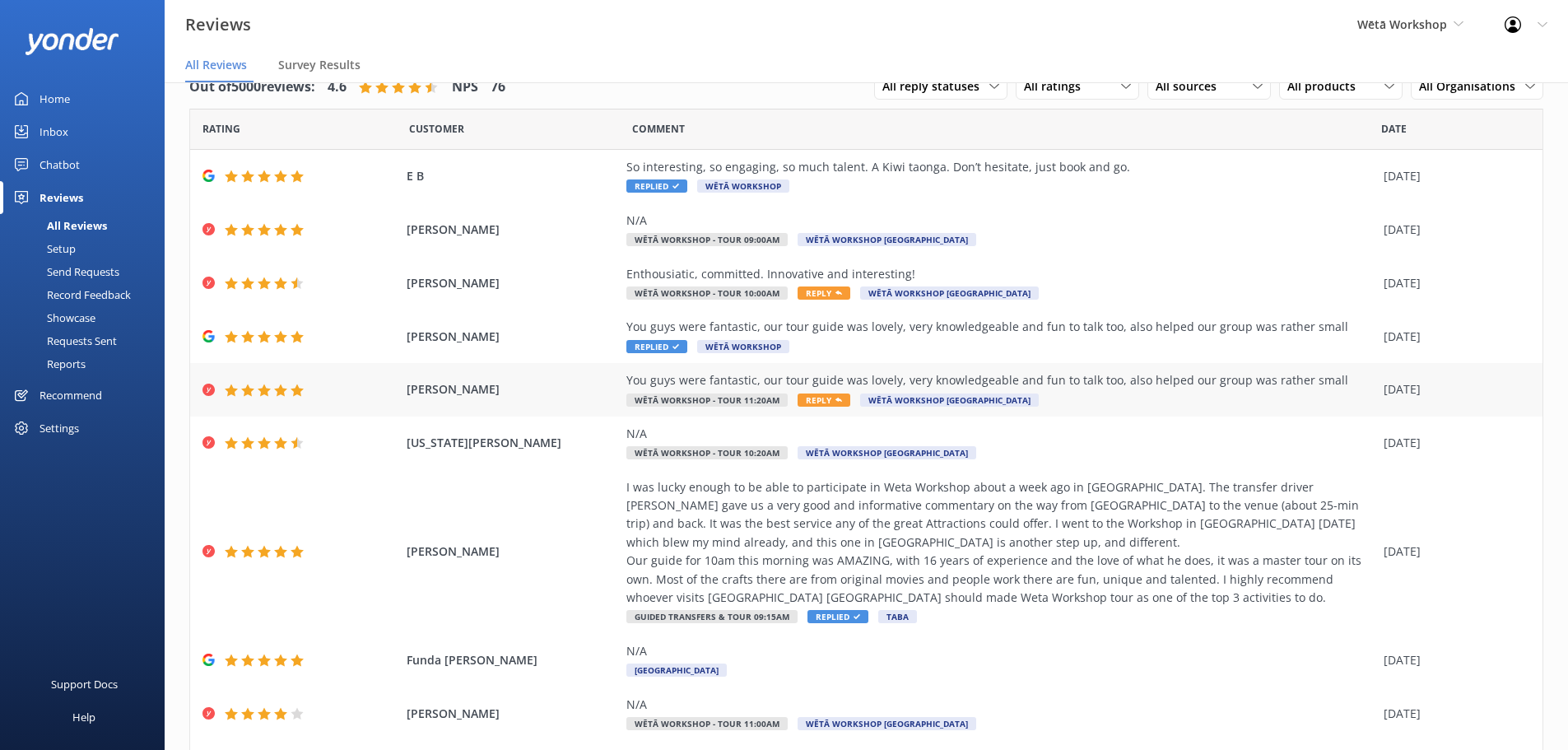
click at [790, 375] on div "You guys were fantastic, our tour guide was lovely, very knowledgeable and fun …" at bounding box center [1000, 379] width 749 height 18
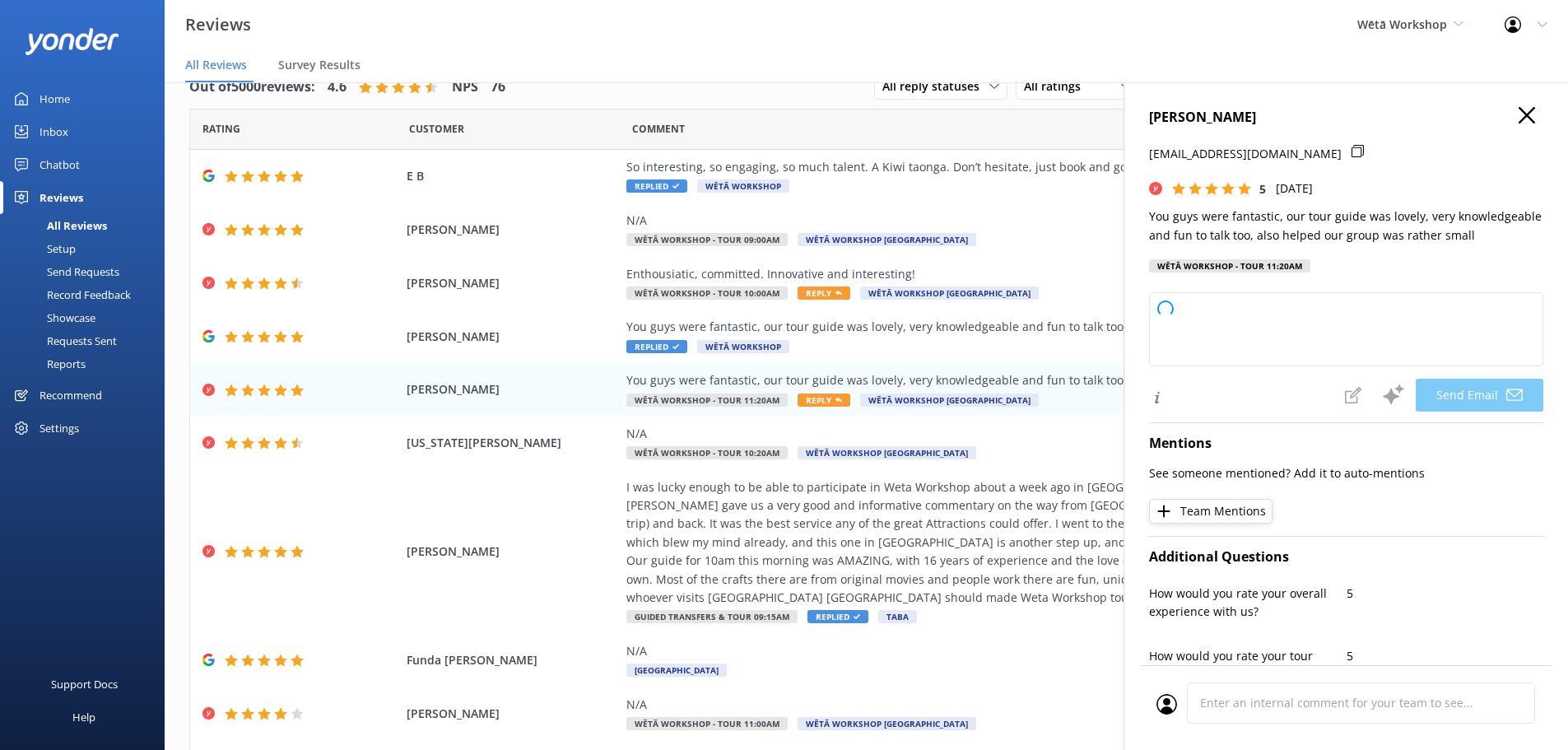
type textarea "Kia [PERSON_NAME], Thank you so much for your wonderful feedback! We're thrille…"
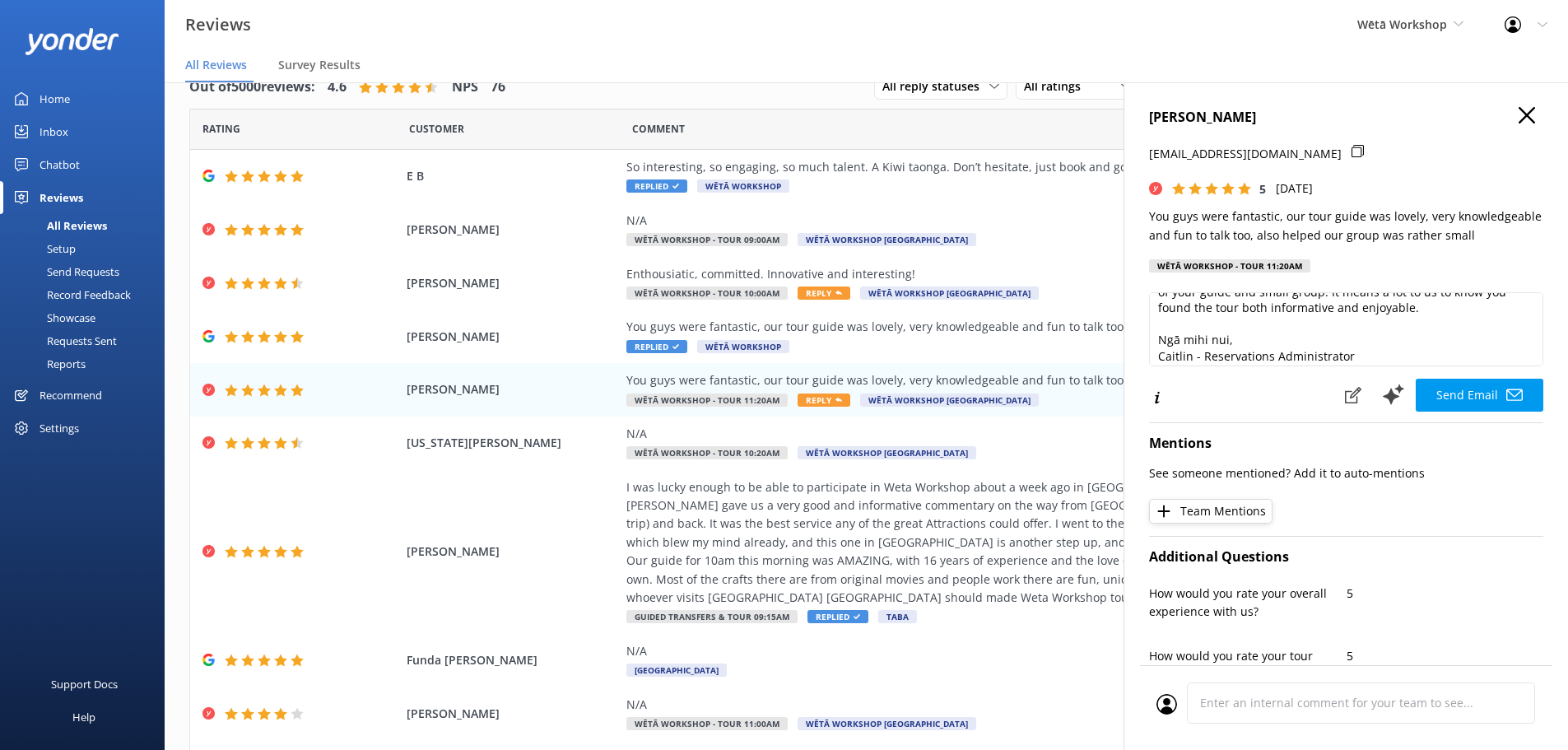
scroll to position [89, 0]
click at [1469, 403] on button "Send Email" at bounding box center [1478, 395] width 127 height 32
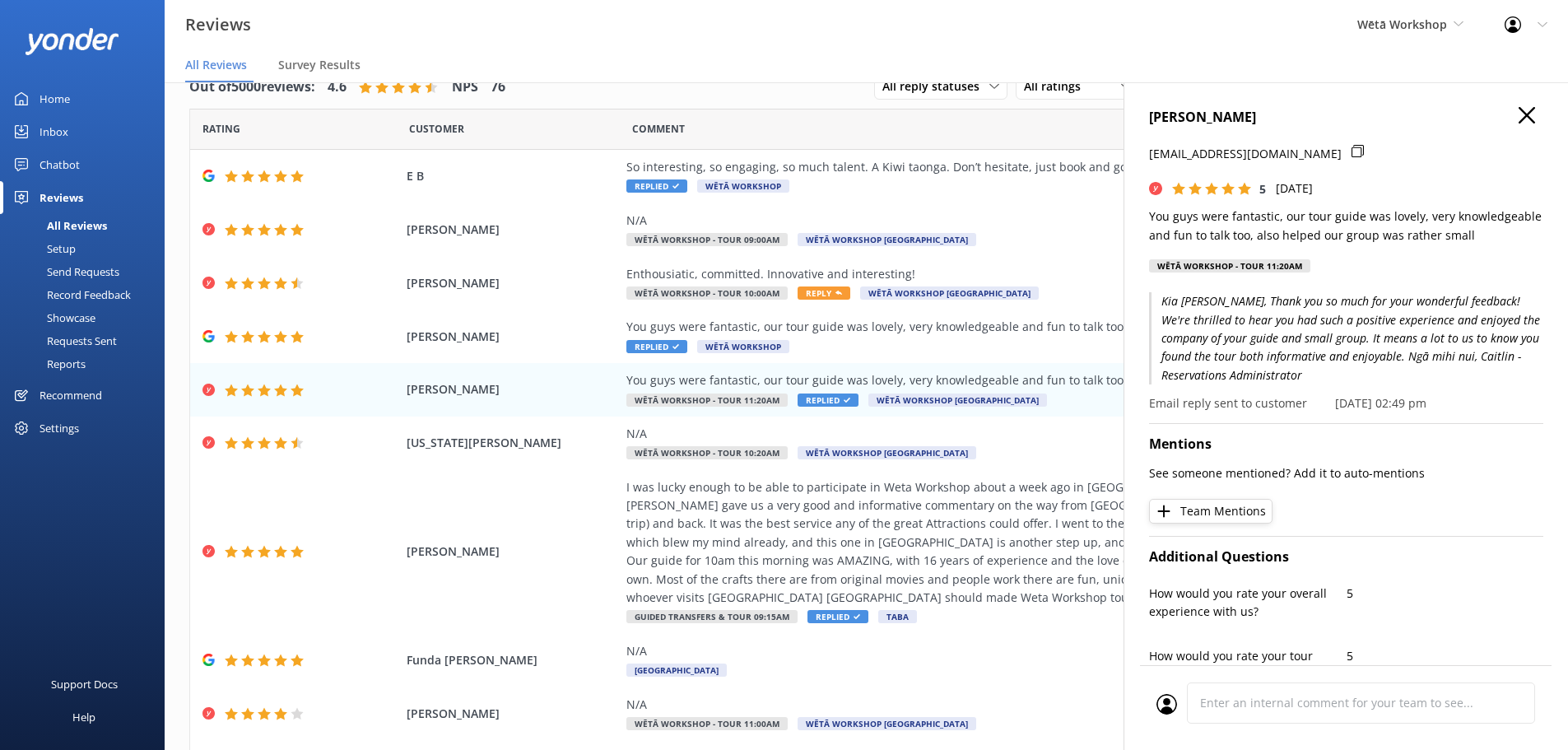
click at [1518, 117] on use "button" at bounding box center [1526, 115] width 16 height 16
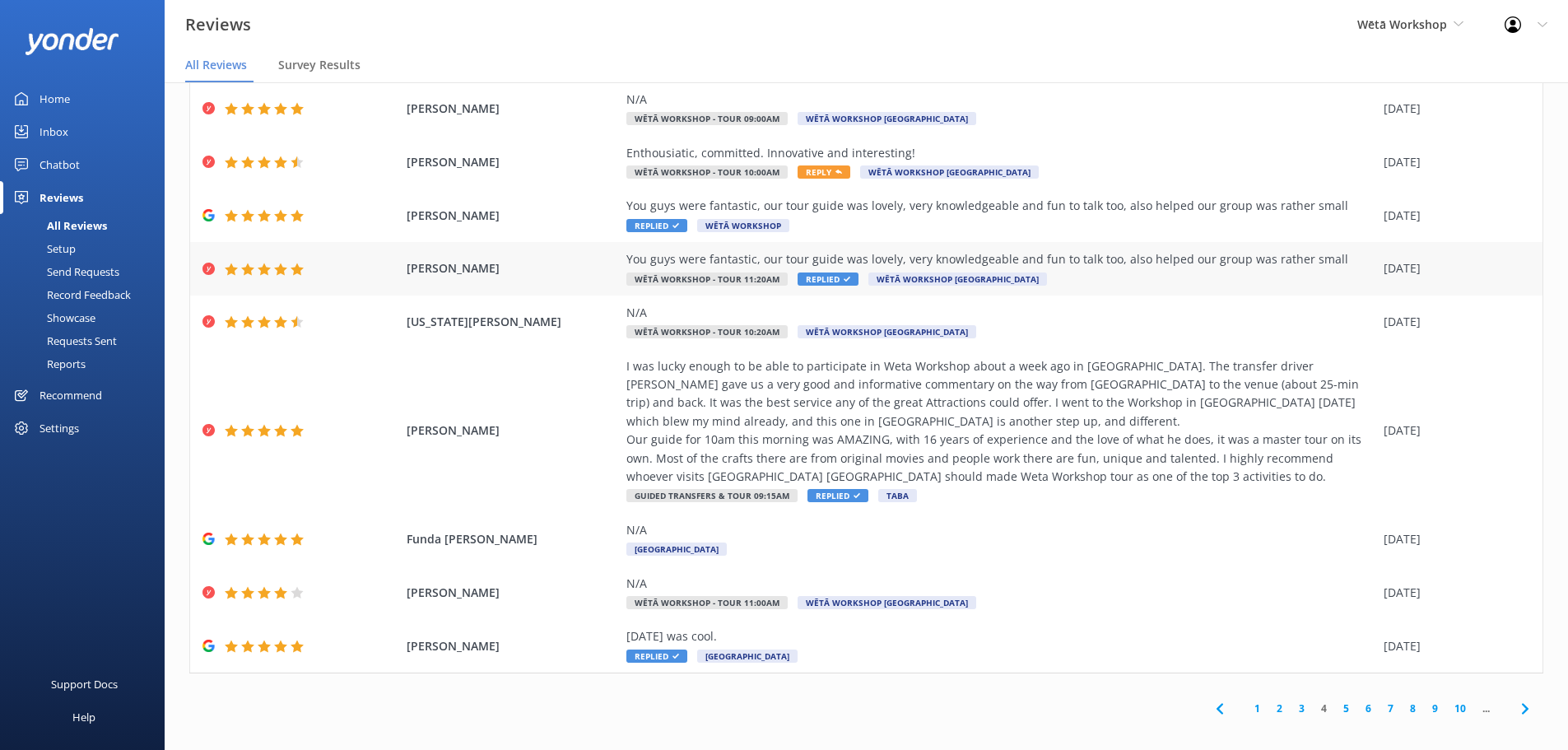
scroll to position [131, 0]
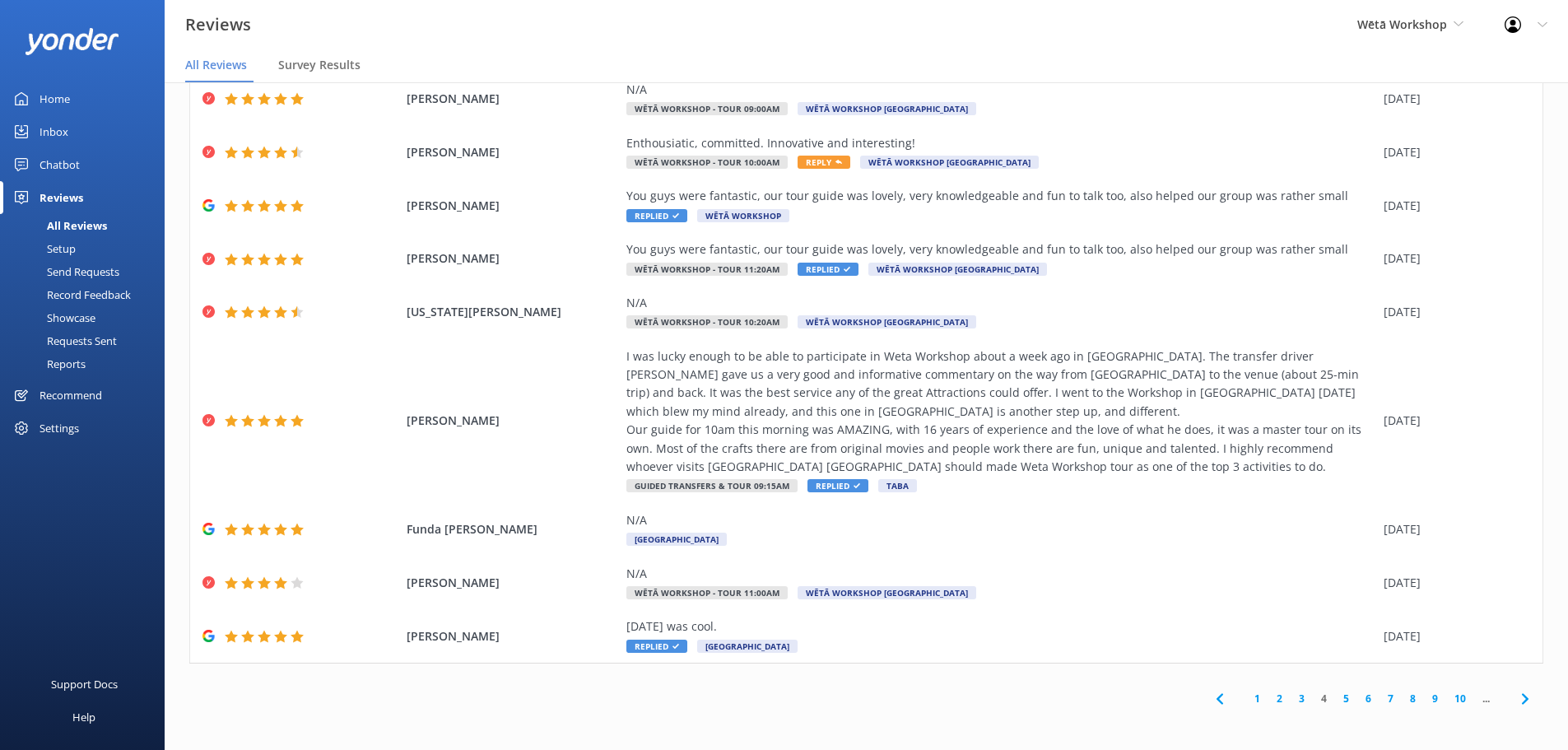
click at [1246, 695] on link "1" at bounding box center [1257, 698] width 22 height 15
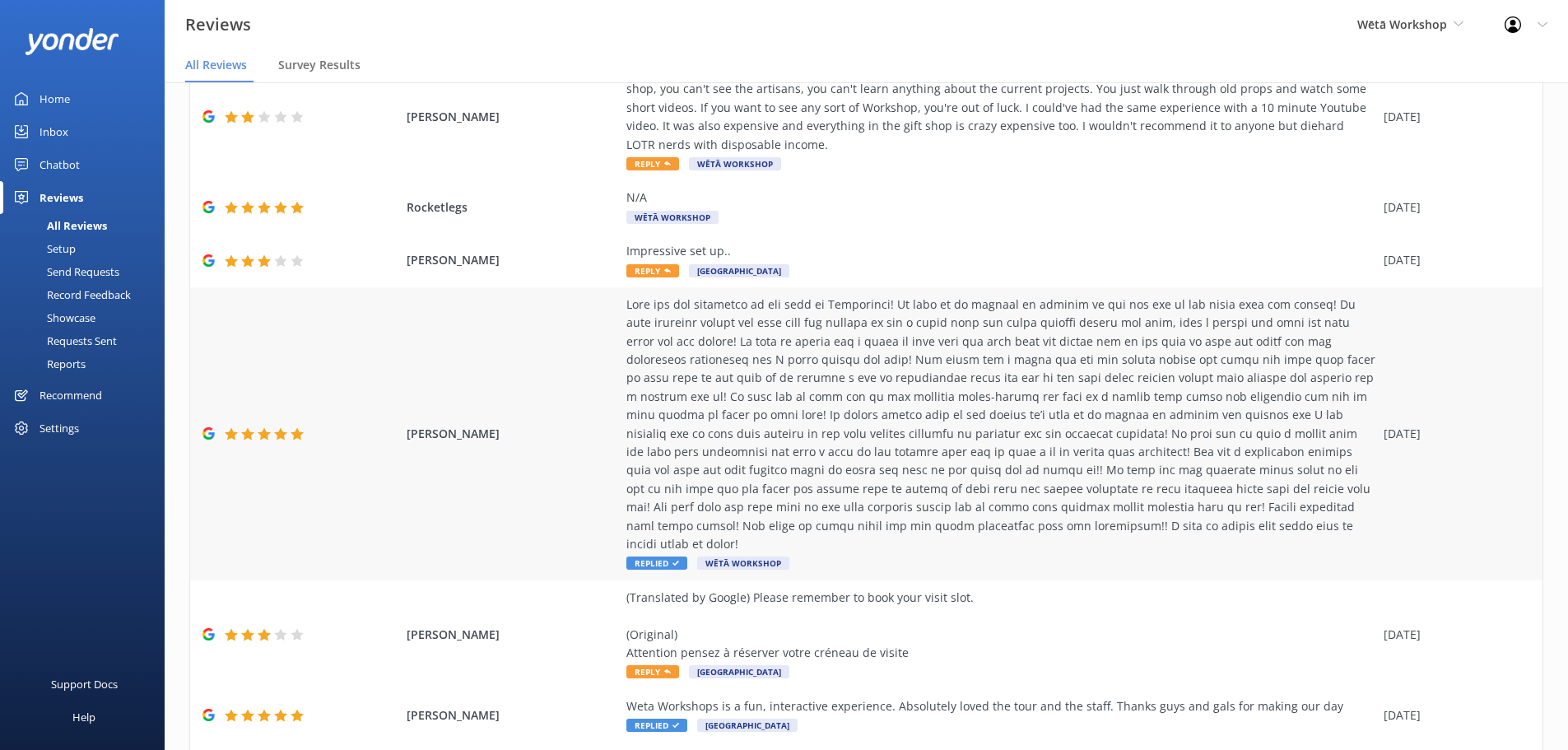
scroll to position [462, 0]
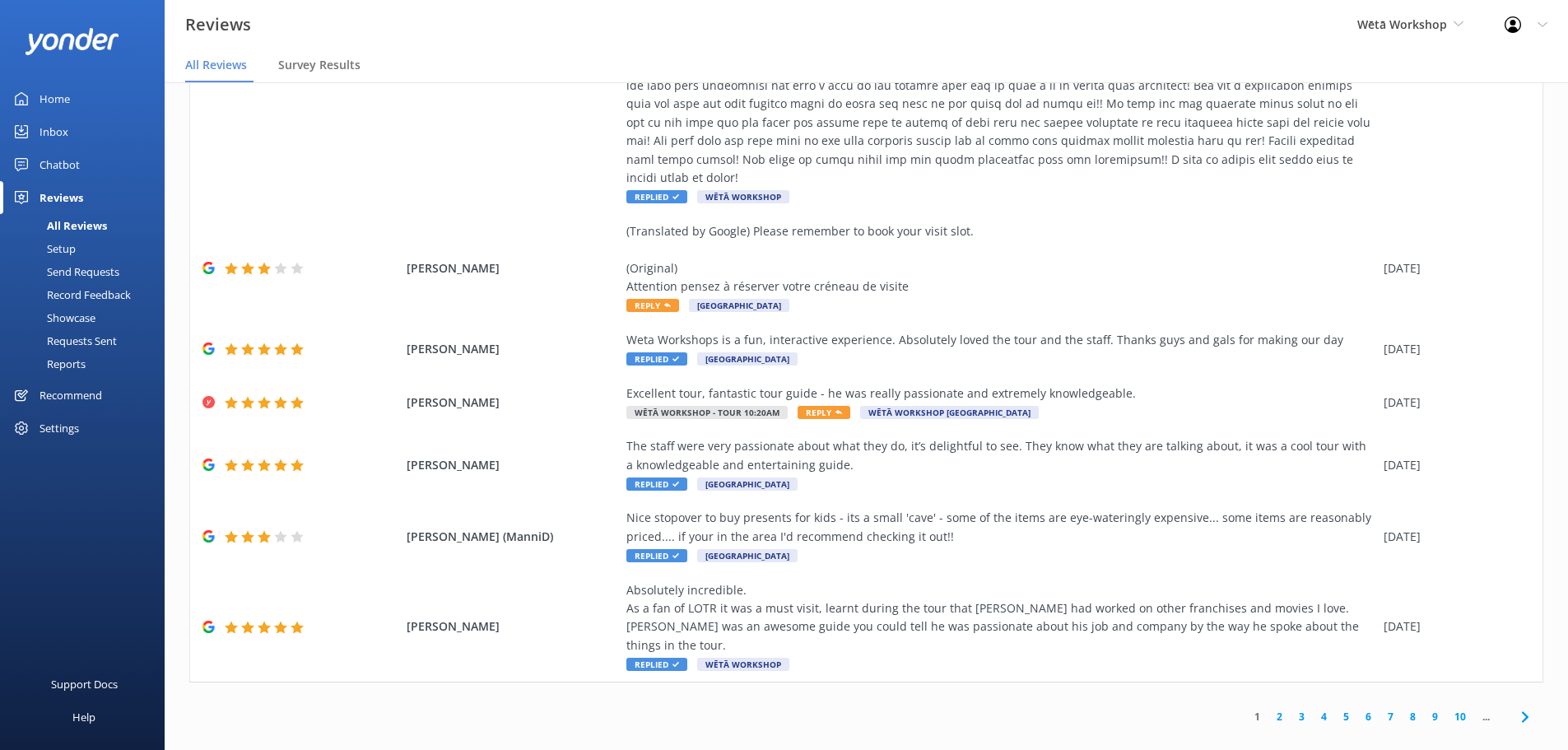
click at [1272, 708] on link "2" at bounding box center [1278, 716] width 22 height 15
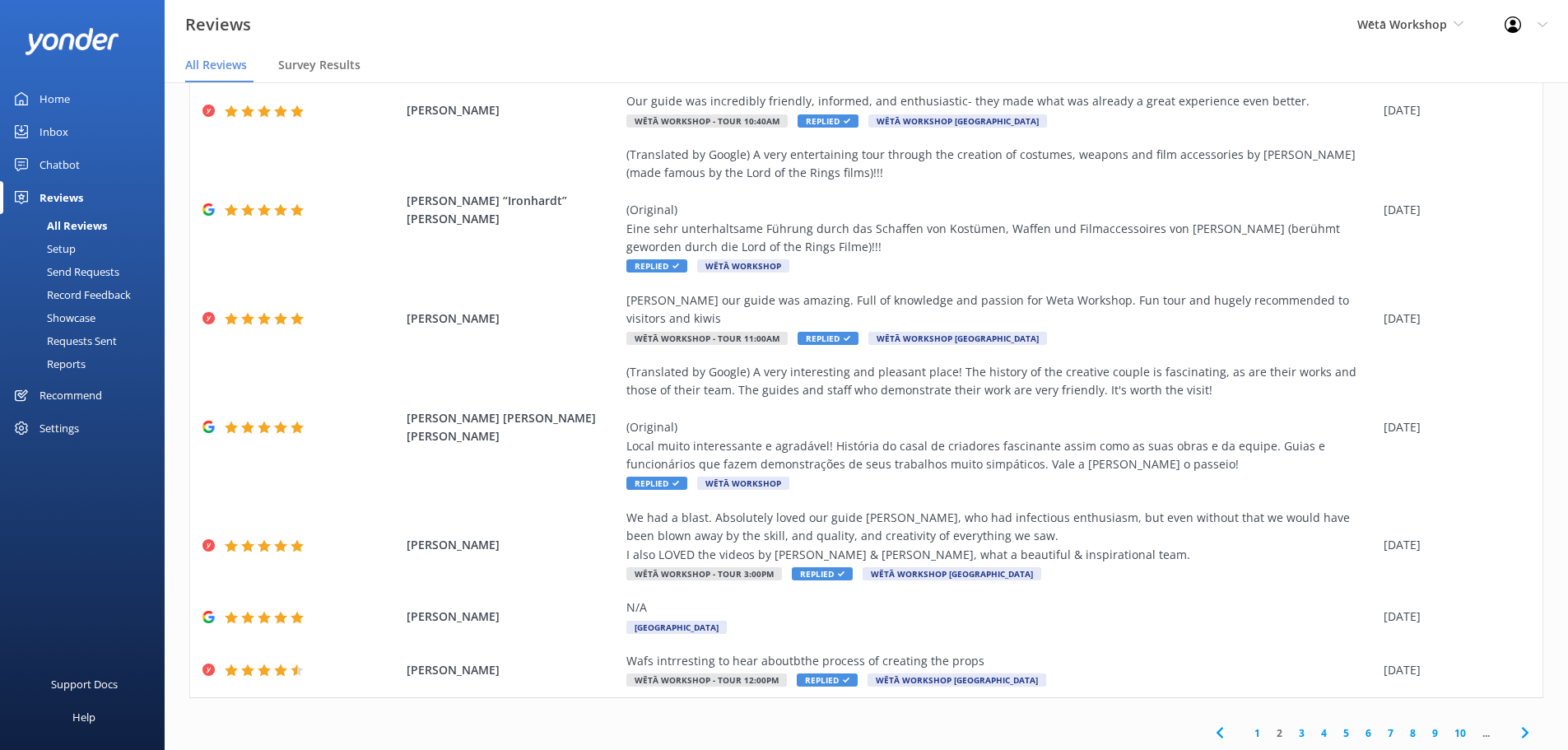
scroll to position [333, 0]
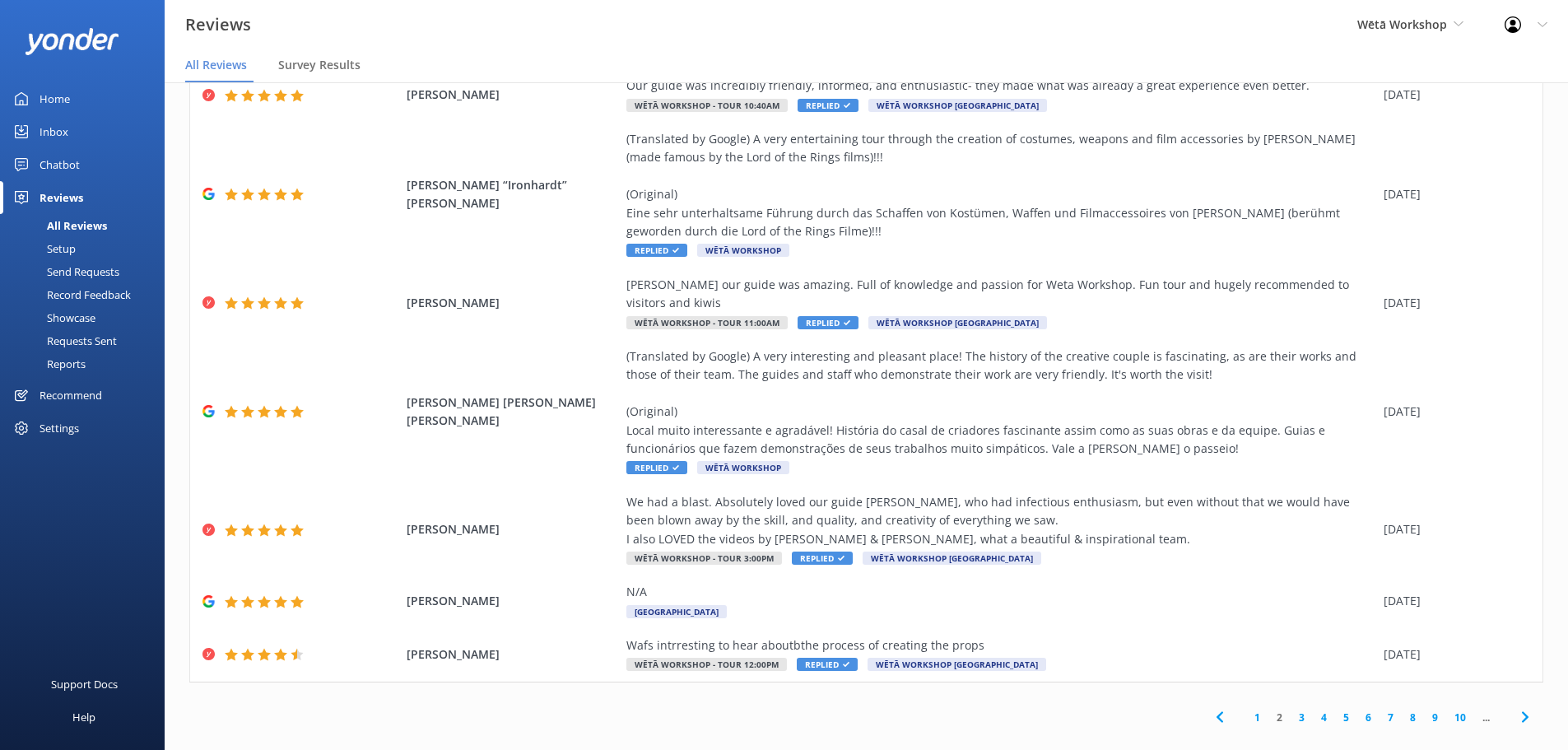
click at [1290, 709] on link "3" at bounding box center [1300, 717] width 22 height 15
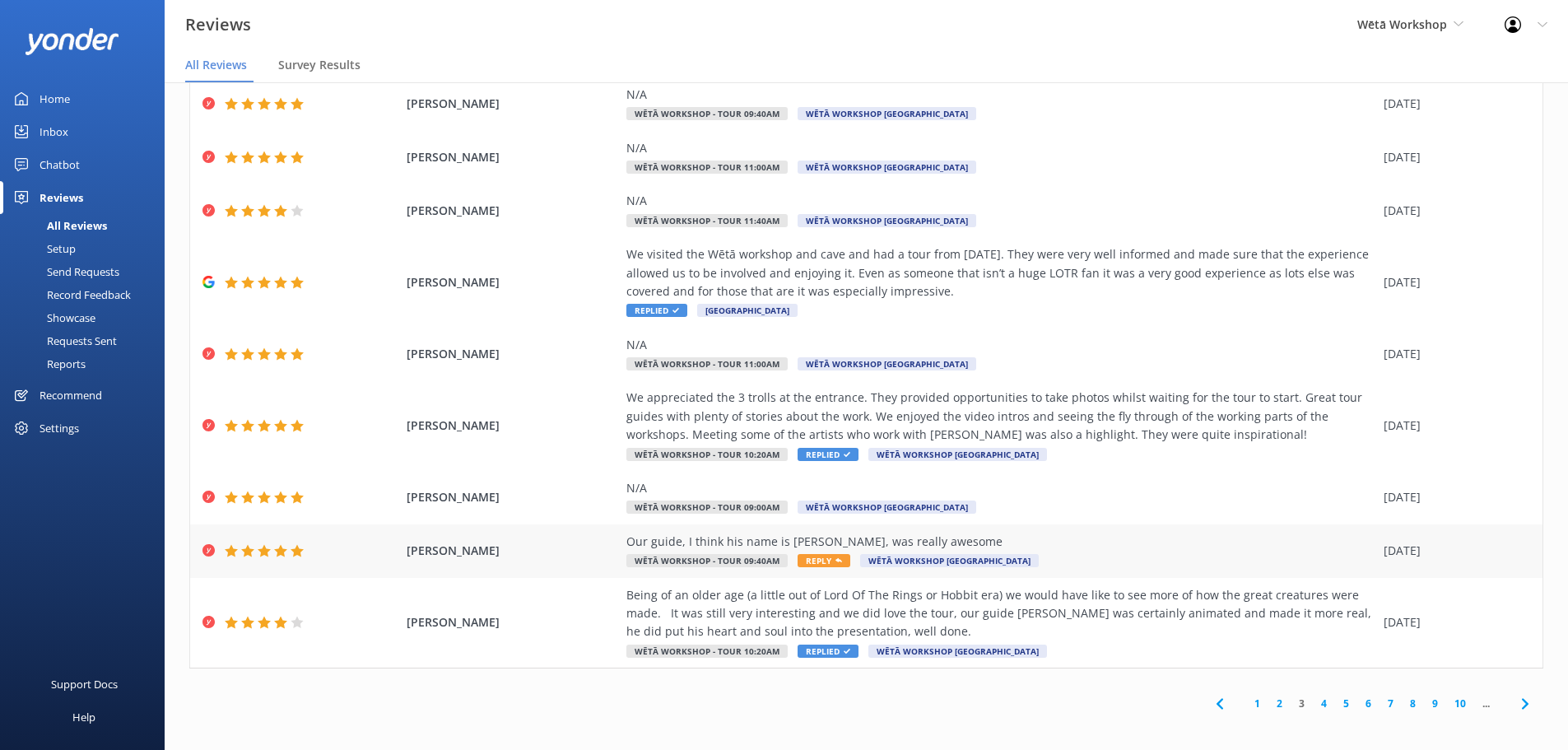
scroll to position [131, 0]
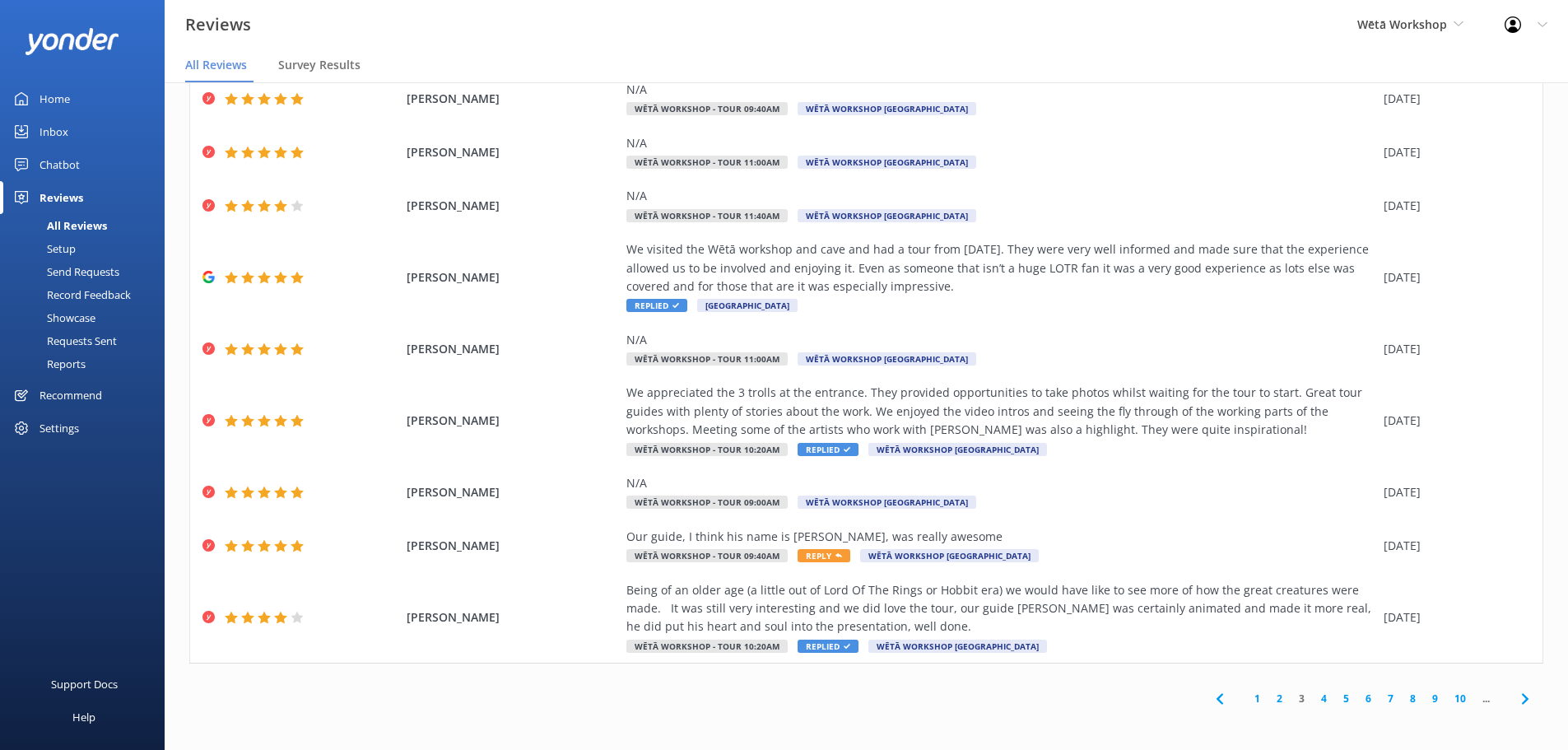
click at [1313, 697] on link "4" at bounding box center [1323, 698] width 22 height 15
